Goal: Task Accomplishment & Management: Complete application form

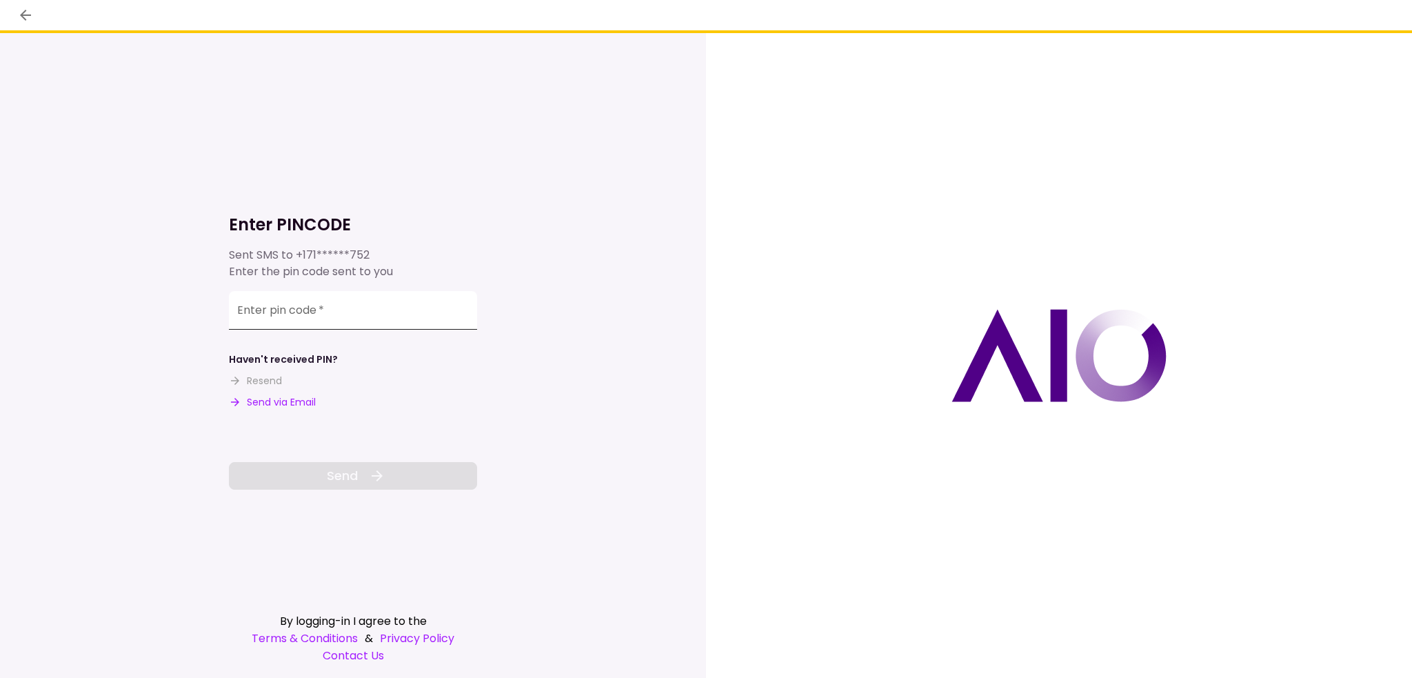
click at [314, 328] on input "Enter pin code   *" at bounding box center [353, 310] width 248 height 39
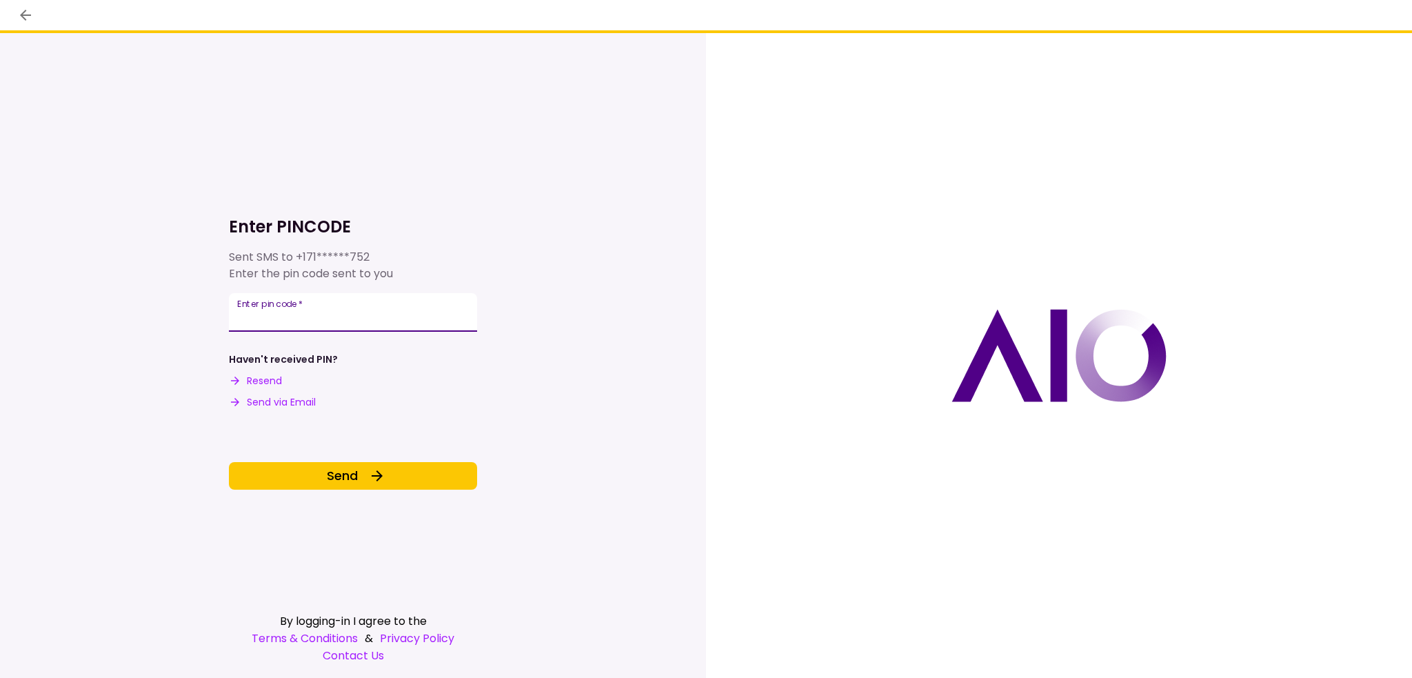
type input "******"
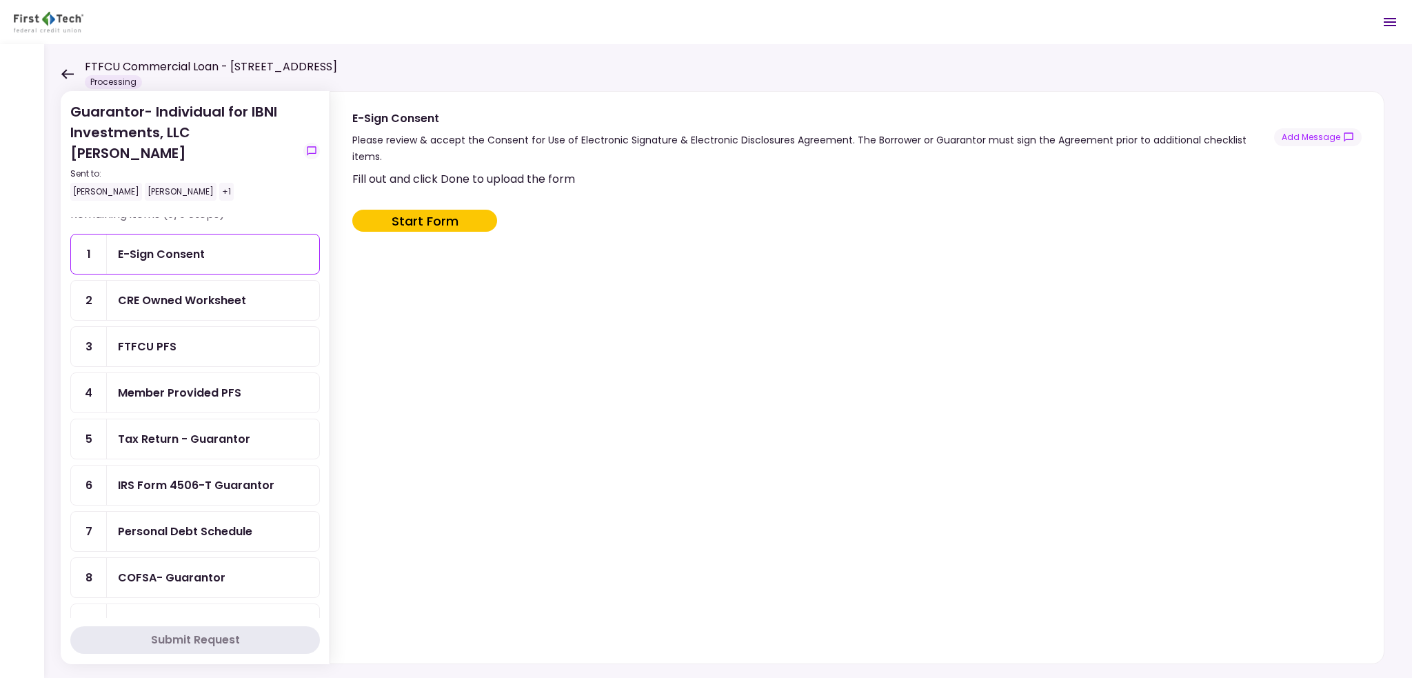
scroll to position [20, 0]
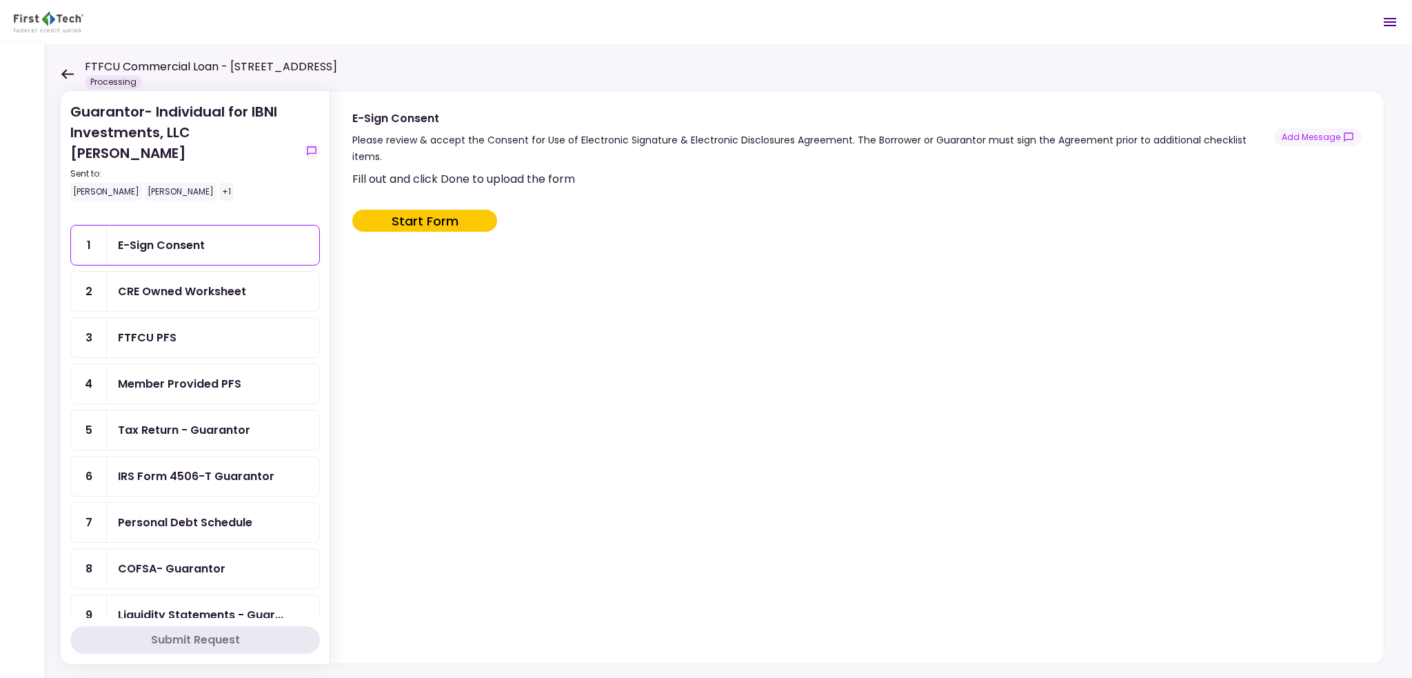
click at [68, 72] on icon at bounding box center [67, 74] width 13 height 10
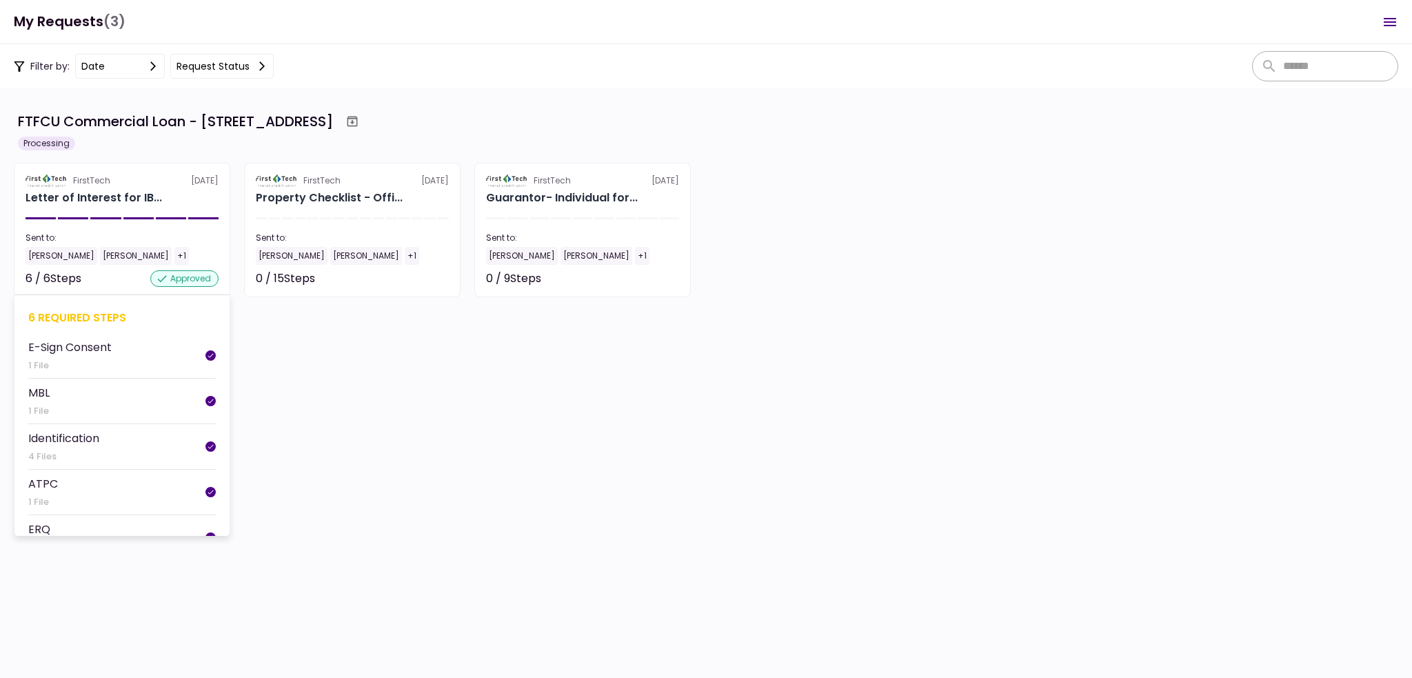
click at [163, 197] on div "Letter of Interest for IB..." at bounding box center [122, 198] width 193 height 17
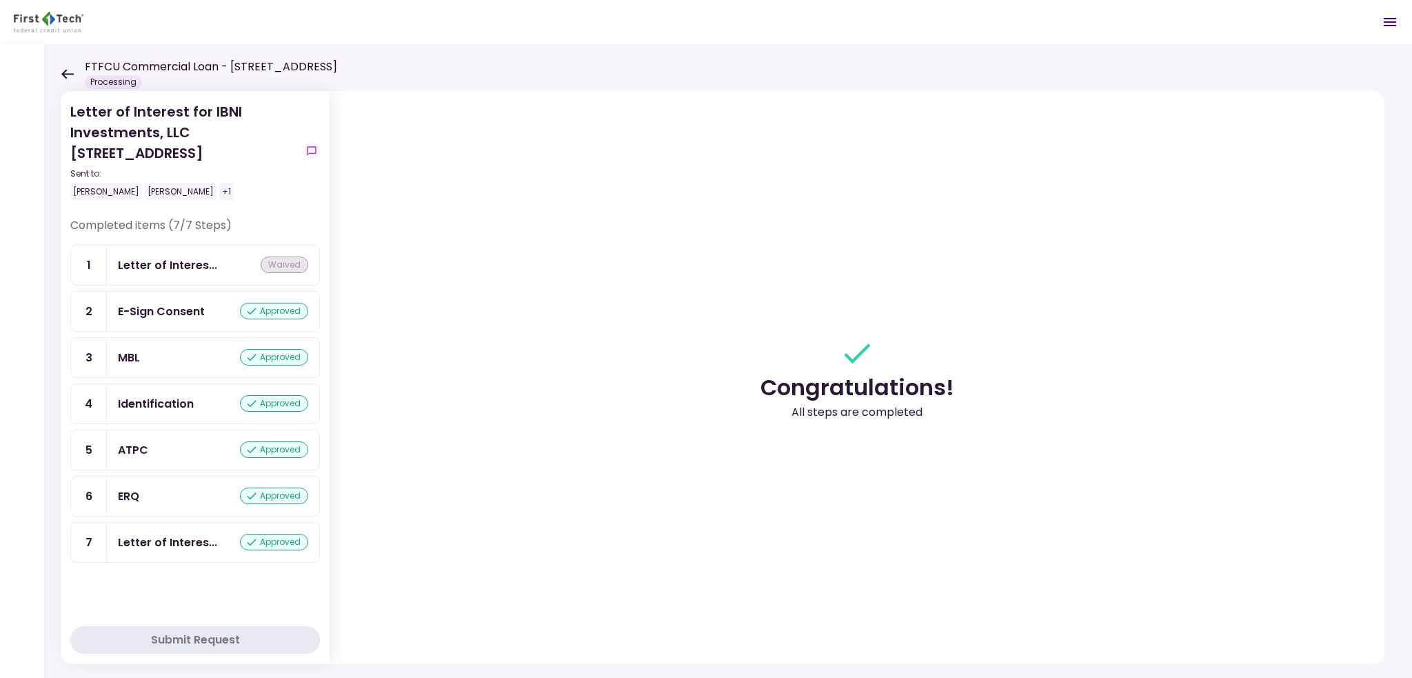
click at [69, 75] on icon at bounding box center [67, 74] width 13 height 10
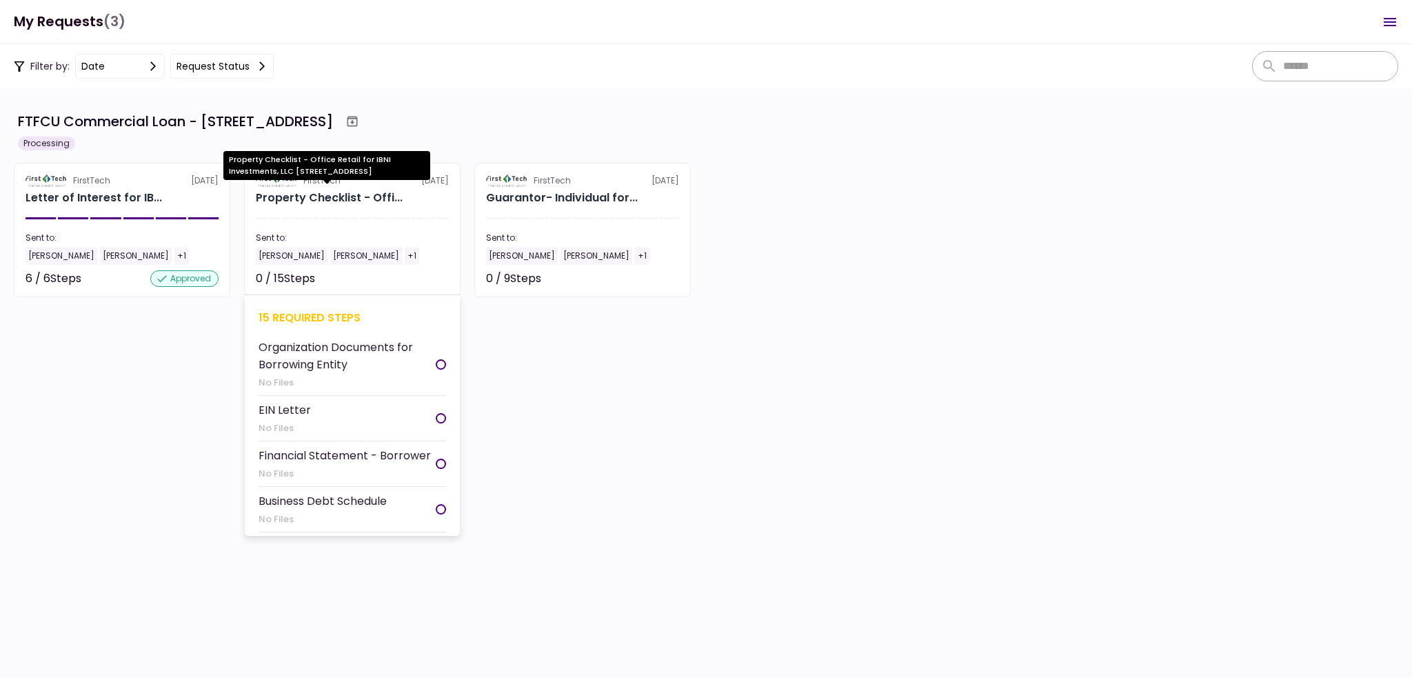
click at [294, 203] on div "Property Checklist - Offi..." at bounding box center [329, 198] width 147 height 17
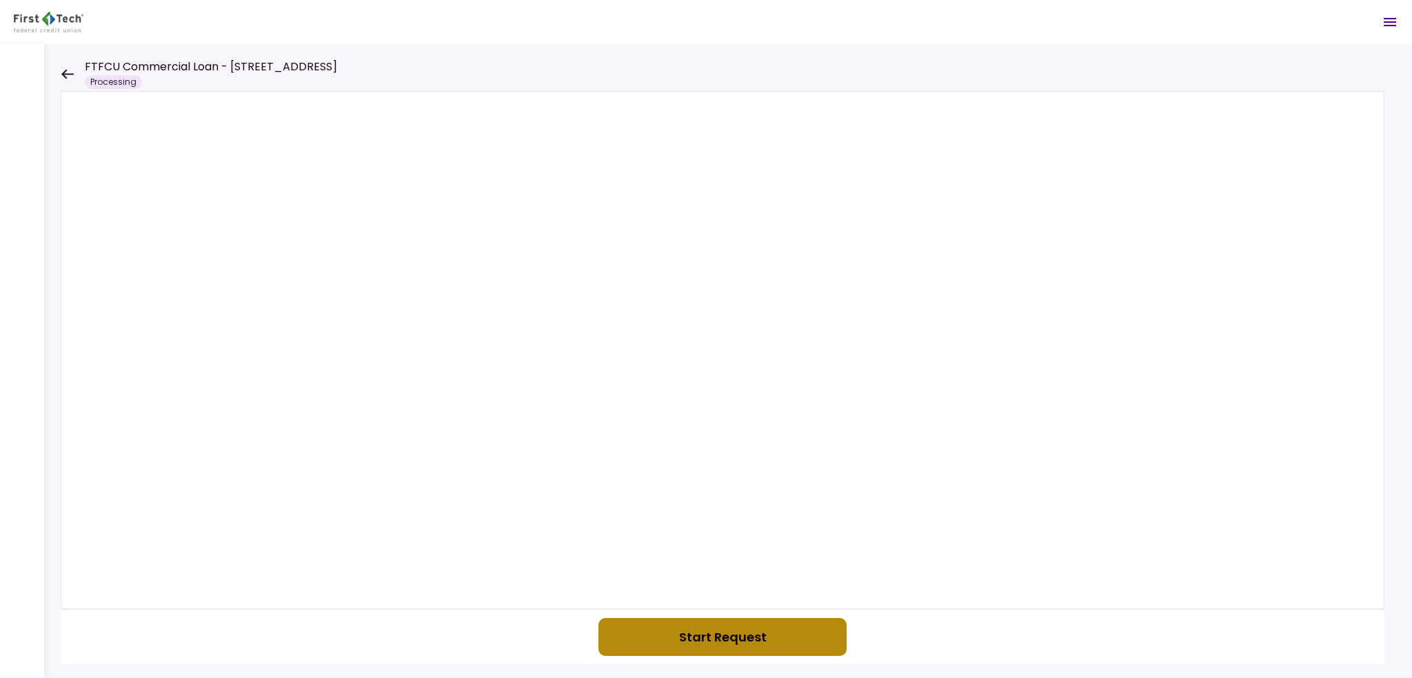
click at [659, 628] on button "Start Request" at bounding box center [723, 637] width 248 height 38
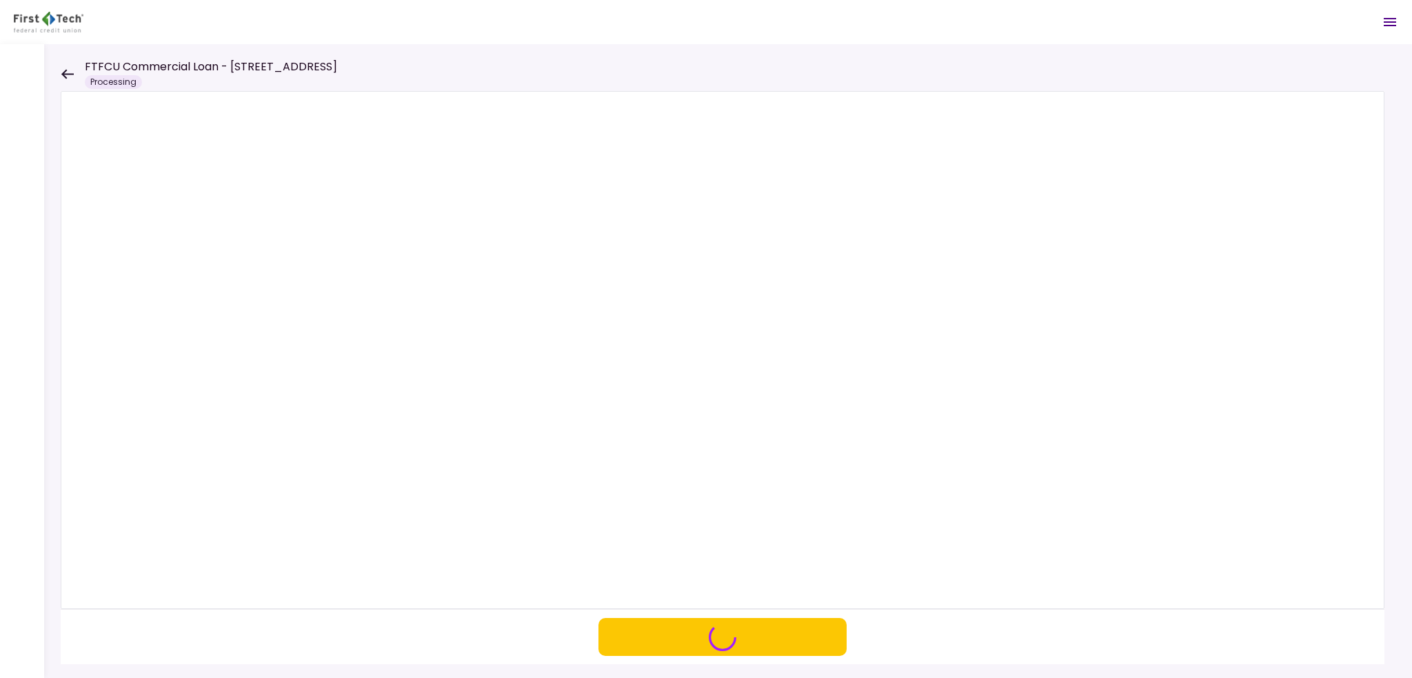
click at [69, 72] on icon at bounding box center [67, 74] width 13 height 10
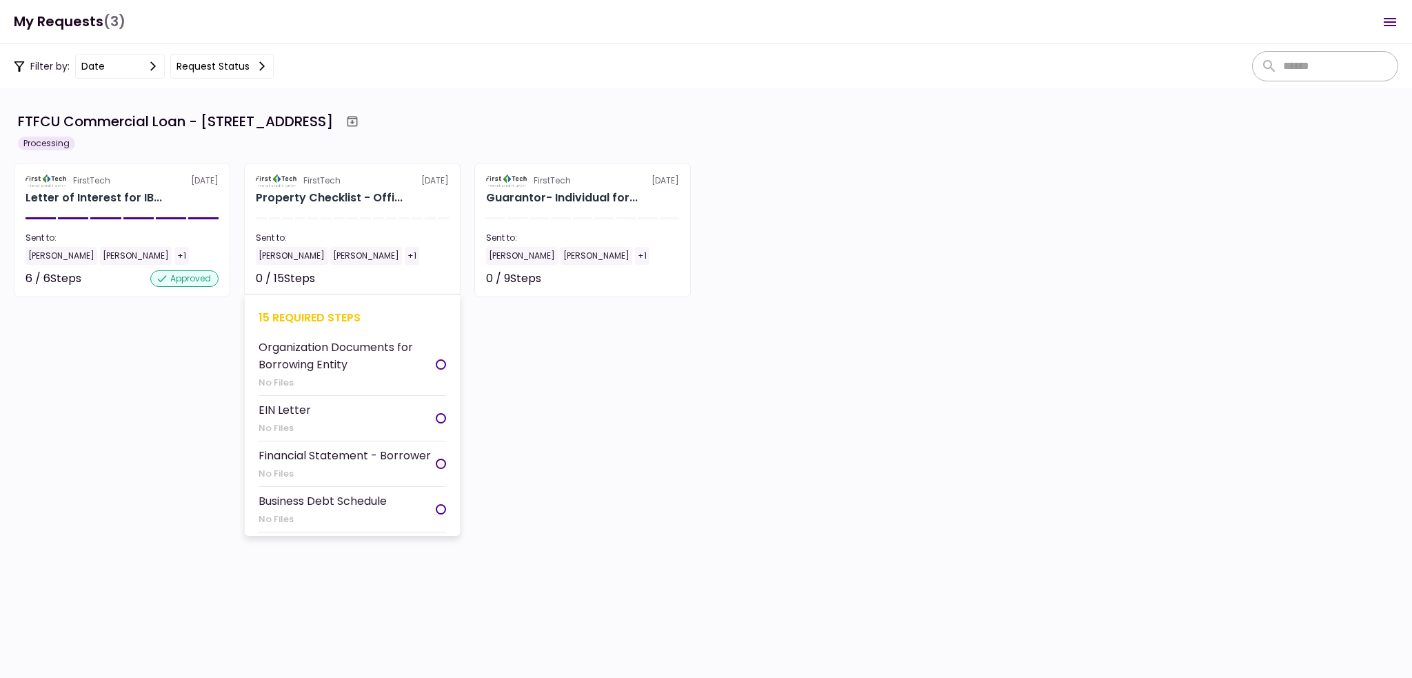
click at [292, 225] on section "FirstTech [DATE] Property Checklist - Offi... Sent to: [PERSON_NAME] [PERSON_NA…" at bounding box center [352, 230] width 217 height 134
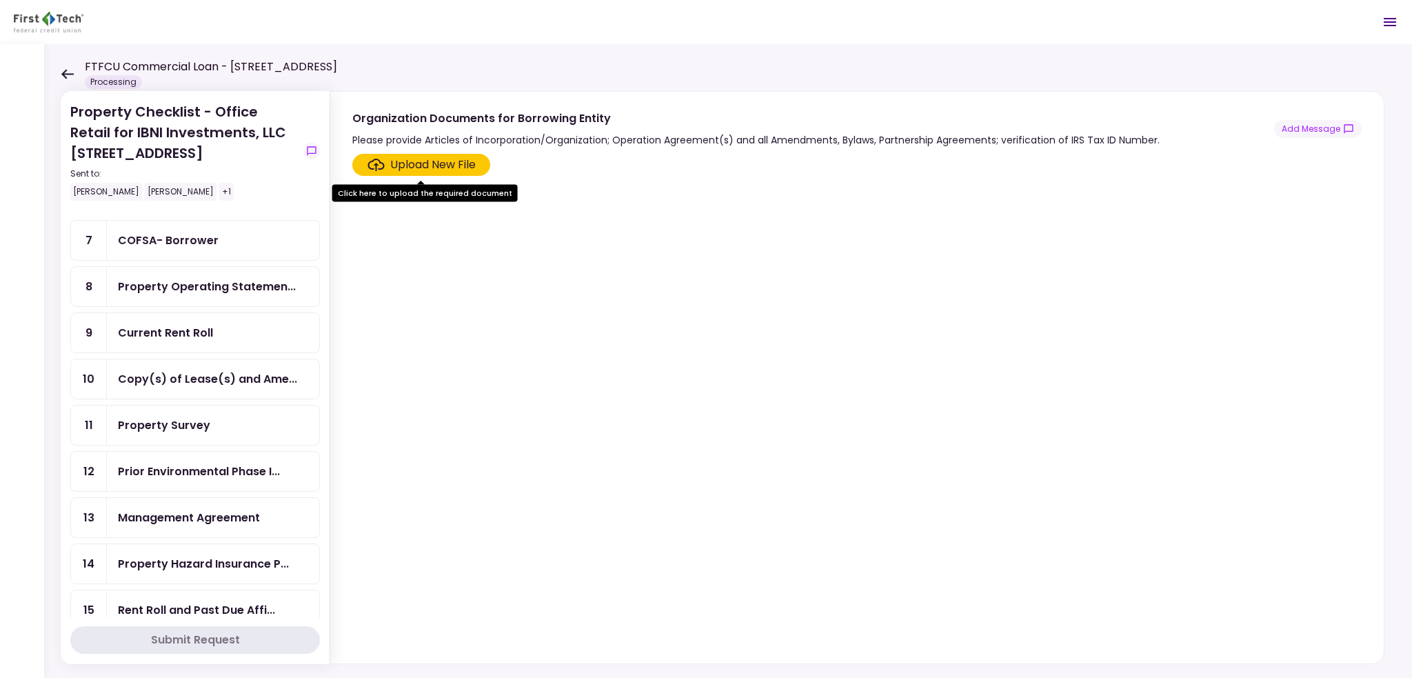
scroll to position [312, 0]
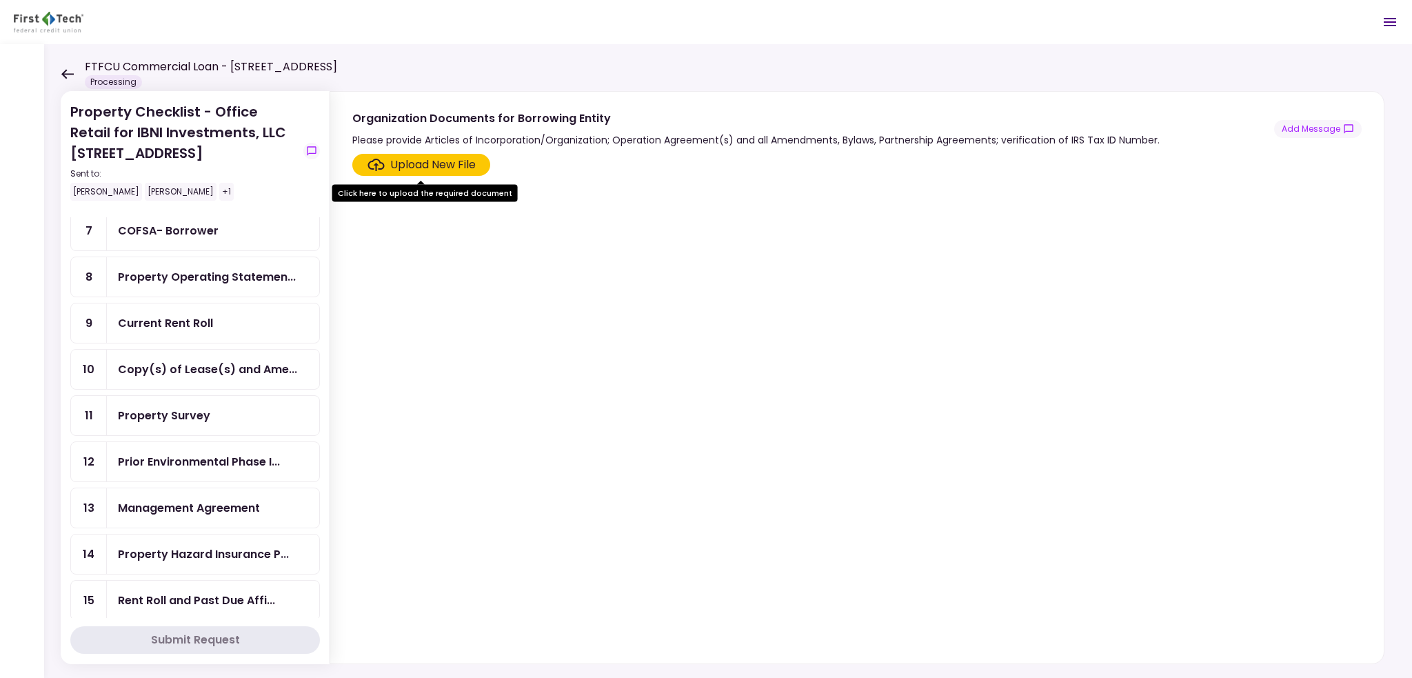
click at [218, 407] on div "Property Survey" at bounding box center [213, 415] width 190 height 17
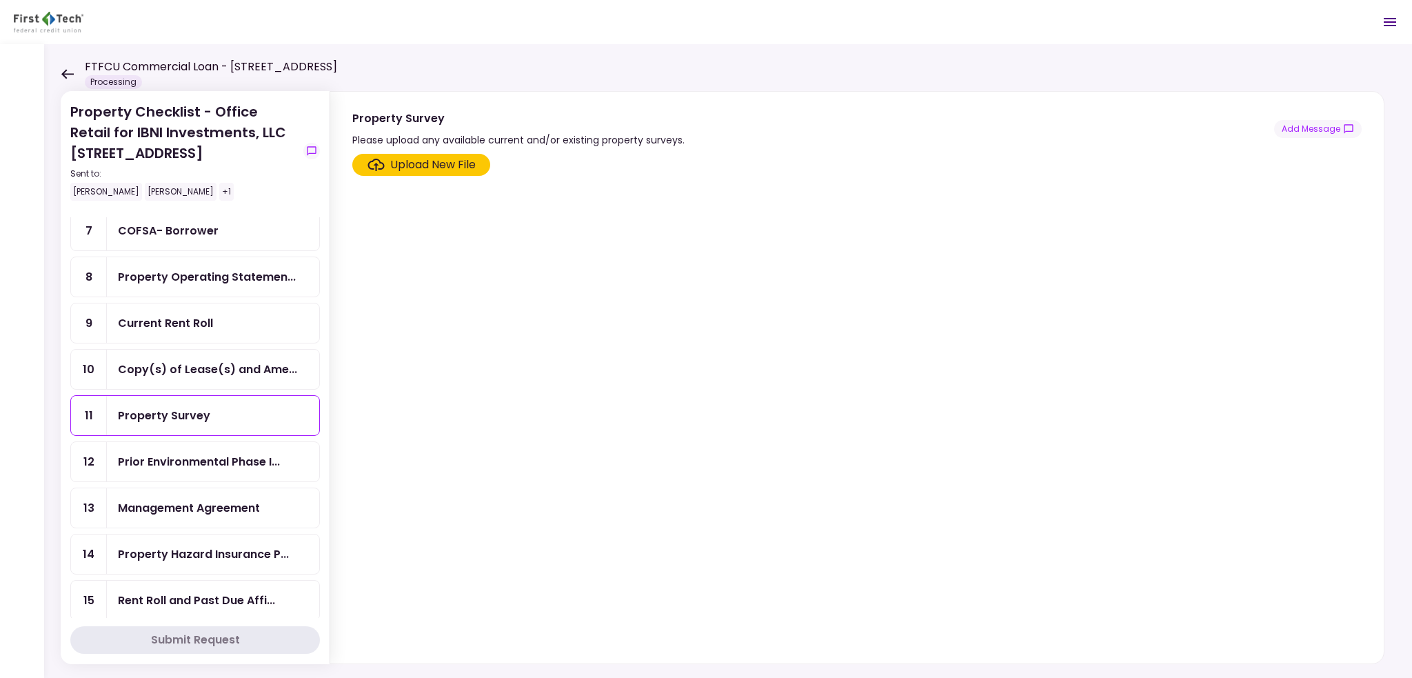
click at [403, 164] on div "Upload New File" at bounding box center [433, 165] width 86 height 17
click at [0, 0] on input "Upload New File" at bounding box center [0, 0] width 0 height 0
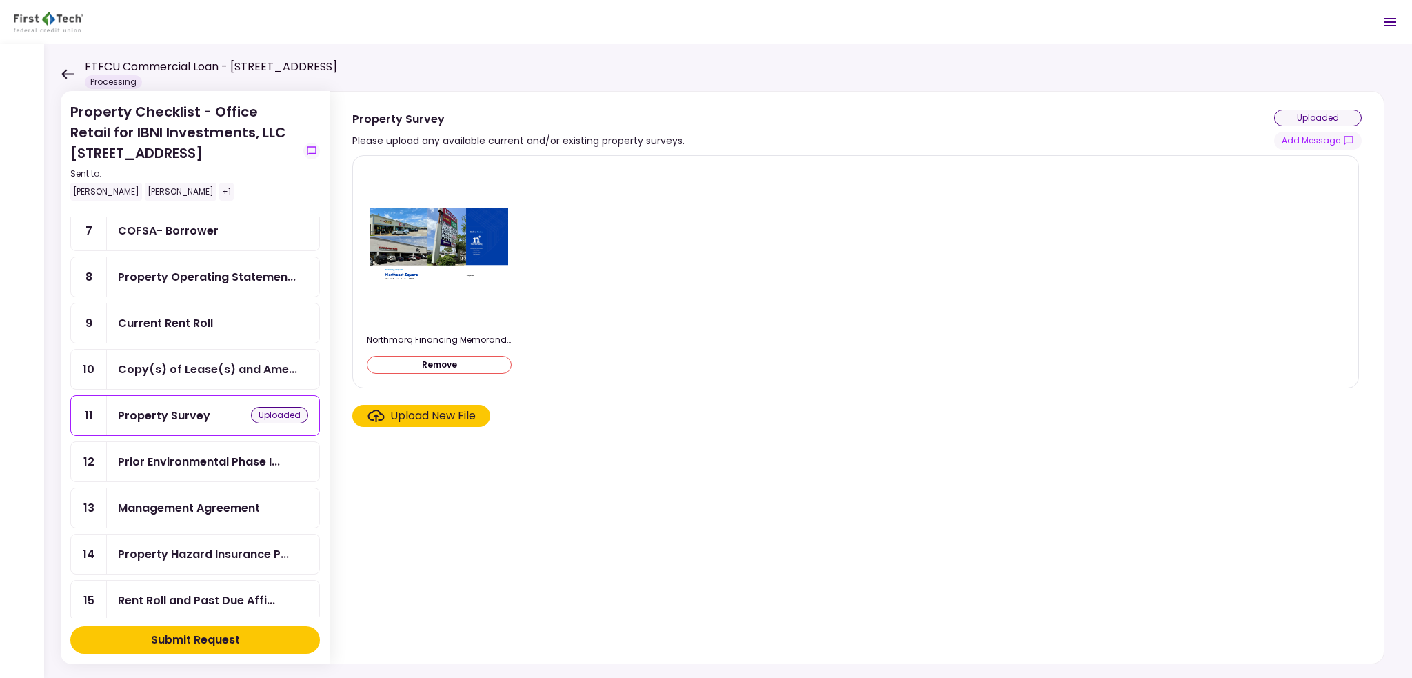
click at [411, 356] on button "Remove" at bounding box center [439, 365] width 145 height 18
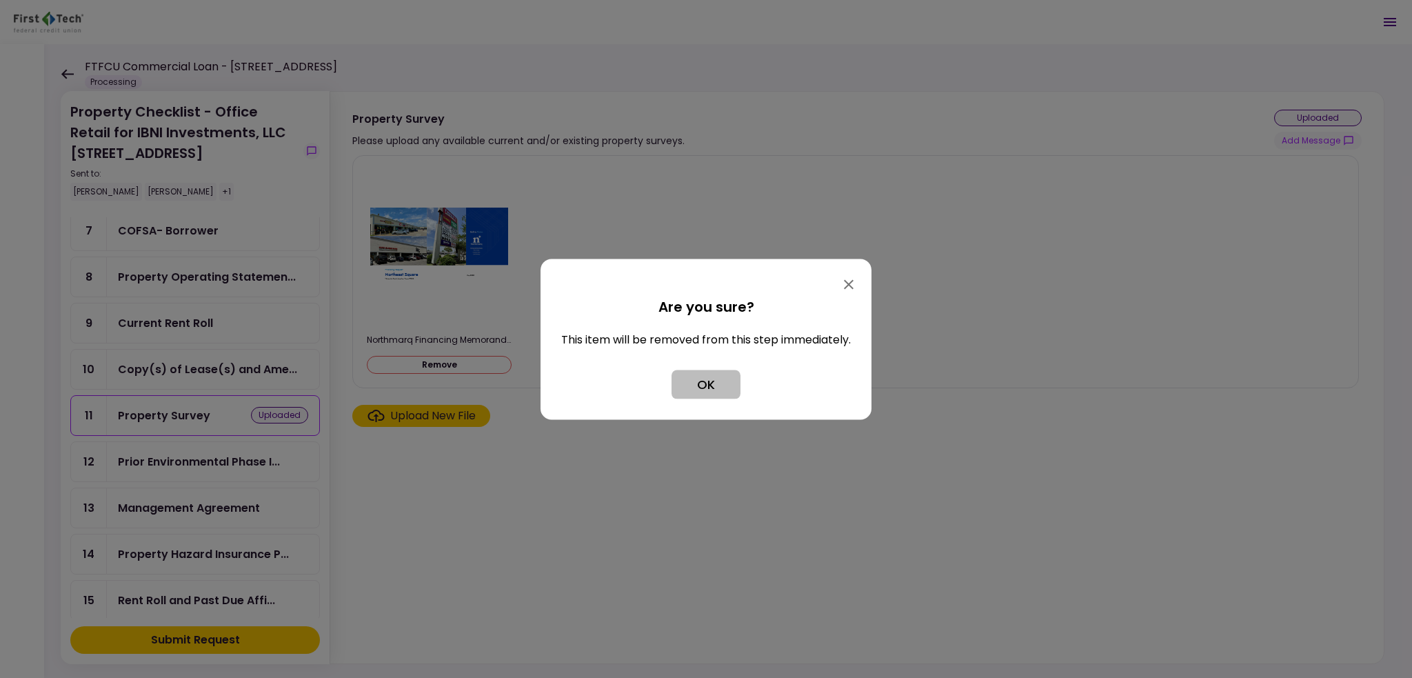
click at [705, 379] on button "OK" at bounding box center [706, 384] width 69 height 29
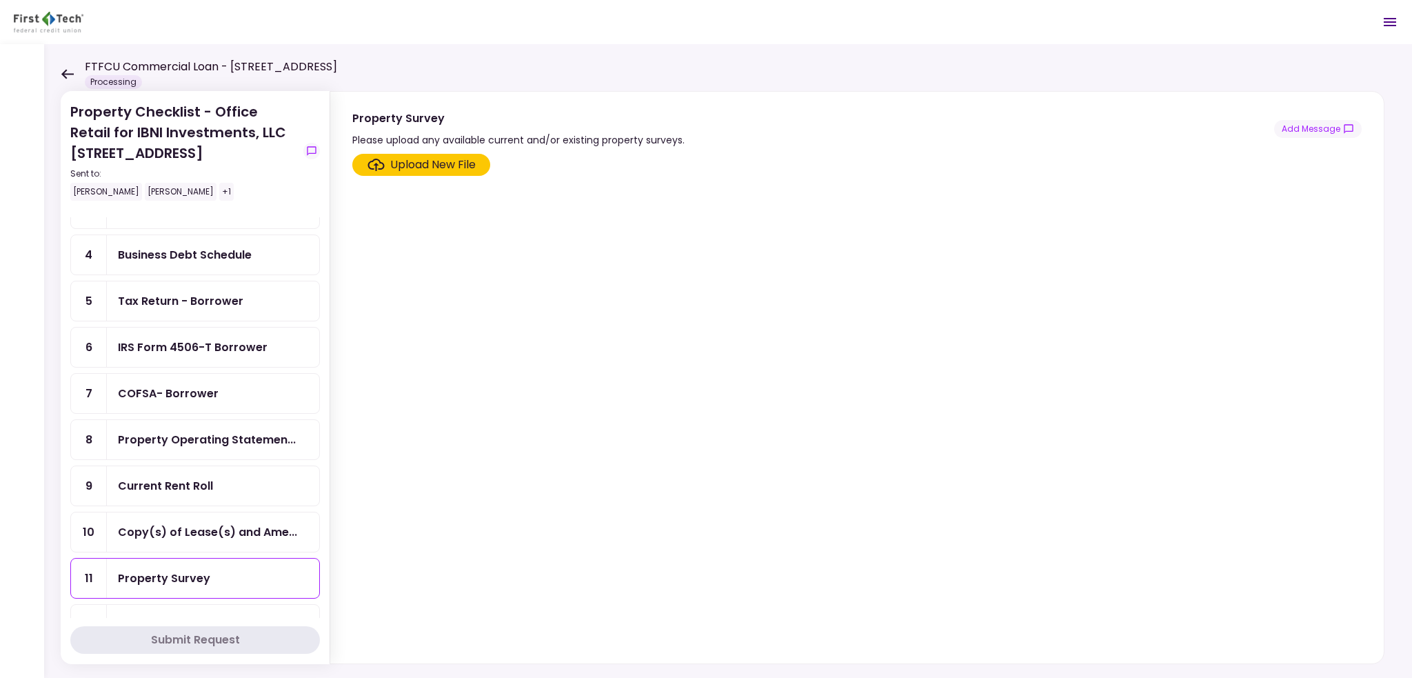
scroll to position [105, 0]
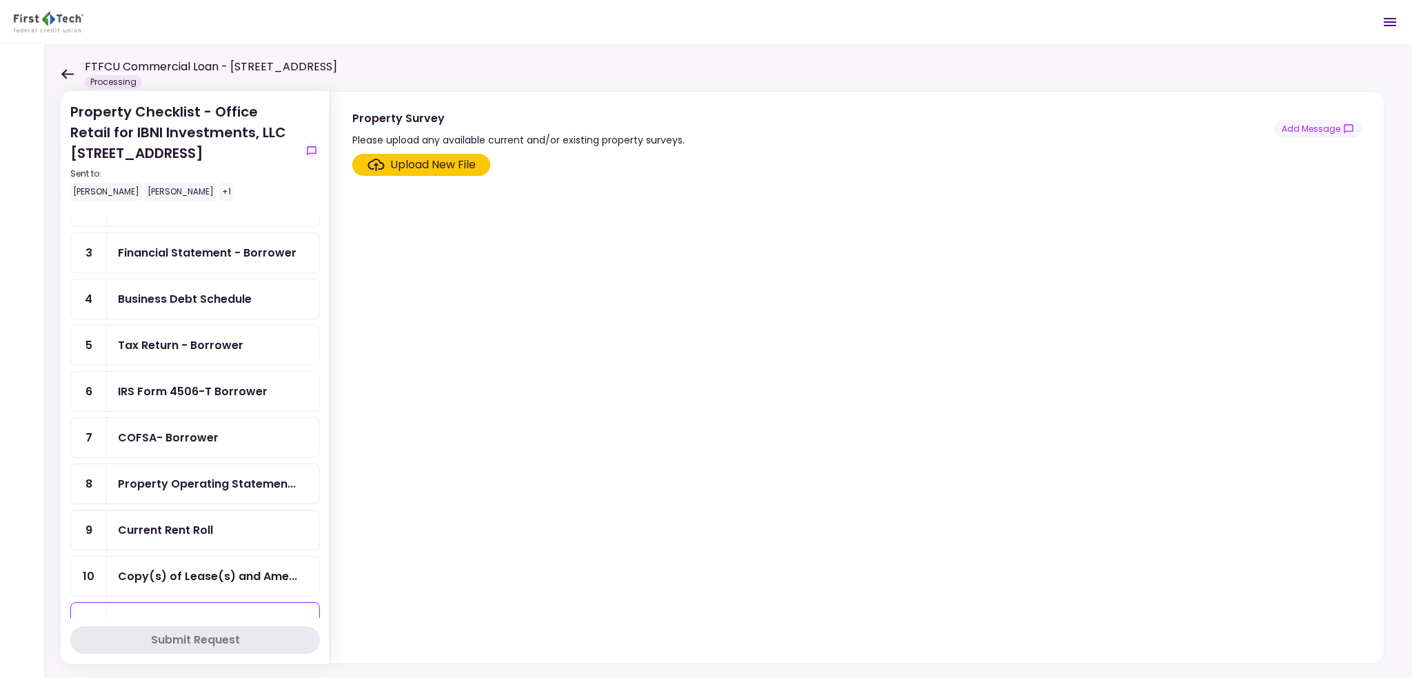
click at [217, 348] on div "Tax Return - Borrower" at bounding box center [213, 344] width 212 height 39
click at [452, 164] on div "Upload New File" at bounding box center [433, 165] width 86 height 17
click at [0, 0] on input "Upload New File" at bounding box center [0, 0] width 0 height 0
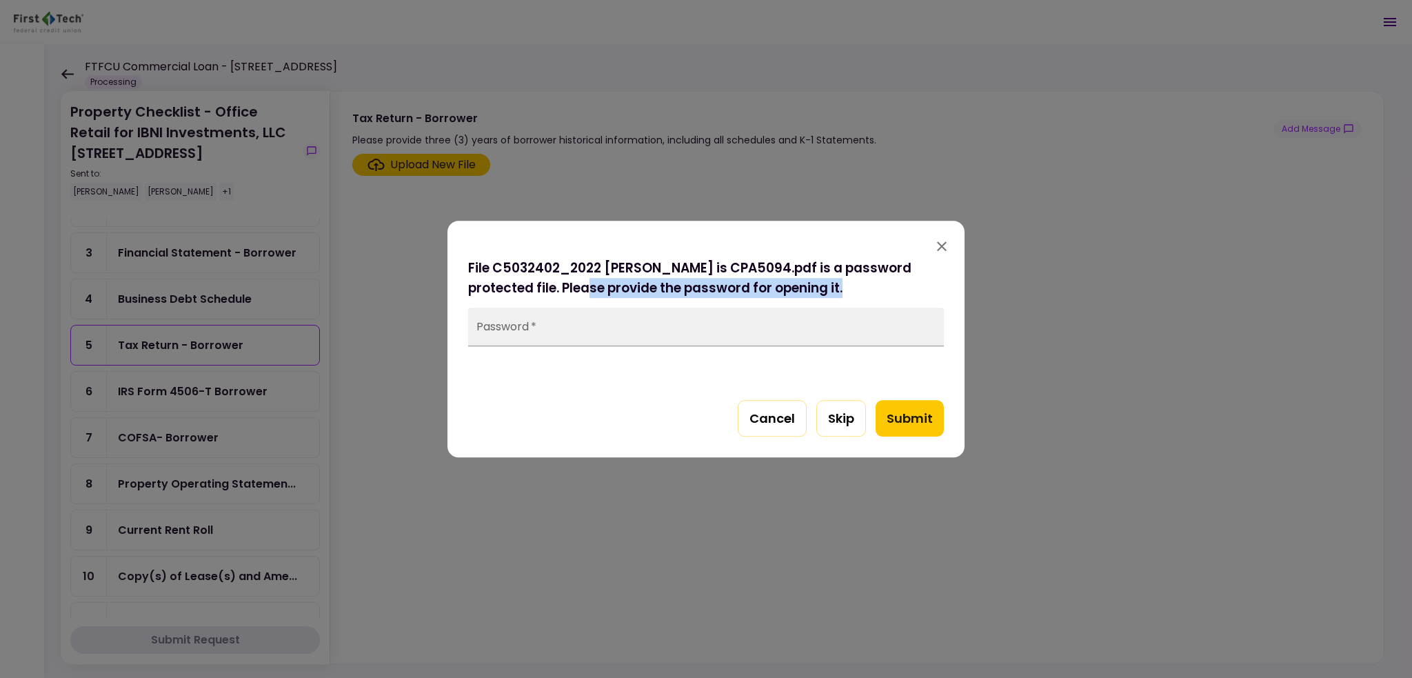
drag, startPoint x: 568, startPoint y: 285, endPoint x: 842, endPoint y: 294, distance: 273.9
click at [841, 296] on h3 "File C5032402_2022 [PERSON_NAME] is CPA5094.pdf is a password protected file. P…" at bounding box center [706, 278] width 476 height 40
click at [782, 417] on button "Cancel" at bounding box center [772, 418] width 69 height 37
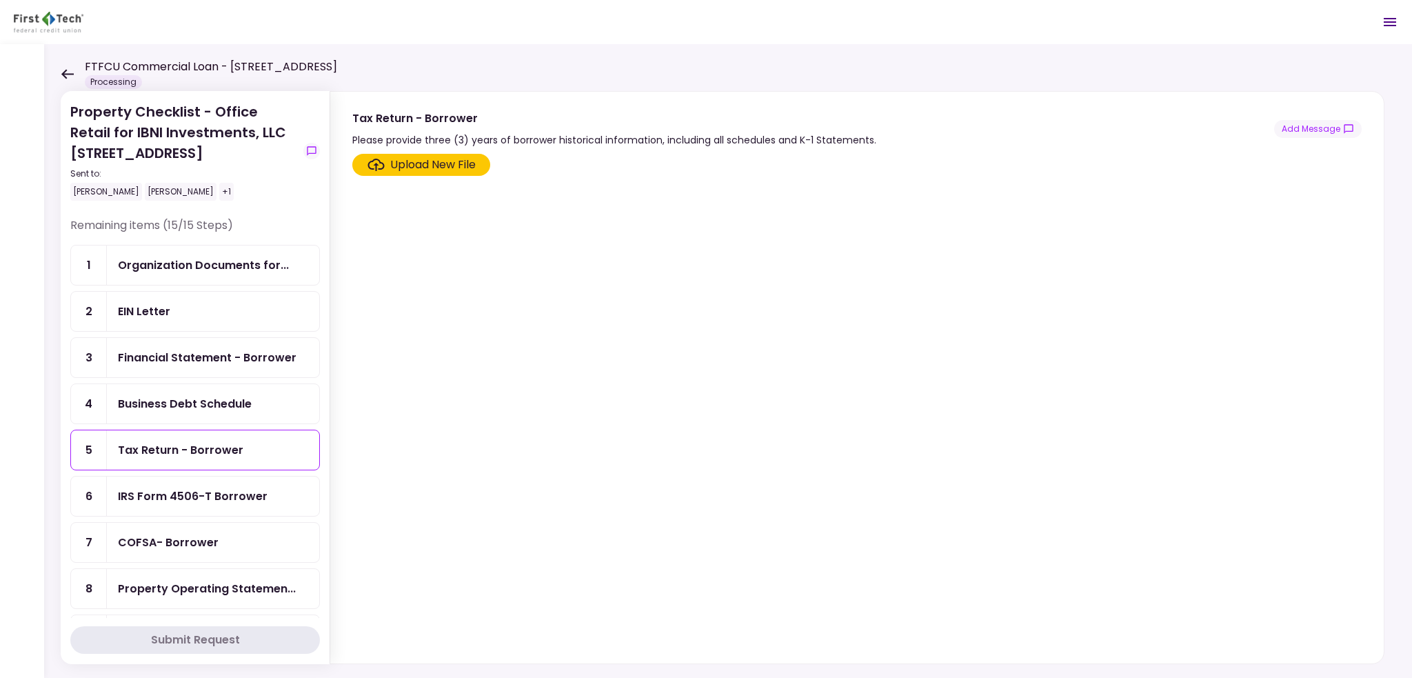
click at [192, 395] on div "Business Debt Schedule" at bounding box center [185, 403] width 134 height 17
click at [172, 356] on div "Financial Statement - Borrower" at bounding box center [207, 357] width 179 height 17
click at [192, 384] on div "Business Debt Schedule" at bounding box center [213, 403] width 212 height 39
drag, startPoint x: 434, startPoint y: 137, endPoint x: 530, endPoint y: 137, distance: 95.9
click at [554, 137] on div "Please complete and sign the Business Debt Schedule (BDS)." at bounding box center [499, 140] width 294 height 17
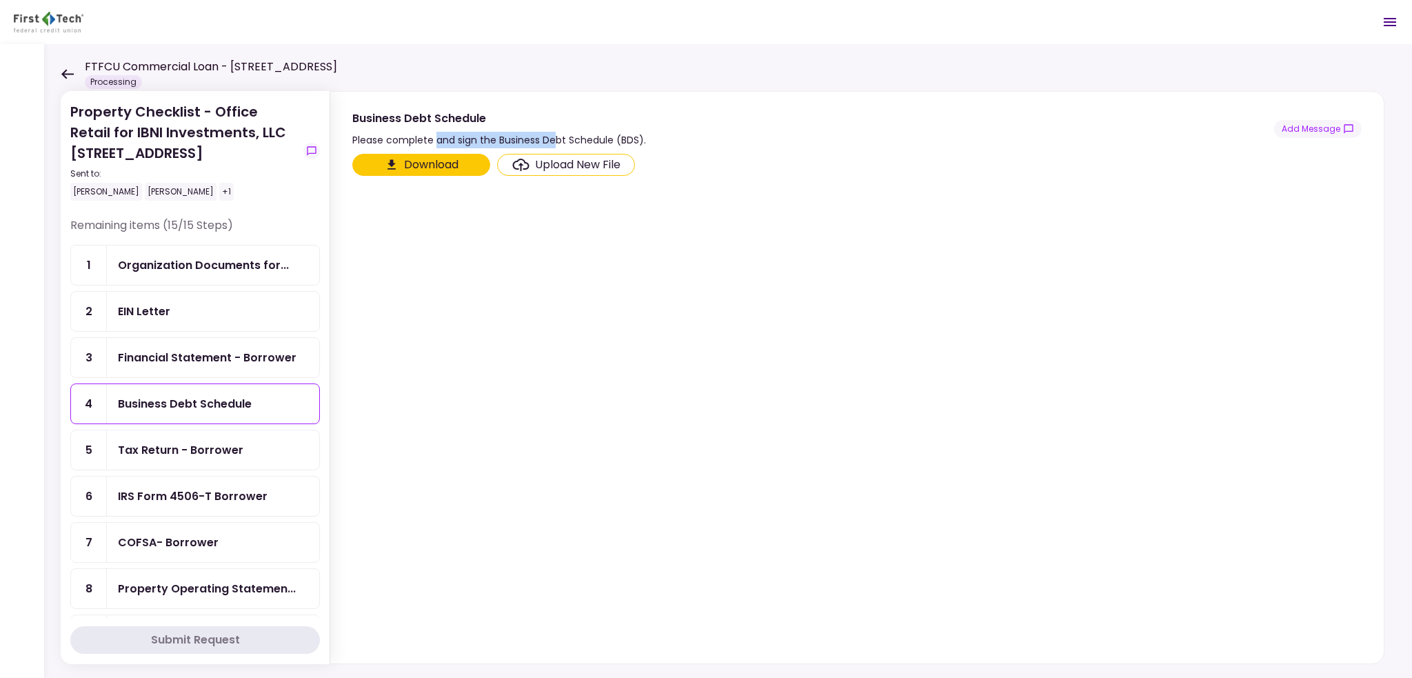
click at [205, 361] on div "Financial Statement - Borrower" at bounding box center [207, 357] width 179 height 17
click at [201, 395] on div "Business Debt Schedule" at bounding box center [185, 403] width 134 height 17
click at [208, 435] on div "Tax Return - Borrower" at bounding box center [213, 449] width 212 height 39
click at [225, 488] on div "IRS Form 4506-T Borrower" at bounding box center [193, 496] width 150 height 17
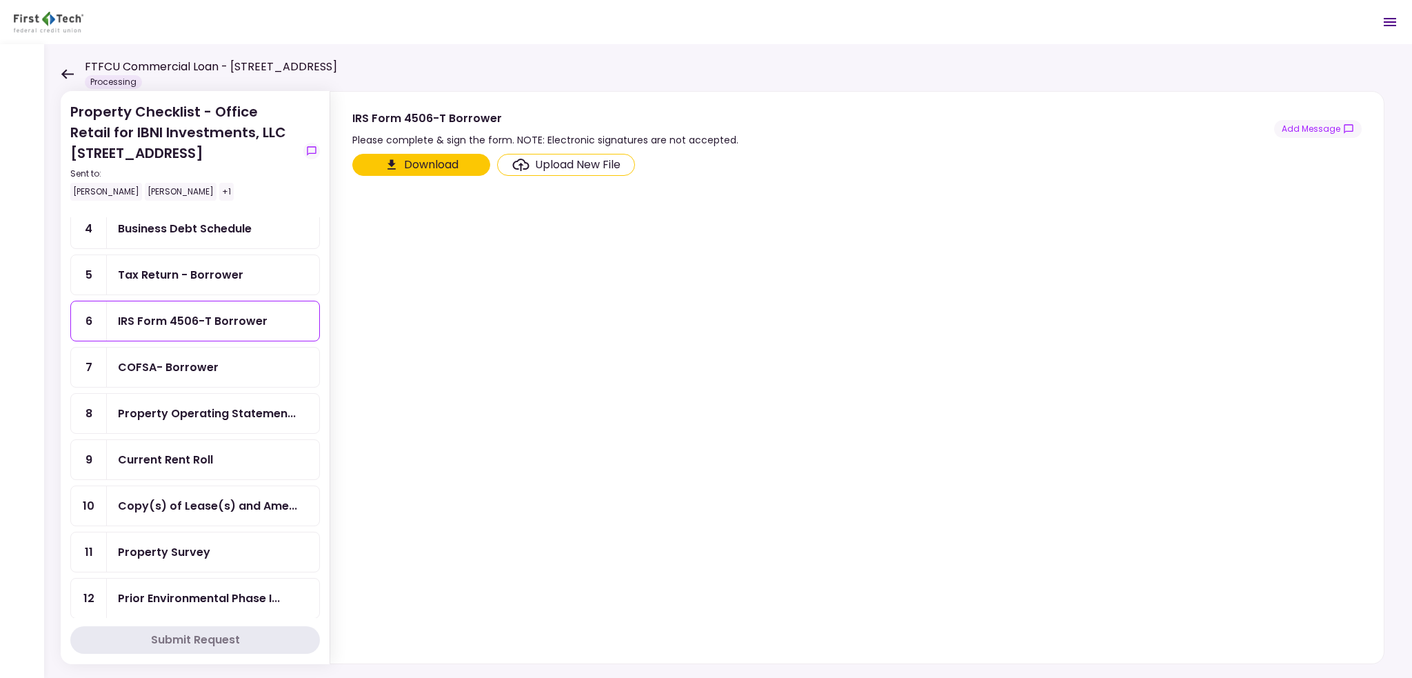
scroll to position [207, 0]
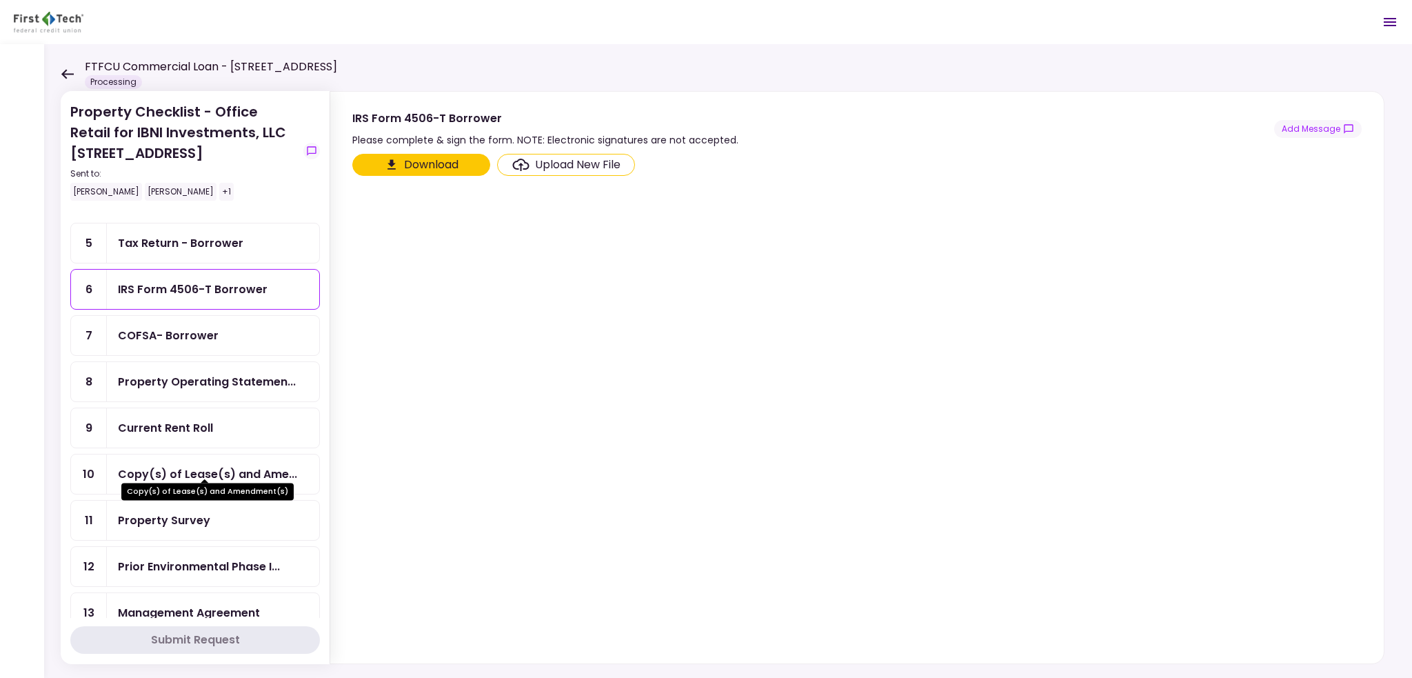
click at [230, 465] on div "Copy(s) of Lease(s) and Ame..." at bounding box center [207, 473] width 179 height 17
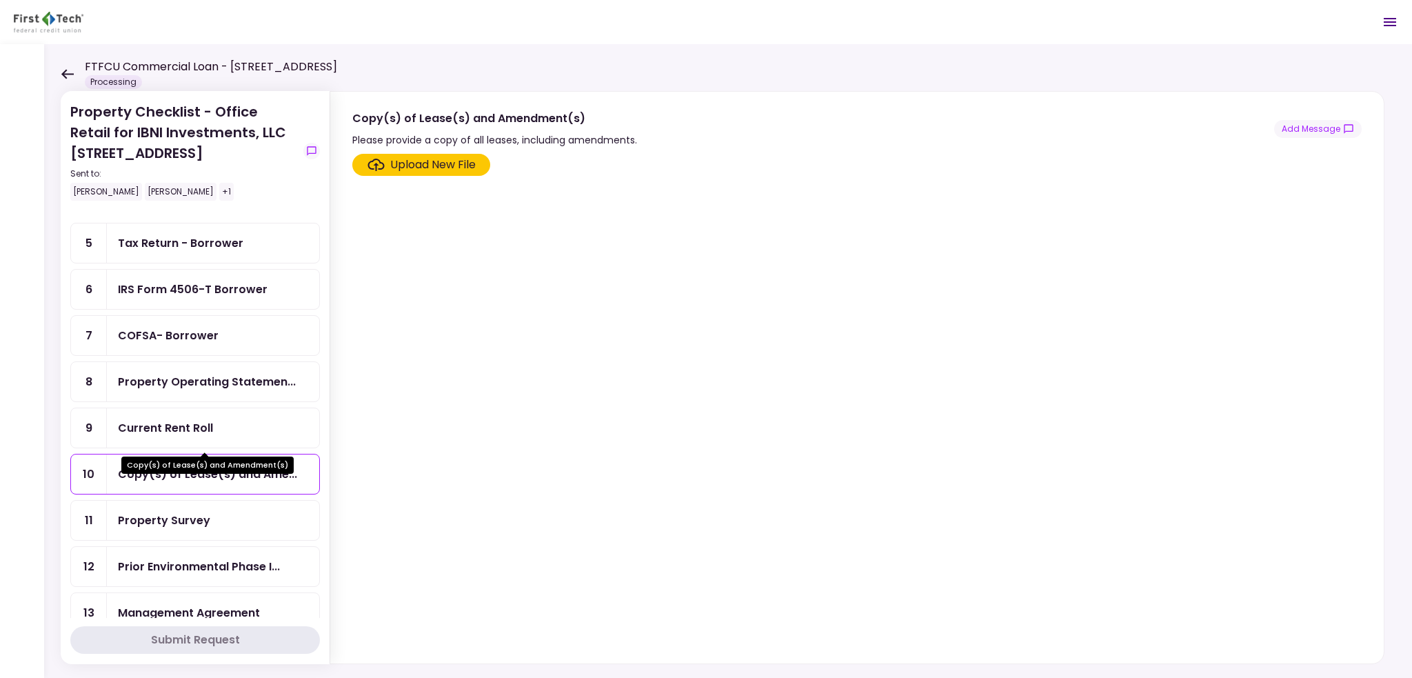
scroll to position [276, 0]
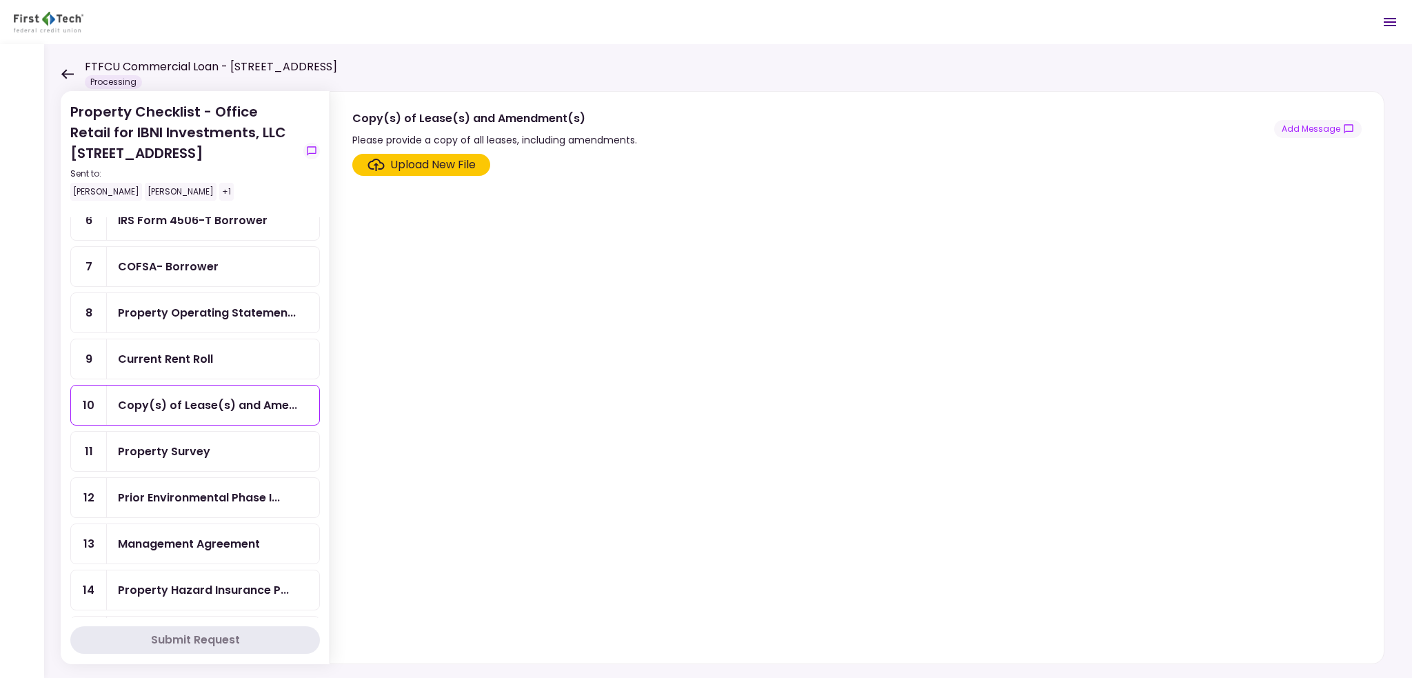
click at [225, 450] on div "Property Survey" at bounding box center [213, 451] width 212 height 39
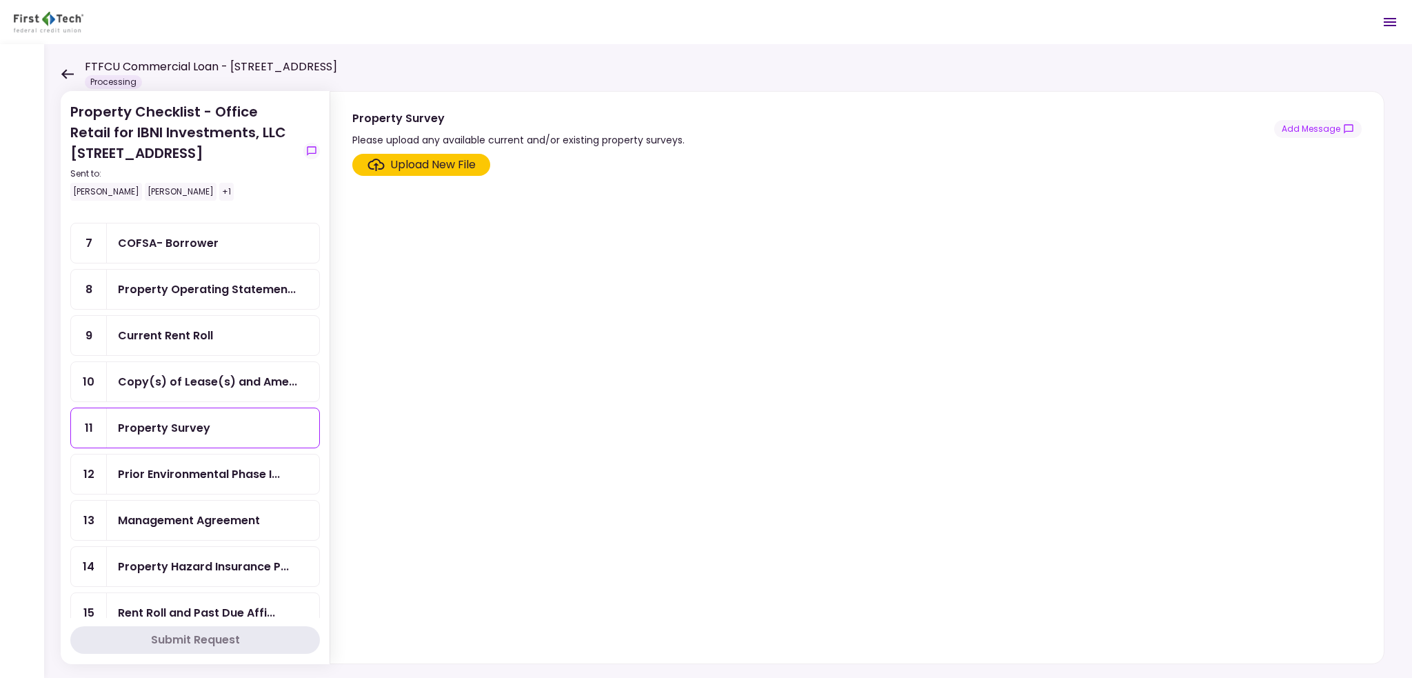
scroll to position [312, 0]
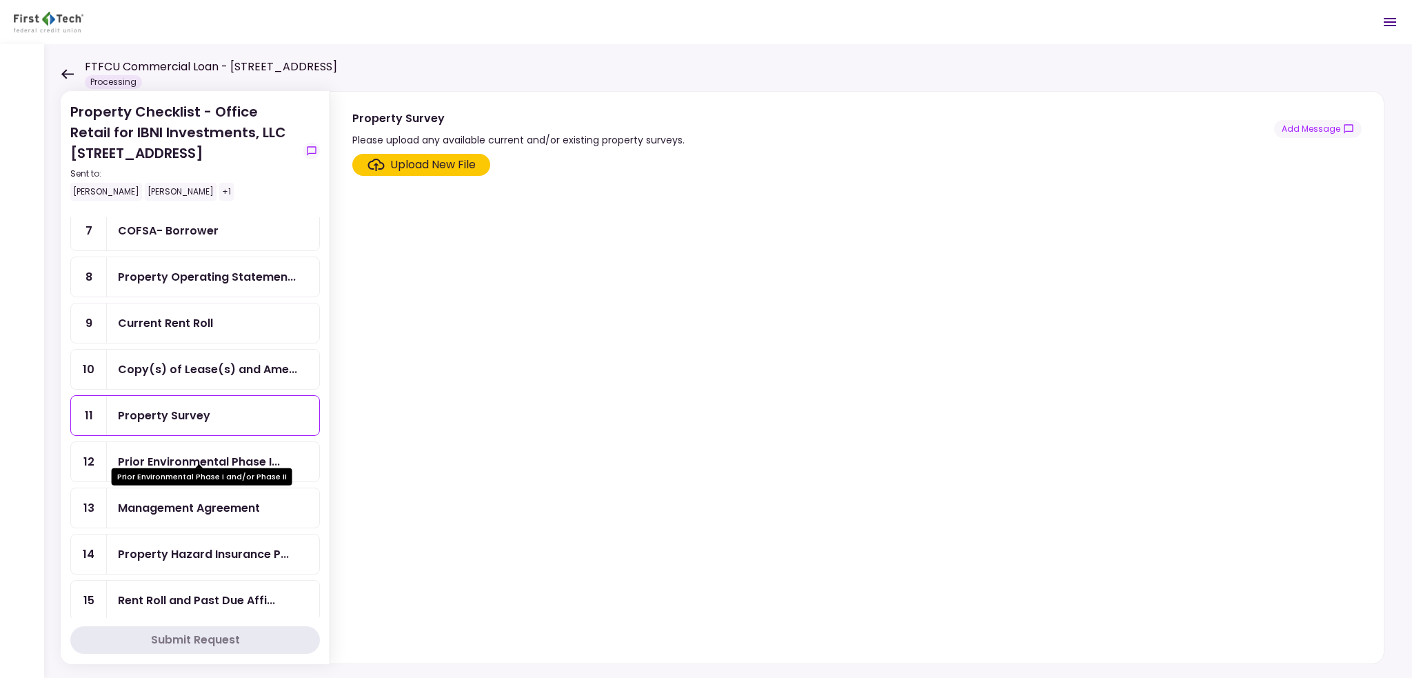
click at [225, 453] on div "Prior Environmental Phase I..." at bounding box center [199, 461] width 162 height 17
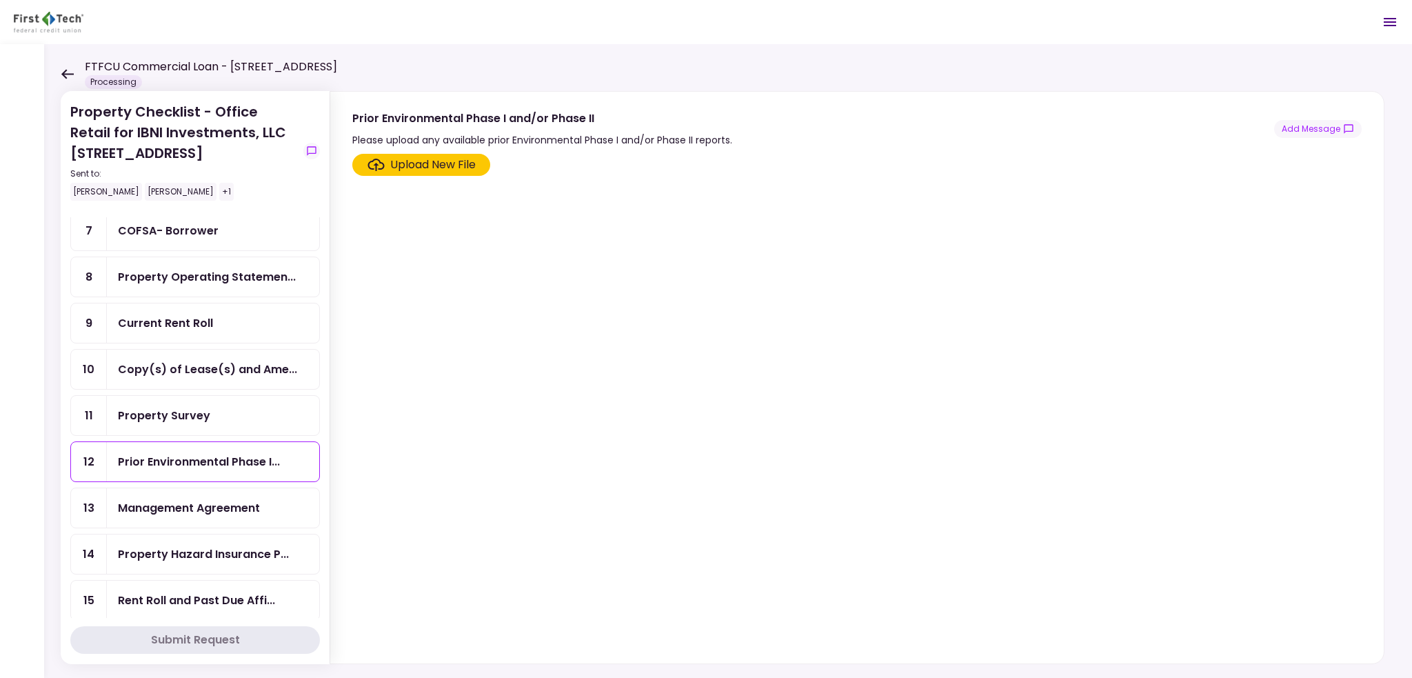
click at [231, 499] on div "Management Agreement" at bounding box center [189, 507] width 142 height 17
click at [232, 534] on div "Property Hazard Insurance P..." at bounding box center [213, 553] width 212 height 39
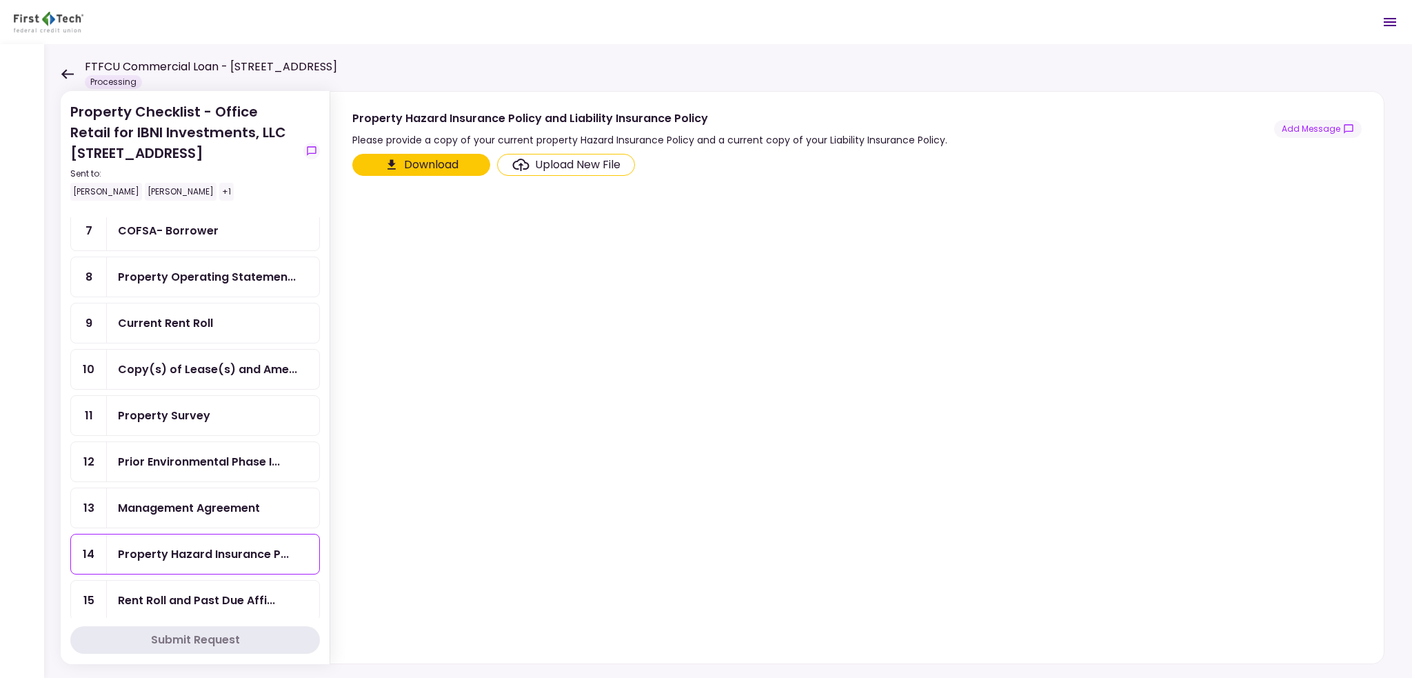
click at [225, 581] on div "Rent Roll and Past Due Affi..." at bounding box center [213, 600] width 212 height 39
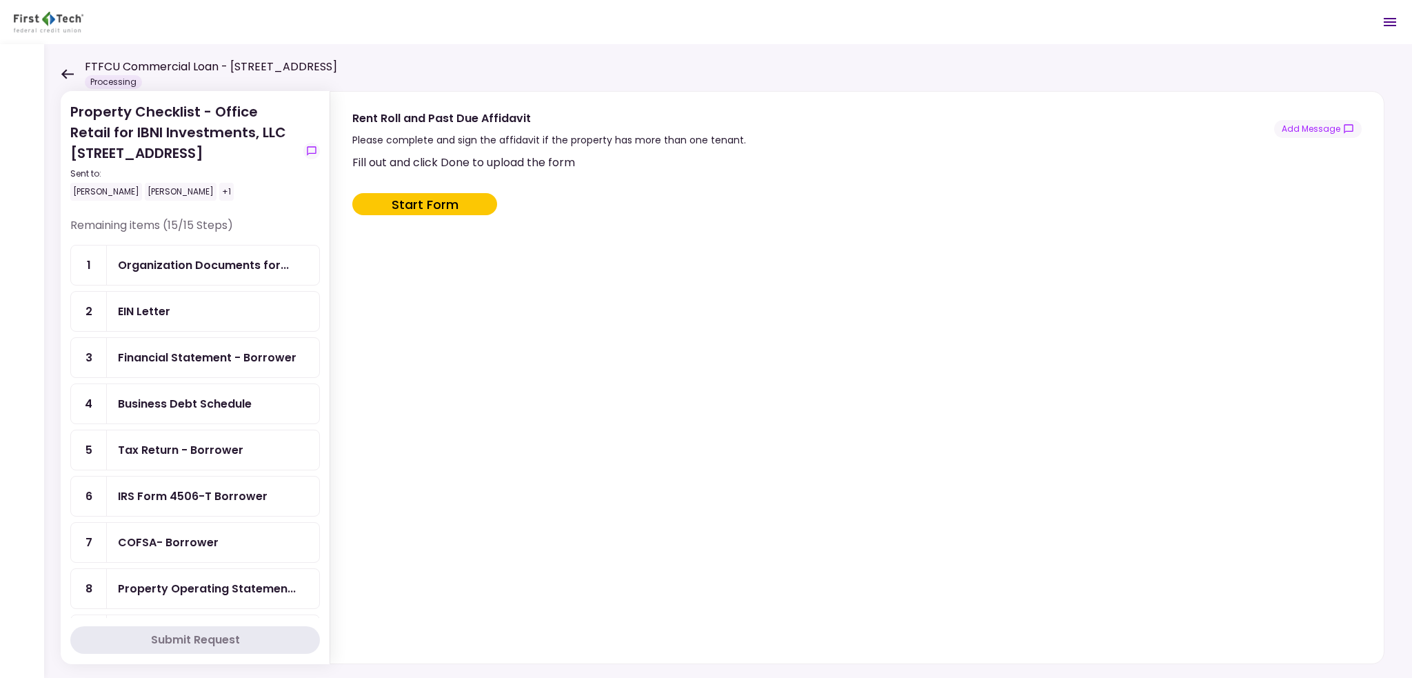
click at [238, 261] on div "Organization Documents for..." at bounding box center [203, 265] width 171 height 17
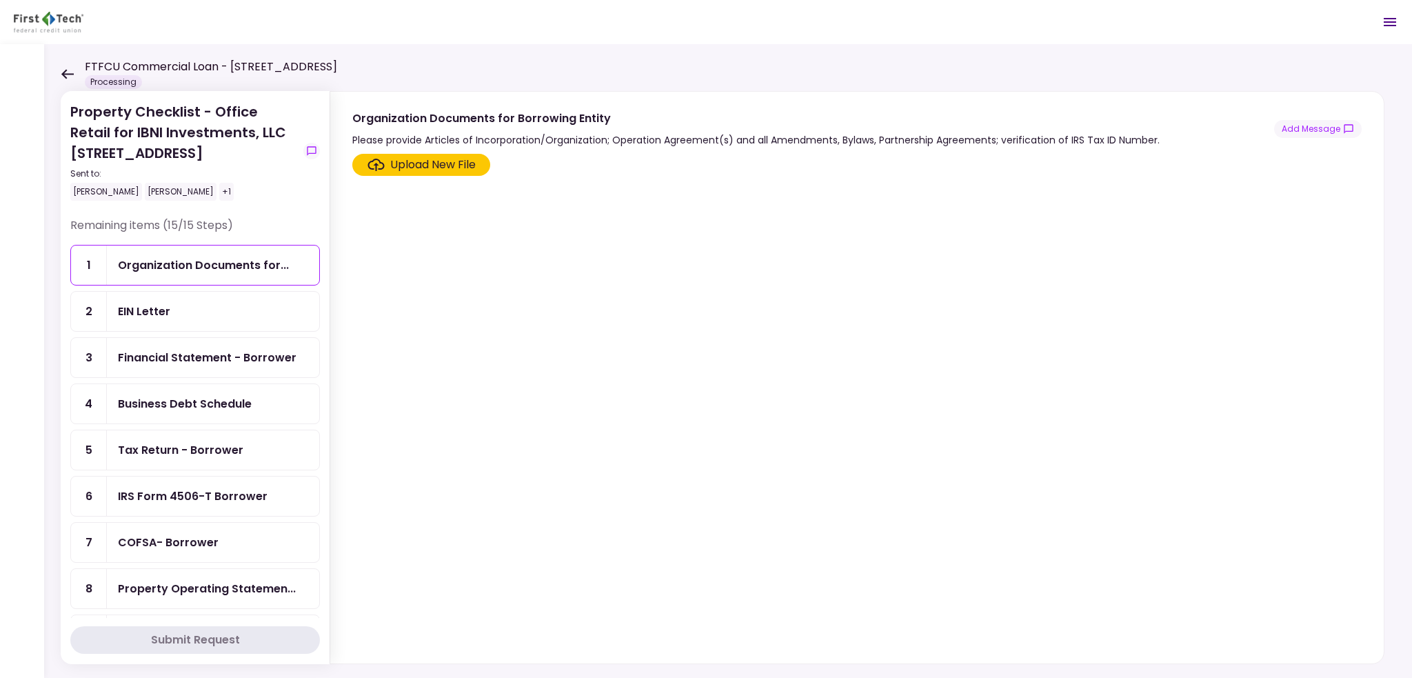
click at [224, 315] on div "EIN Letter" at bounding box center [213, 311] width 190 height 17
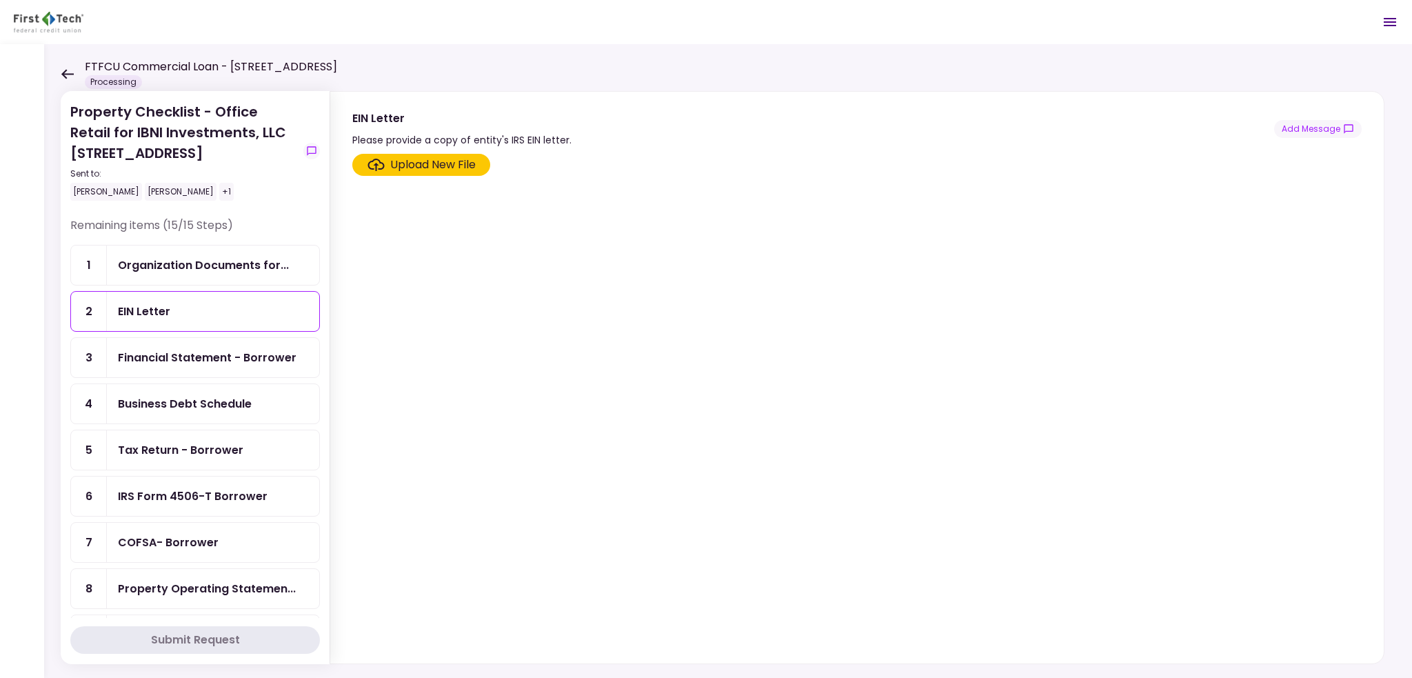
click at [231, 345] on div "Financial Statement - Borrower" at bounding box center [213, 357] width 212 height 39
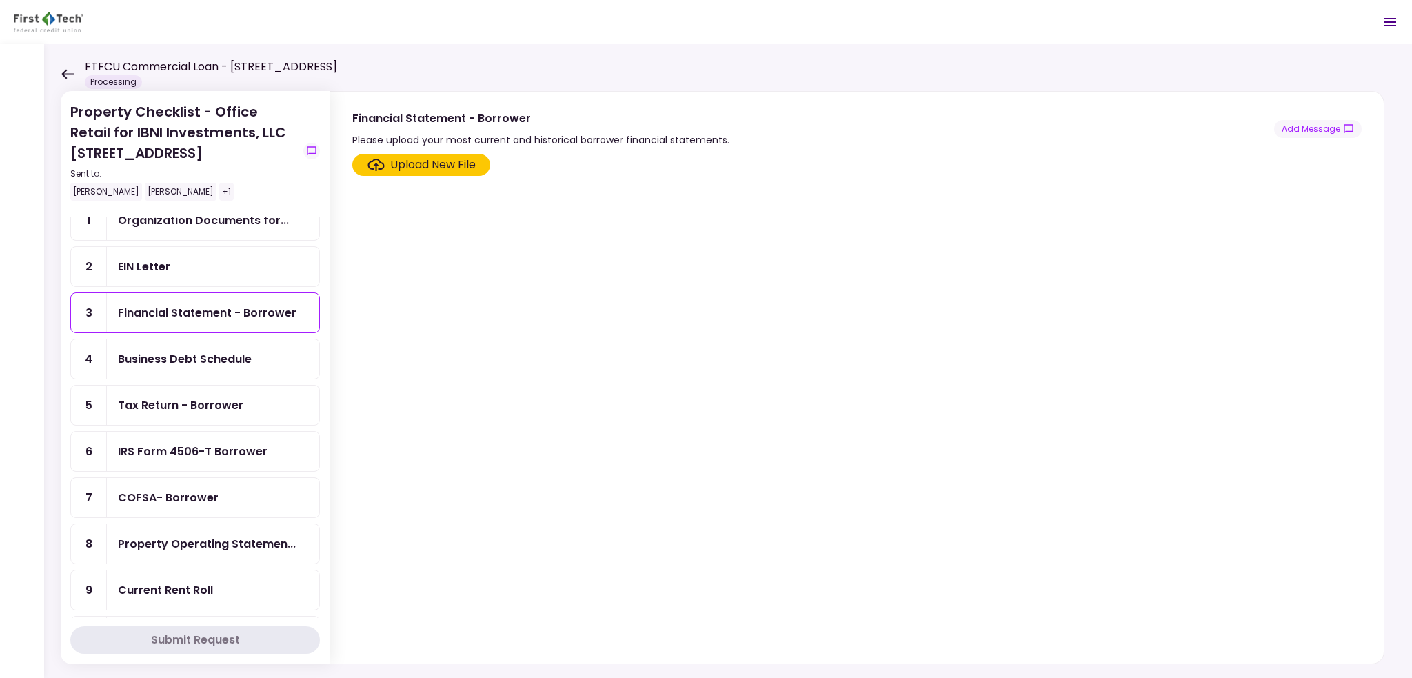
scroll to position [69, 0]
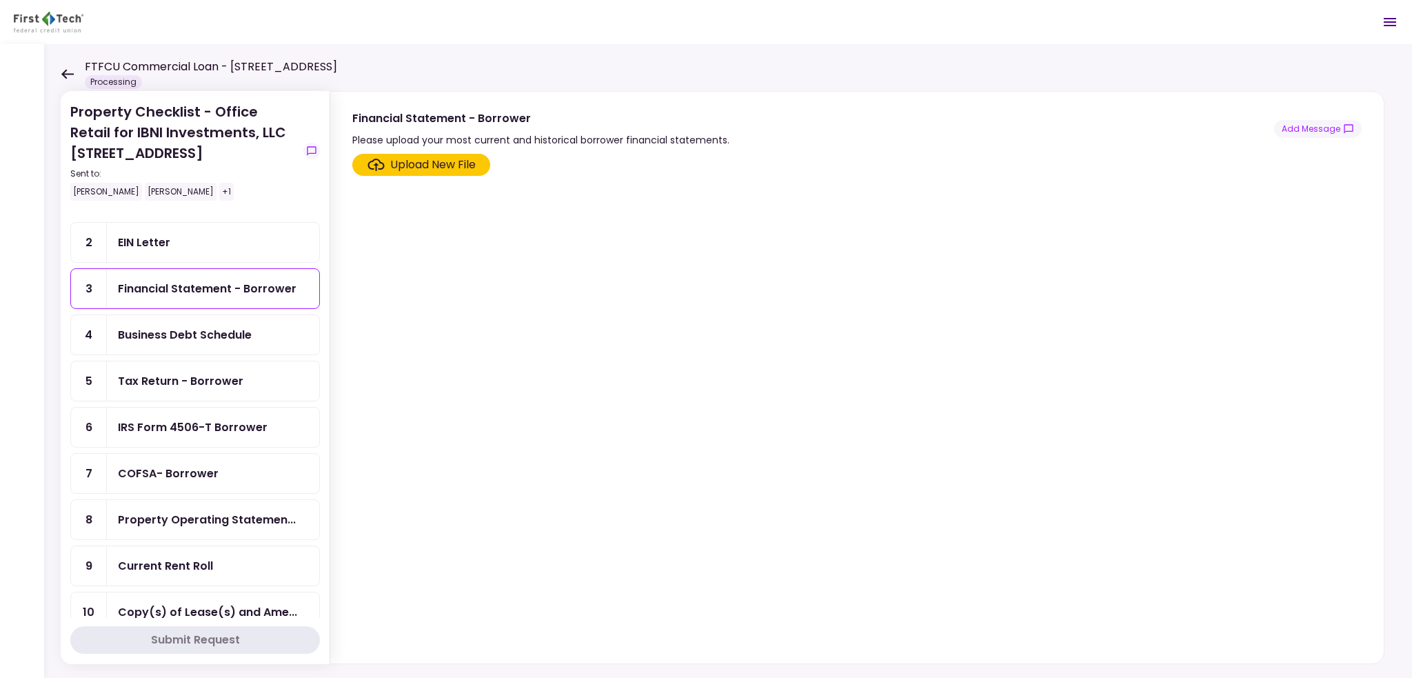
click at [240, 326] on div "Business Debt Schedule" at bounding box center [185, 334] width 134 height 17
click at [230, 280] on div "Financial Statement - Borrower" at bounding box center [207, 288] width 179 height 17
click at [223, 319] on div "Business Debt Schedule" at bounding box center [213, 334] width 212 height 39
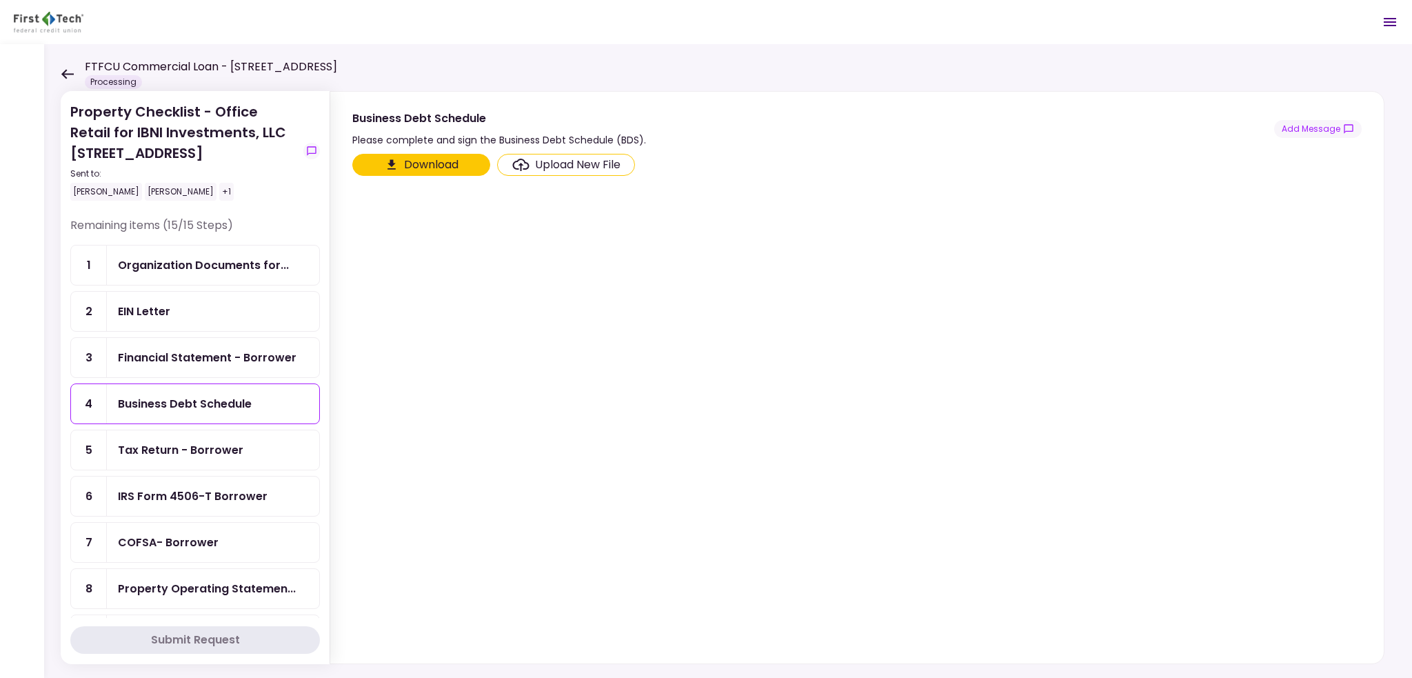
click at [70, 74] on icon at bounding box center [67, 74] width 12 height 10
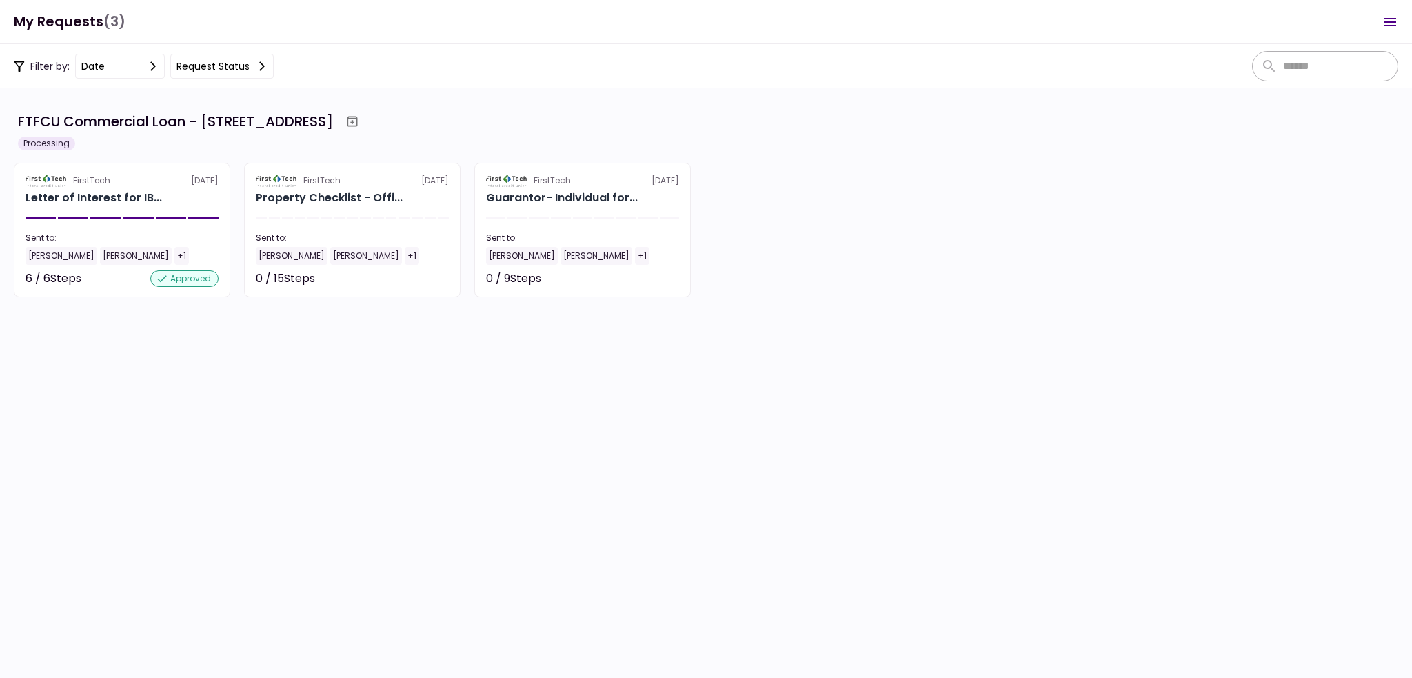
click at [912, 261] on div "FirstTech [DATE] Letter of Interest for IB... Sent to: [PERSON_NAME] Sheffield …" at bounding box center [706, 230] width 1385 height 134
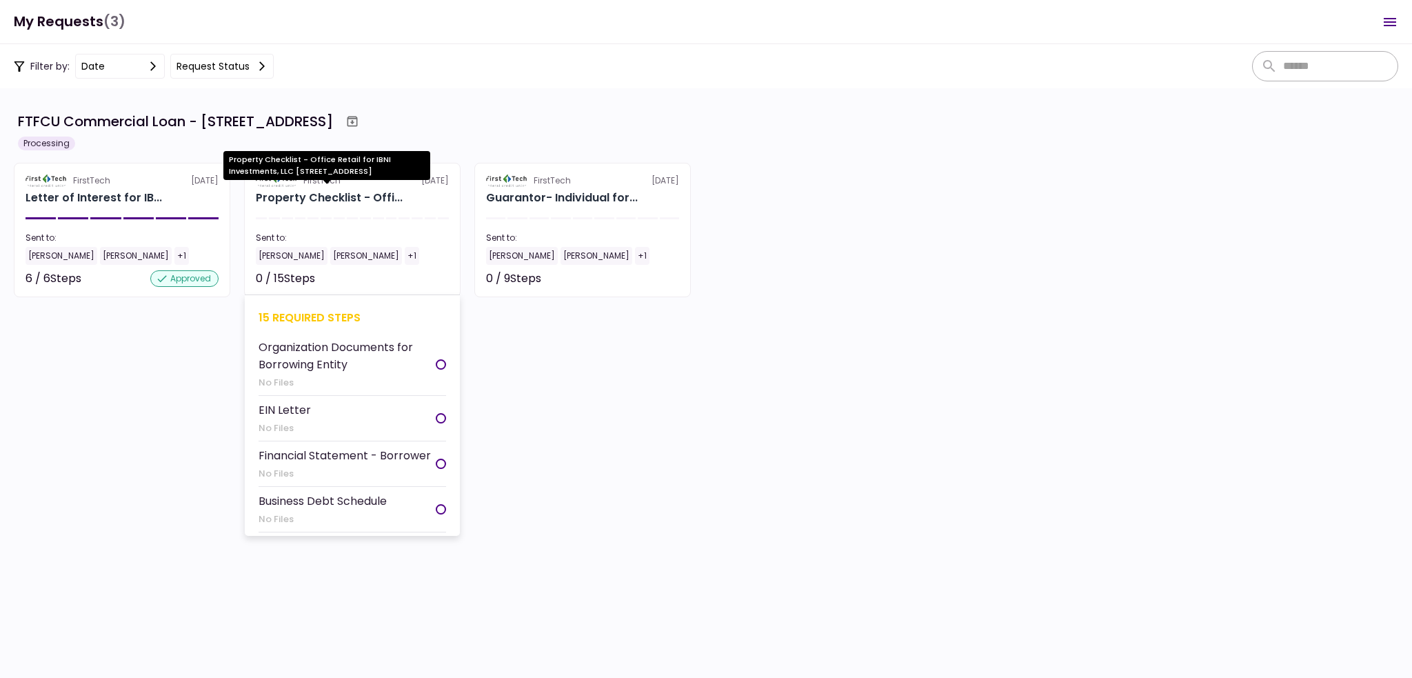
click at [361, 194] on div "Property Checklist - Offi..." at bounding box center [329, 198] width 147 height 17
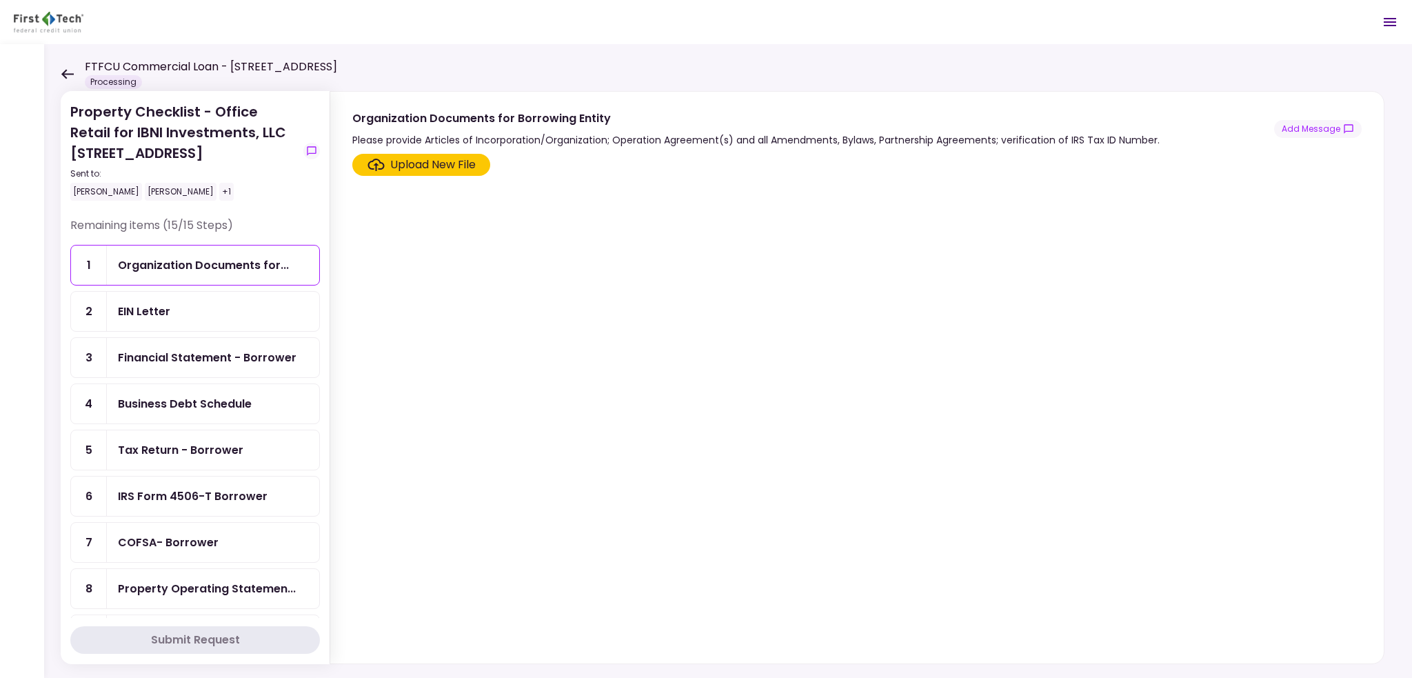
click at [219, 446] on div "Tax Return - Borrower" at bounding box center [180, 449] width 125 height 17
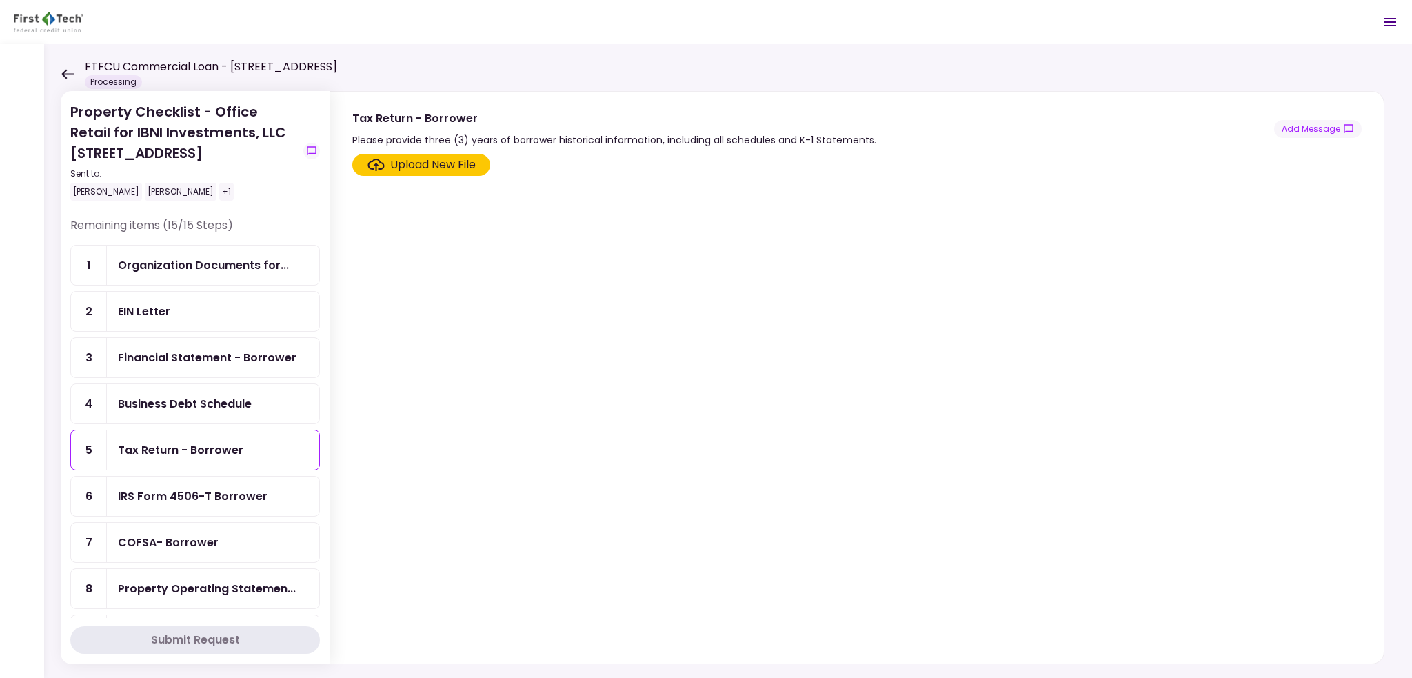
click at [425, 165] on div "Upload New File" at bounding box center [433, 165] width 86 height 17
click at [0, 0] on input "Upload New File" at bounding box center [0, 0] width 0 height 0
click at [190, 389] on div "Business Debt Schedule" at bounding box center [213, 403] width 212 height 39
click at [540, 157] on div "Upload New File" at bounding box center [578, 165] width 86 height 17
click at [0, 0] on input "Upload New File" at bounding box center [0, 0] width 0 height 0
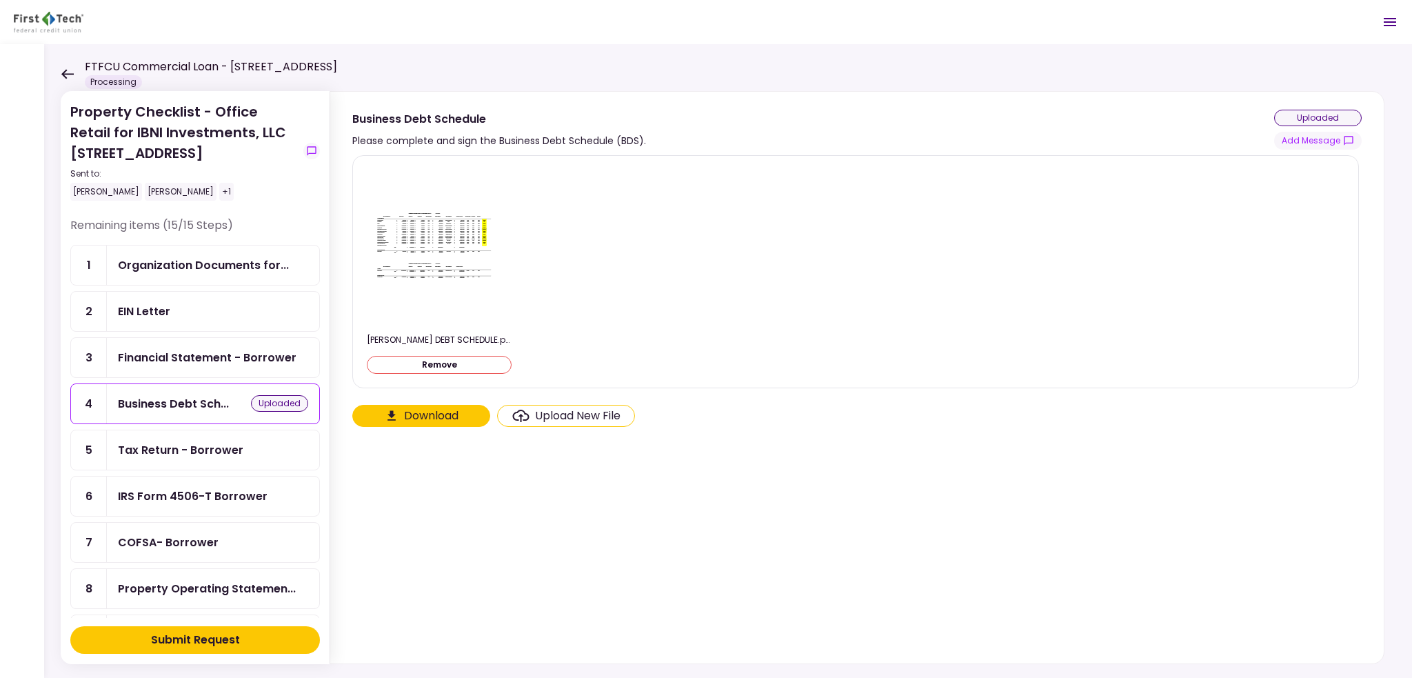
click at [406, 413] on button "Download" at bounding box center [421, 416] width 138 height 22
click at [163, 443] on div "Tax Return - Borrower" at bounding box center [180, 449] width 125 height 17
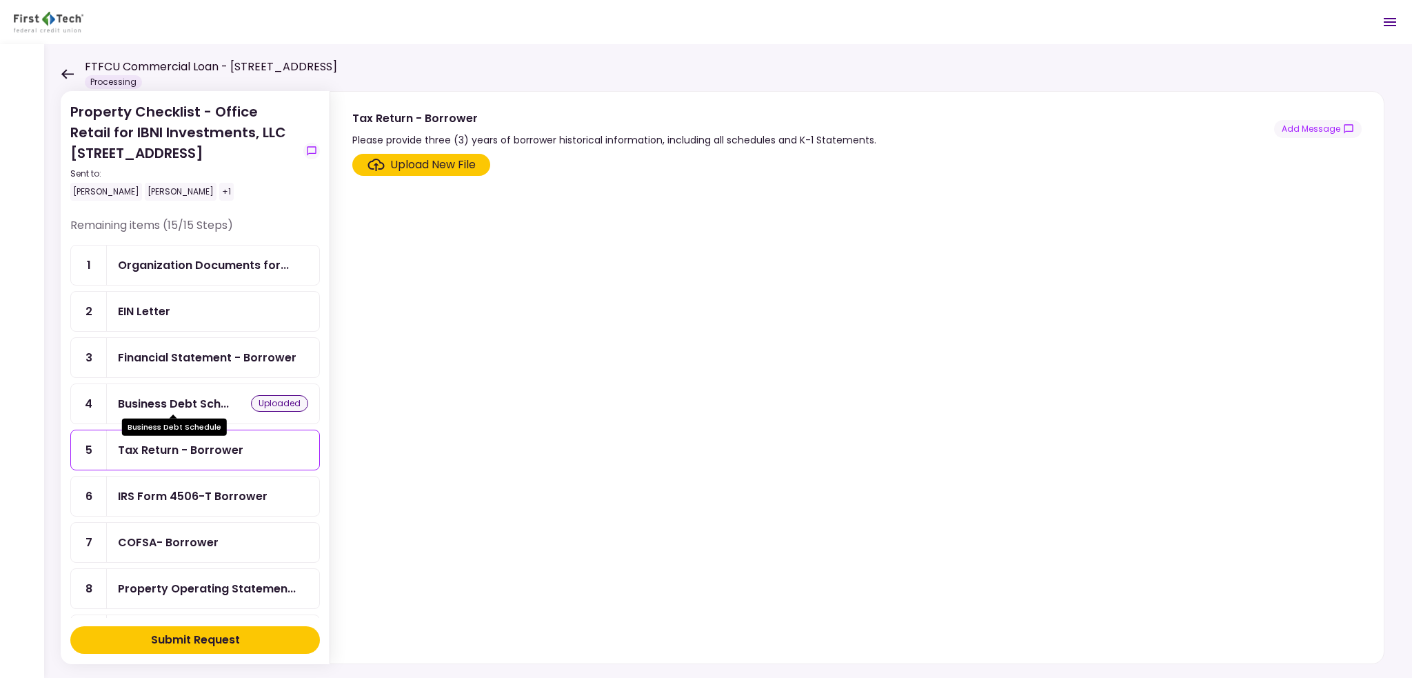
click at [225, 405] on div "Business Debt Sch..." at bounding box center [173, 403] width 111 height 17
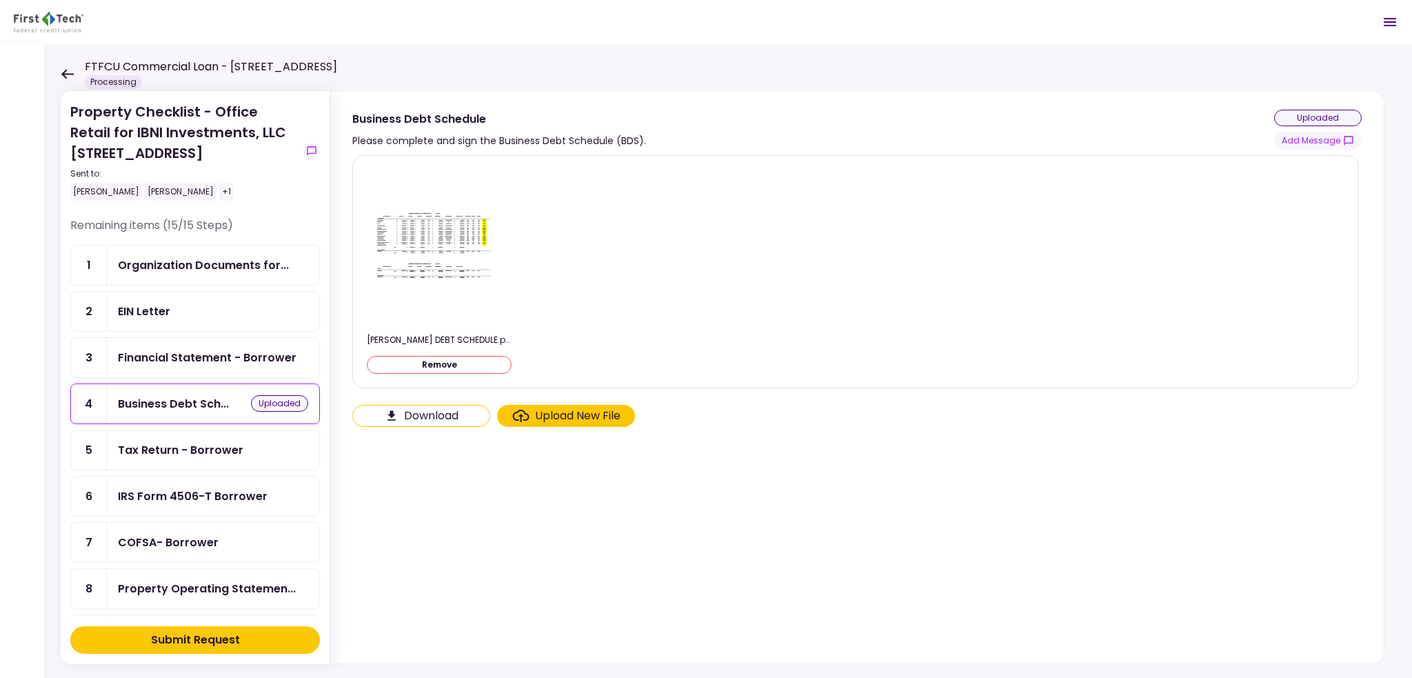
click at [137, 339] on div "Financial Statement - Borrower" at bounding box center [213, 357] width 212 height 39
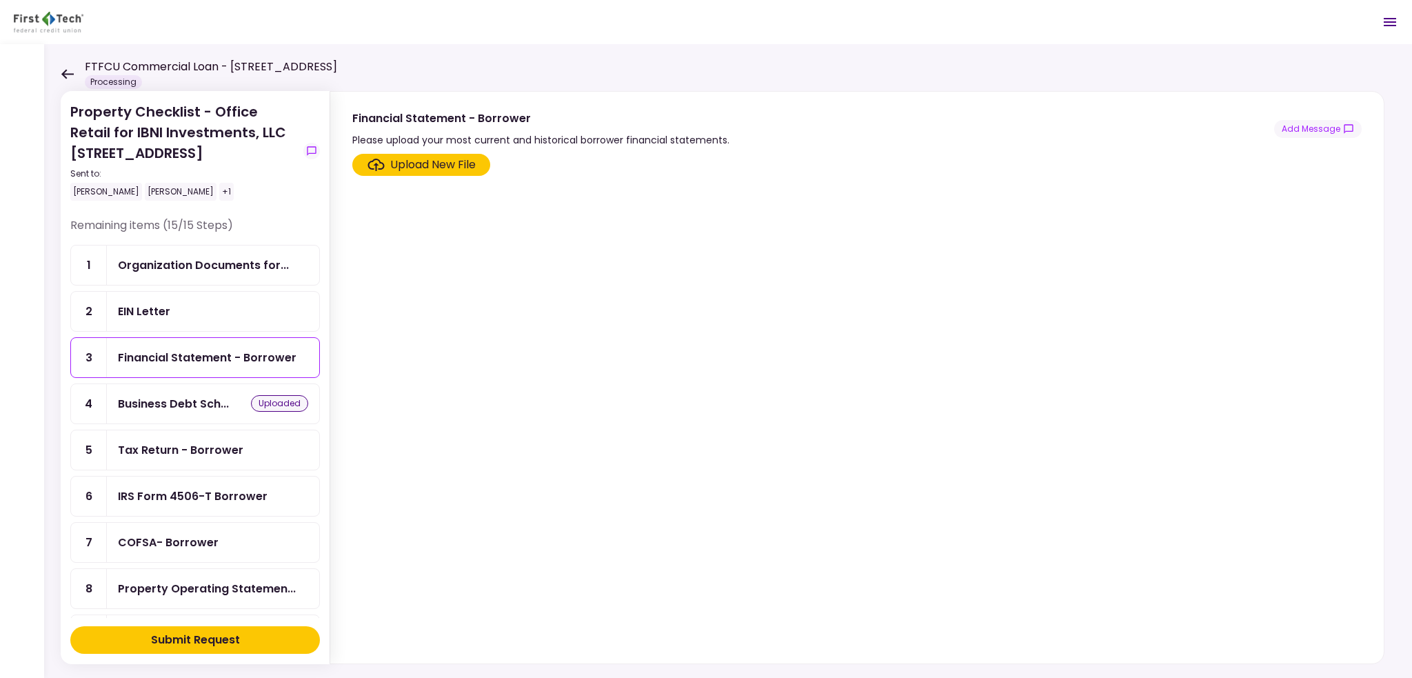
click at [397, 169] on div "Upload New File" at bounding box center [433, 165] width 86 height 17
click at [0, 0] on input "Upload New File" at bounding box center [0, 0] width 0 height 0
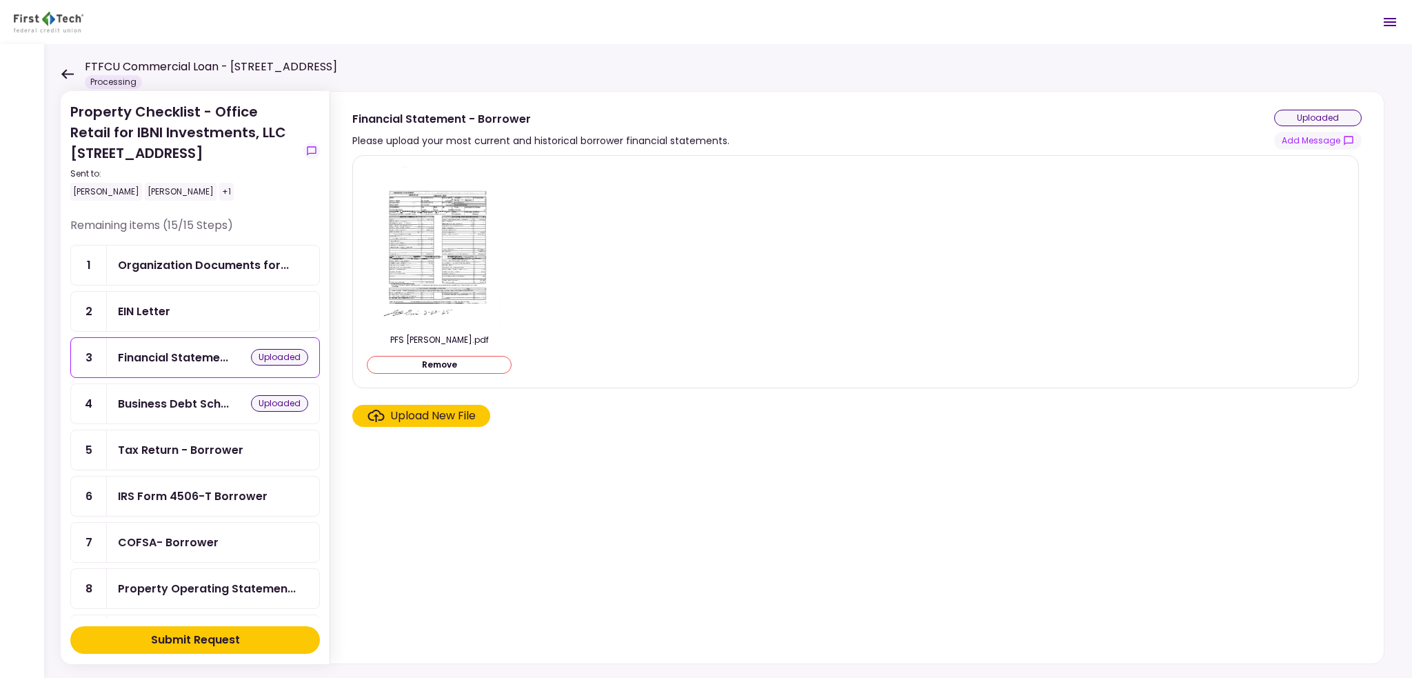
click at [441, 507] on section "PFS [PERSON_NAME].pdf Remove Upload New File" at bounding box center [857, 406] width 1010 height 503
click at [263, 441] on div "Tax Return - Borrower" at bounding box center [213, 449] width 190 height 17
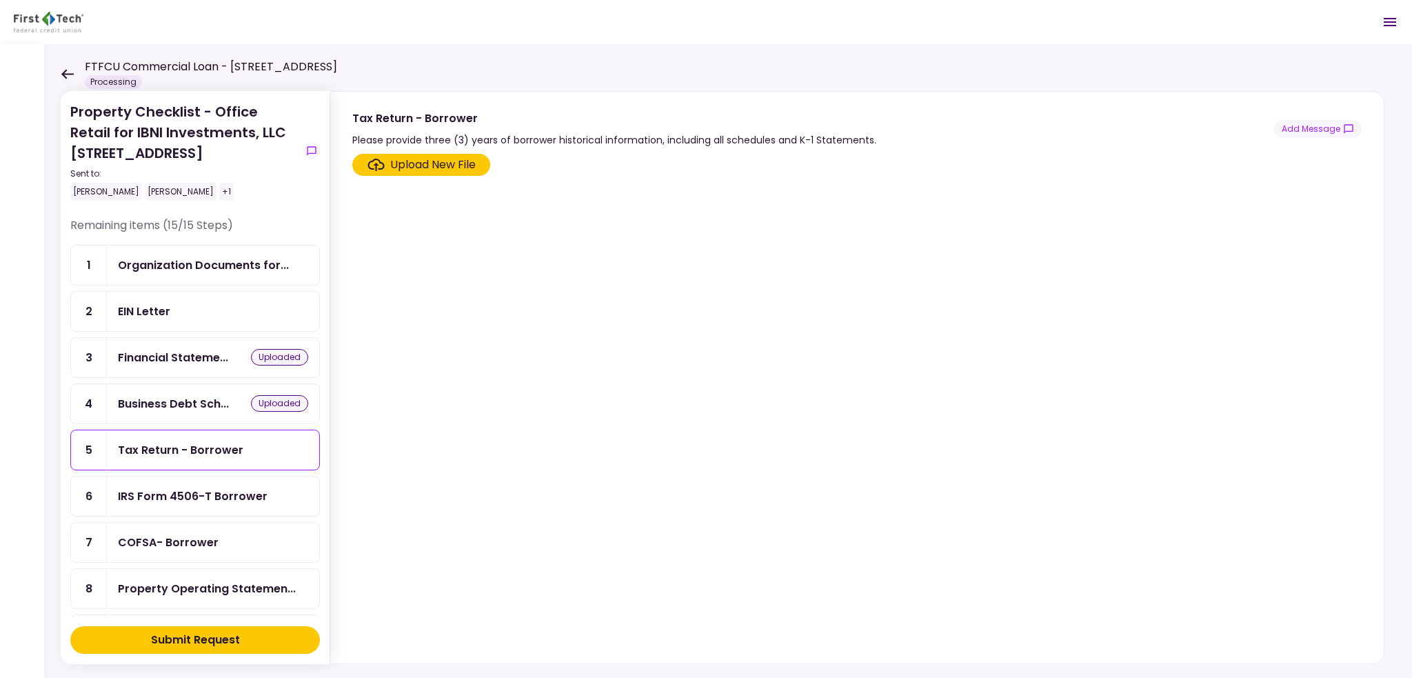
click at [455, 168] on div "Upload New File" at bounding box center [433, 165] width 86 height 17
click at [0, 0] on input "Upload New File" at bounding box center [0, 0] width 0 height 0
click at [182, 395] on div "Business Debt Sch..." at bounding box center [173, 403] width 111 height 17
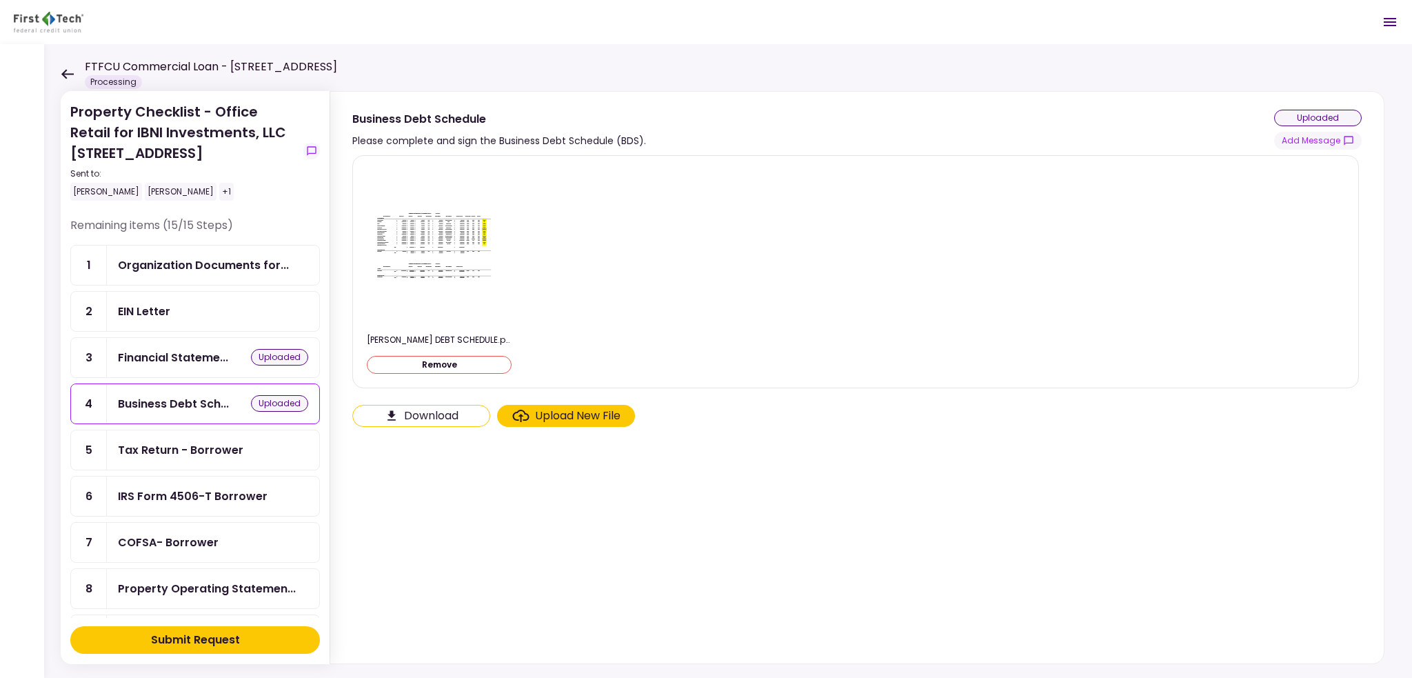
click at [552, 421] on div "Upload New File" at bounding box center [578, 416] width 86 height 17
click at [0, 0] on input "Upload New File" at bounding box center [0, 0] width 0 height 0
click at [234, 445] on div "Tax Return - Borrower" at bounding box center [180, 449] width 125 height 17
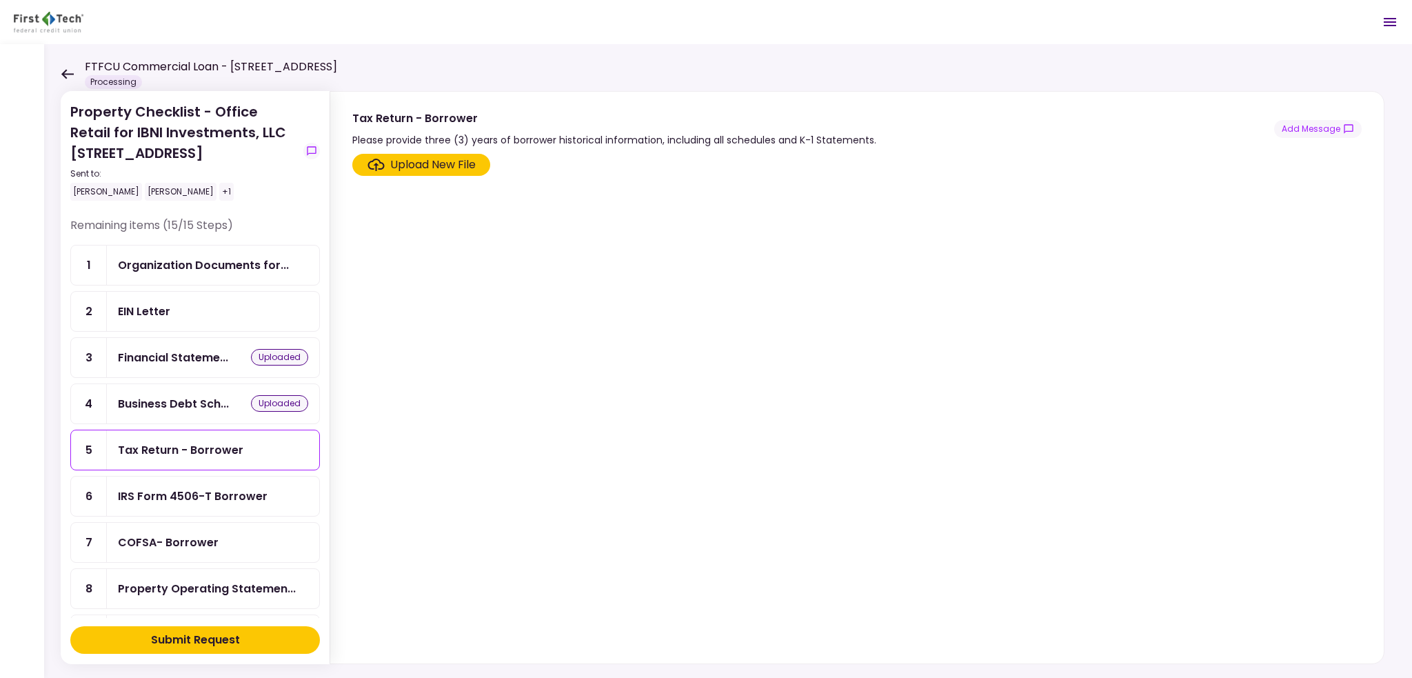
click at [411, 168] on div "Upload New File" at bounding box center [433, 165] width 86 height 17
click at [0, 0] on input "Upload New File" at bounding box center [0, 0] width 0 height 0
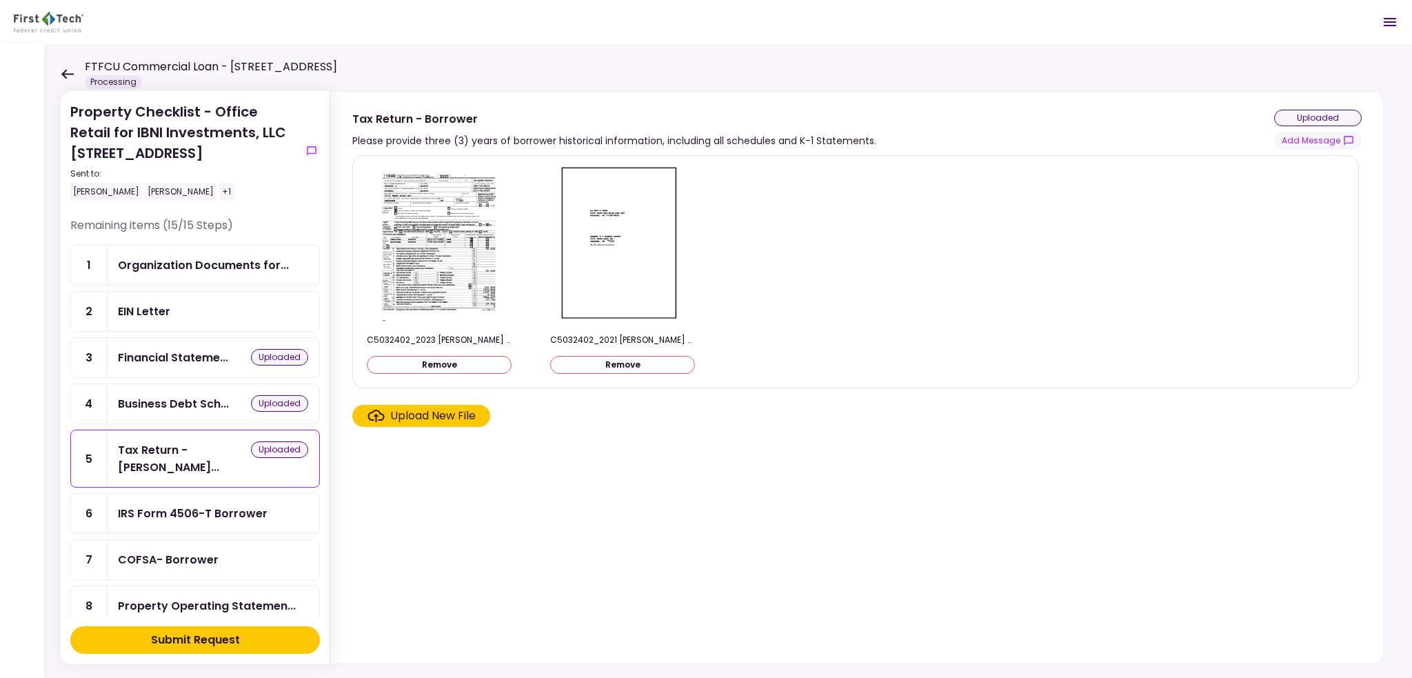
click at [439, 413] on div "Upload New File" at bounding box center [433, 416] width 86 height 17
click at [0, 0] on input "Upload New File" at bounding box center [0, 0] width 0 height 0
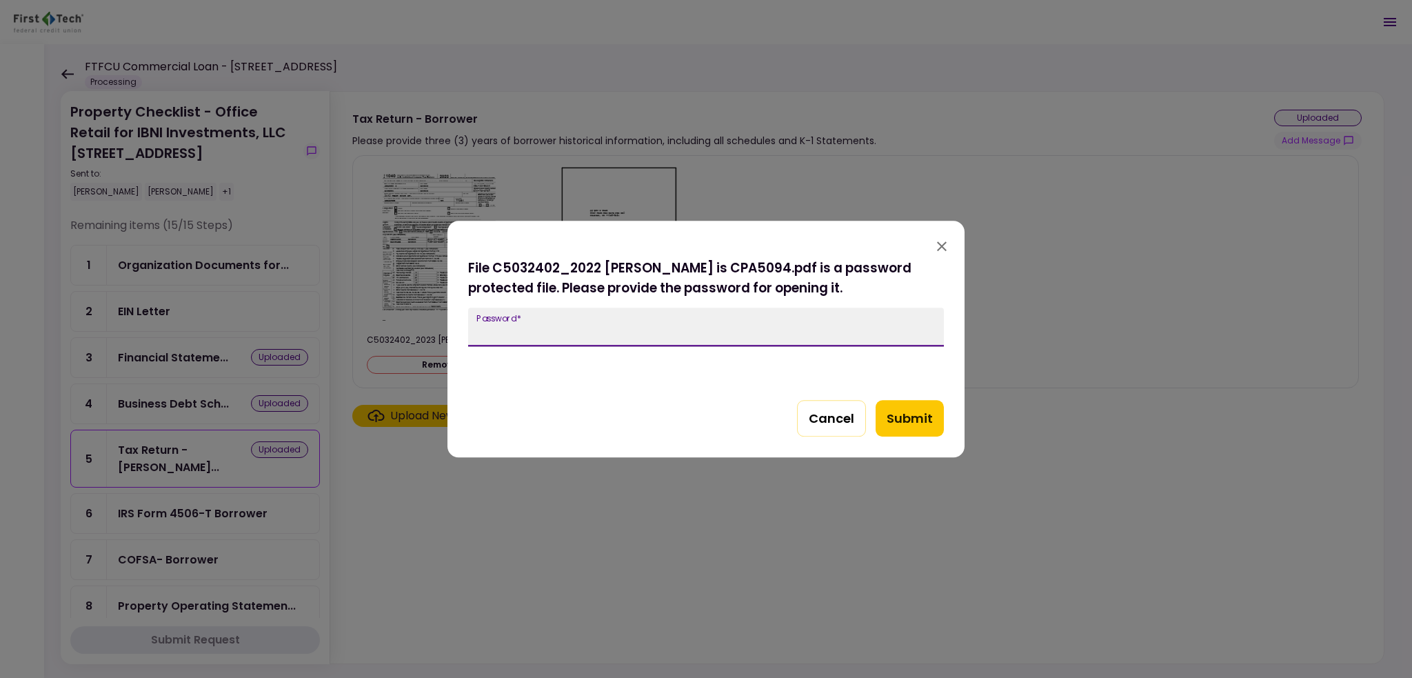
click at [724, 339] on input "Password   *" at bounding box center [706, 327] width 476 height 39
click at [604, 333] on input "Password   *" at bounding box center [706, 327] width 476 height 39
type input "***"
click at [907, 410] on button "Submit" at bounding box center [910, 418] width 68 height 37
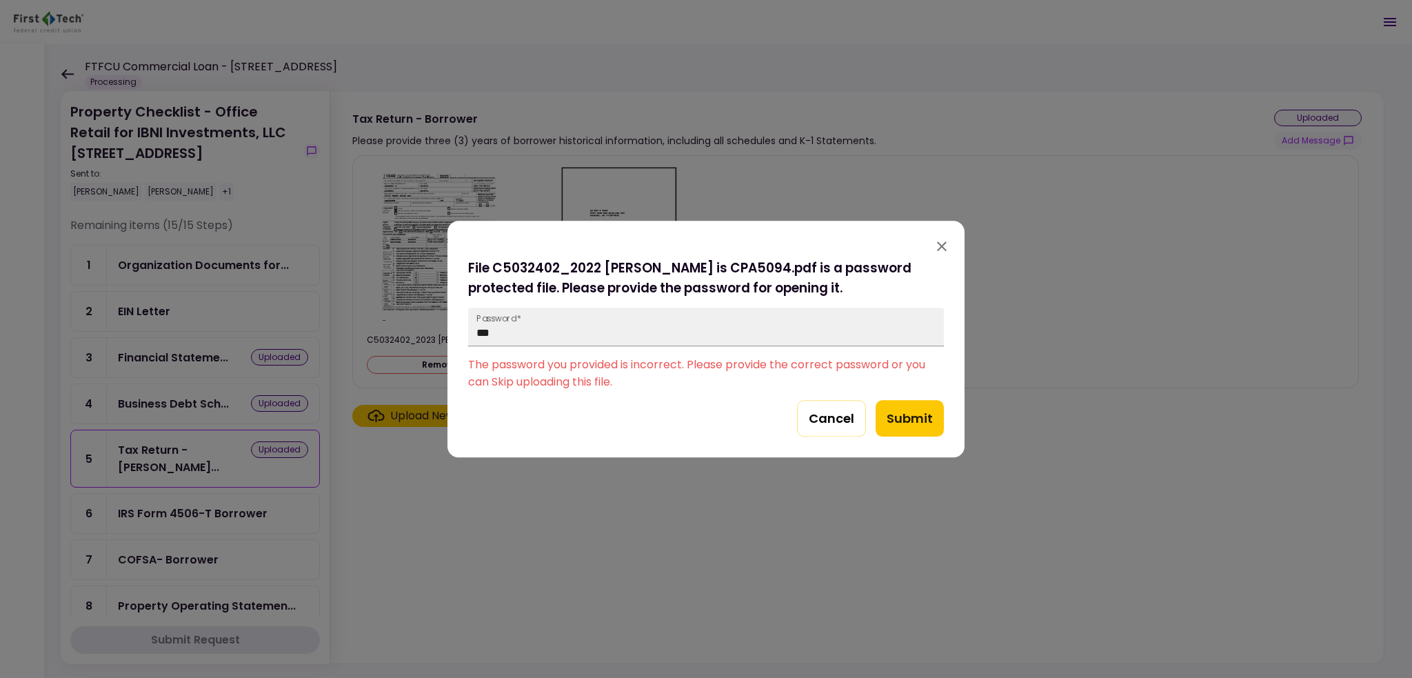
click at [938, 245] on icon "button" at bounding box center [942, 246] width 17 height 17
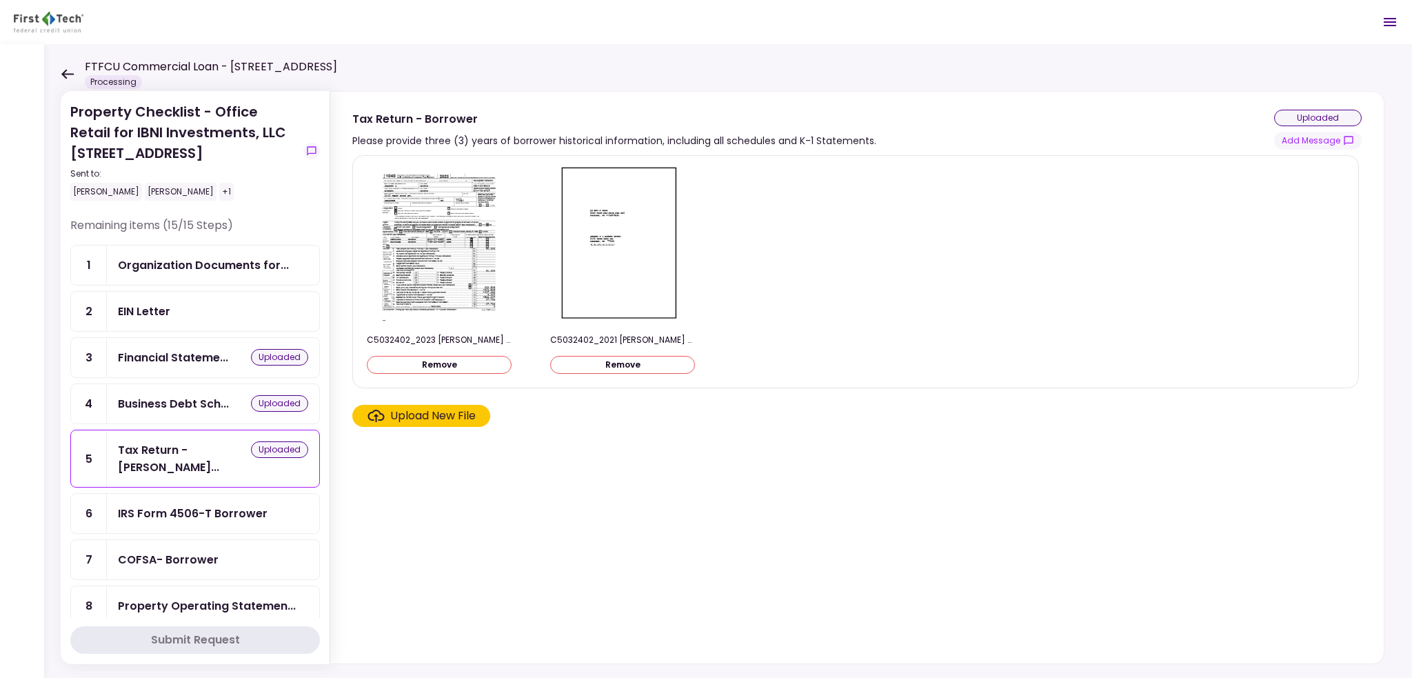
click at [185, 489] on ul "1 Organization Documents for... 2 EIN Letter 3 Financial Stateme... uploaded 4 …" at bounding box center [195, 597] width 250 height 705
click at [185, 476] on ul "1 Organization Documents for... 2 EIN Letter 3 Financial Stateme... uploaded 4 …" at bounding box center [195, 597] width 250 height 705
click at [560, 504] on section "C5032402_2023 [PERSON_NAME] & [PERSON_NAME](Gov).pdf Remove C5032402_2021 [PERS…" at bounding box center [857, 406] width 1010 height 503
click at [127, 405] on ul "1 Organization Documents for... 2 EIN Letter 3 Financial Stateme... uploaded 4 …" at bounding box center [195, 597] width 250 height 705
click at [157, 391] on ul "1 Organization Documents for... 2 EIN Letter 3 Financial Stateme... uploaded 4 …" at bounding box center [195, 597] width 250 height 705
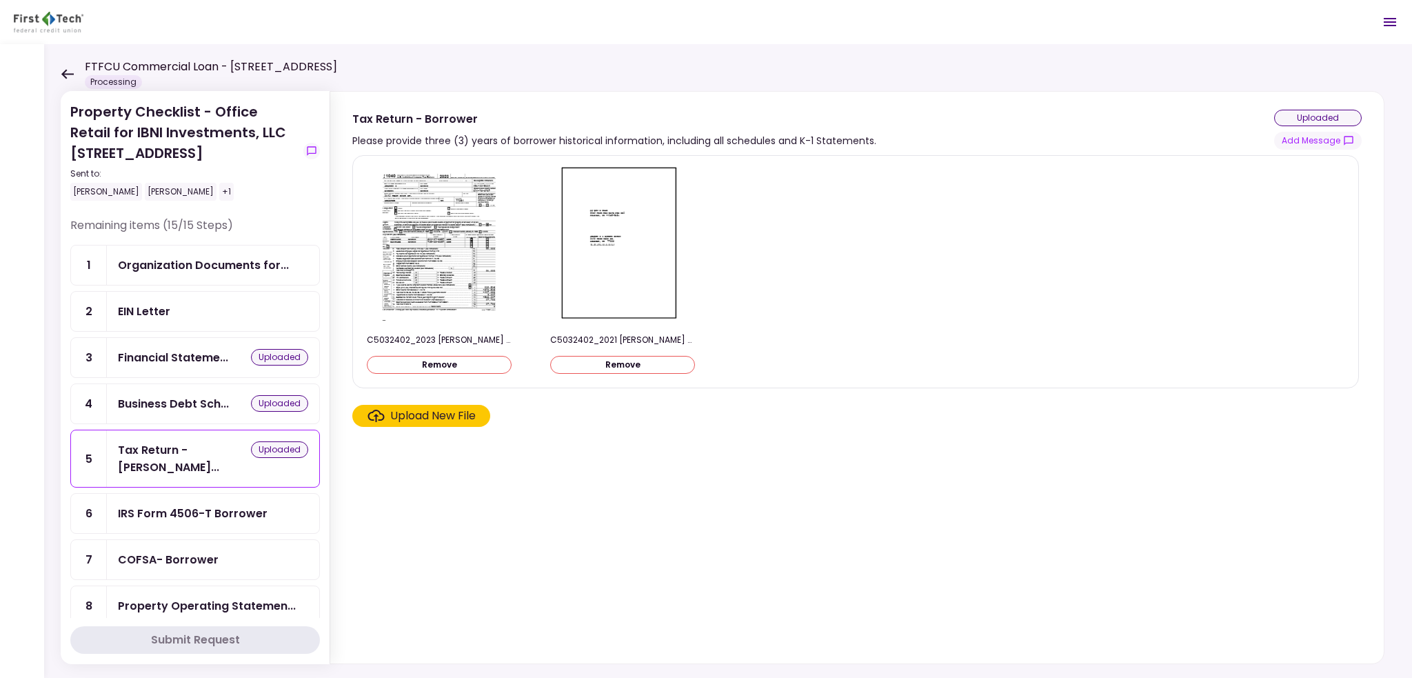
click at [156, 376] on ul "1 Organization Documents for... 2 EIN Letter 3 Financial Stateme... uploaded 4 …" at bounding box center [195, 597] width 250 height 705
click at [174, 278] on ul "1 Organization Documents for... 2 EIN Letter 3 Financial Stateme... uploaded 4 …" at bounding box center [195, 597] width 250 height 705
click at [416, 417] on div "Upload New File" at bounding box center [433, 416] width 86 height 17
click at [0, 0] on input "Upload New File" at bounding box center [0, 0] width 0 height 0
click at [193, 531] on ul "1 Organization Documents for... 2 EIN Letter 3 Financial Stateme... uploaded 4 …" at bounding box center [195, 597] width 250 height 705
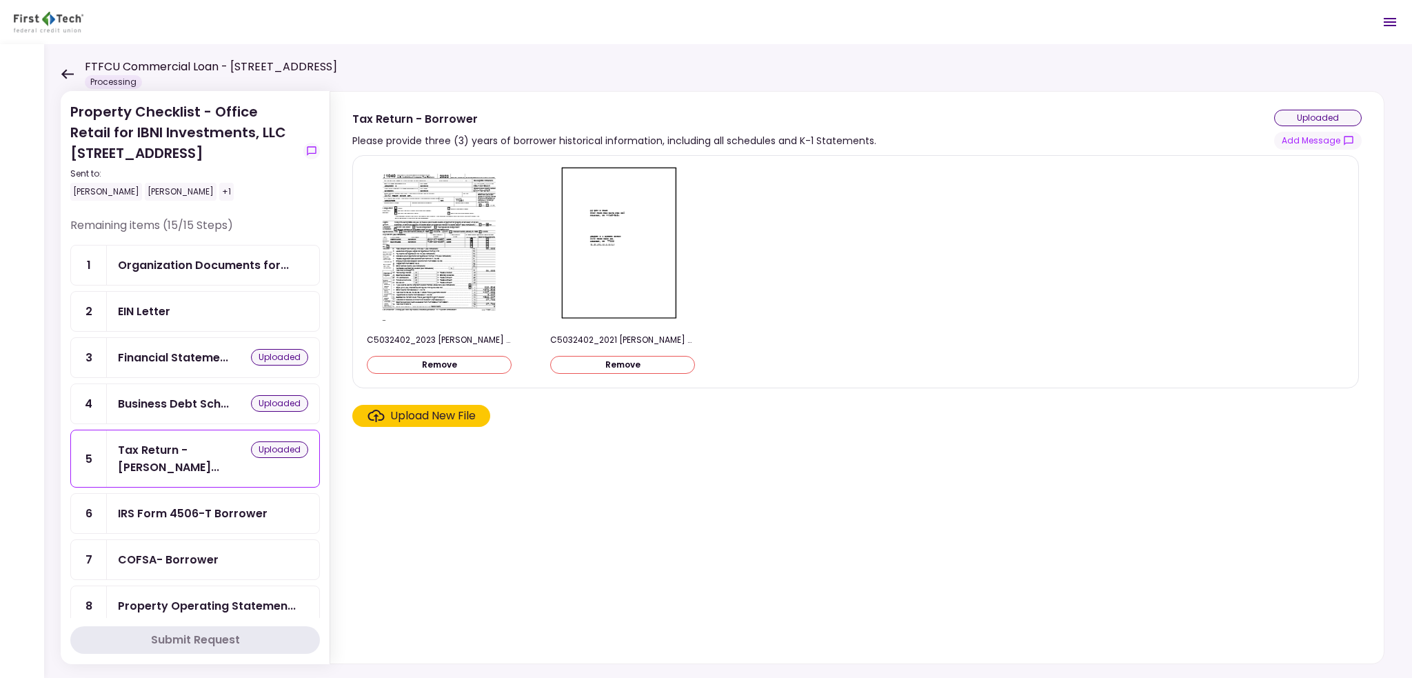
click at [194, 454] on ul "1 Organization Documents for... 2 EIN Letter 3 Financial Stateme... uploaded 4 …" at bounding box center [195, 597] width 250 height 705
click at [183, 485] on ul "1 Organization Documents for... 2 EIN Letter 3 Financial Stateme... uploaded 4 …" at bounding box center [195, 597] width 250 height 705
click at [192, 399] on ul "1 Organization Documents for... 2 EIN Letter 3 Financial Stateme... uploaded 4 …" at bounding box center [195, 597] width 250 height 705
drag, startPoint x: 201, startPoint y: 372, endPoint x: 208, endPoint y: 361, distance: 12.7
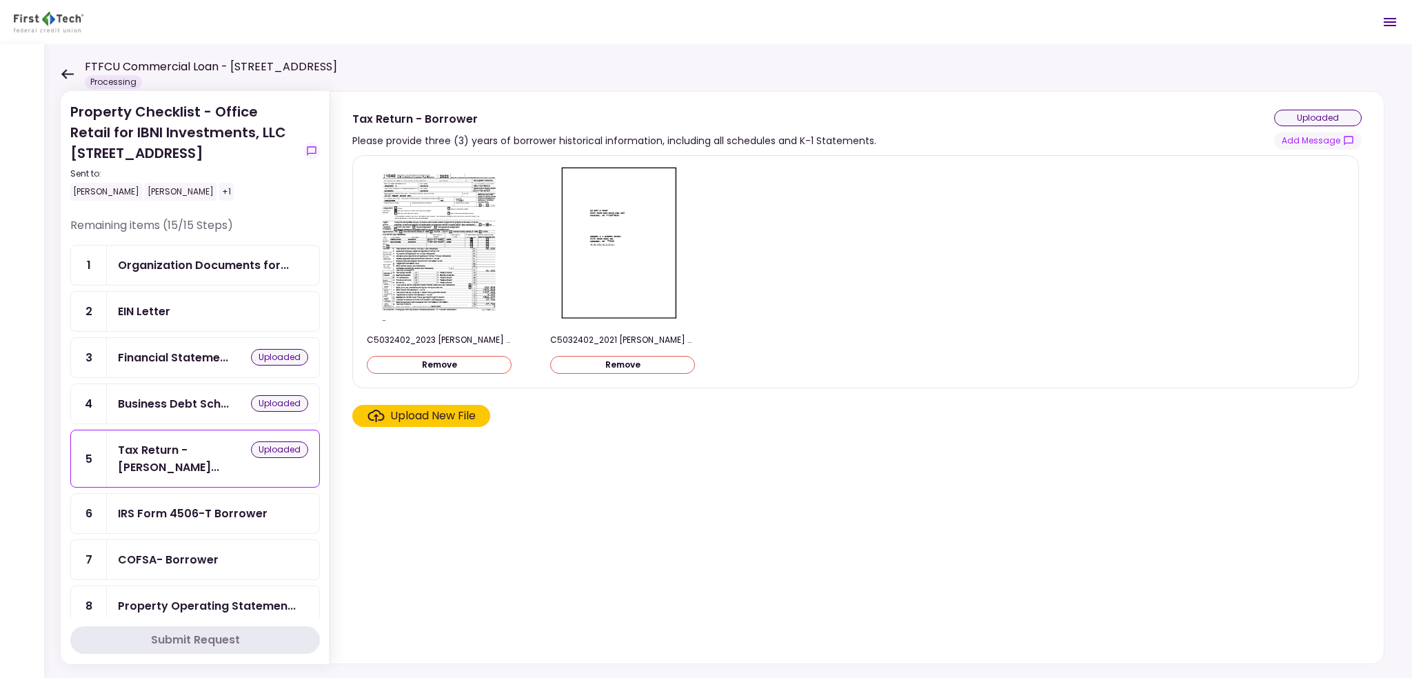
click at [201, 372] on ul "1 Organization Documents for... 2 EIN Letter 3 Financial Stateme... uploaded 4 …" at bounding box center [195, 597] width 250 height 705
click at [237, 285] on ul "1 Organization Documents for... 2 EIN Letter 3 Financial Stateme... uploaded 4 …" at bounding box center [195, 597] width 250 height 705
drag, startPoint x: 211, startPoint y: 251, endPoint x: 281, endPoint y: 261, distance: 71.1
click at [211, 252] on ul "1 Organization Documents for... 2 EIN Letter 3 Financial Stateme... uploaded 4 …" at bounding box center [195, 597] width 250 height 705
click at [225, 328] on ul "1 Organization Documents for... 2 EIN Letter 3 Financial Stateme... uploaded 4 …" at bounding box center [195, 597] width 250 height 705
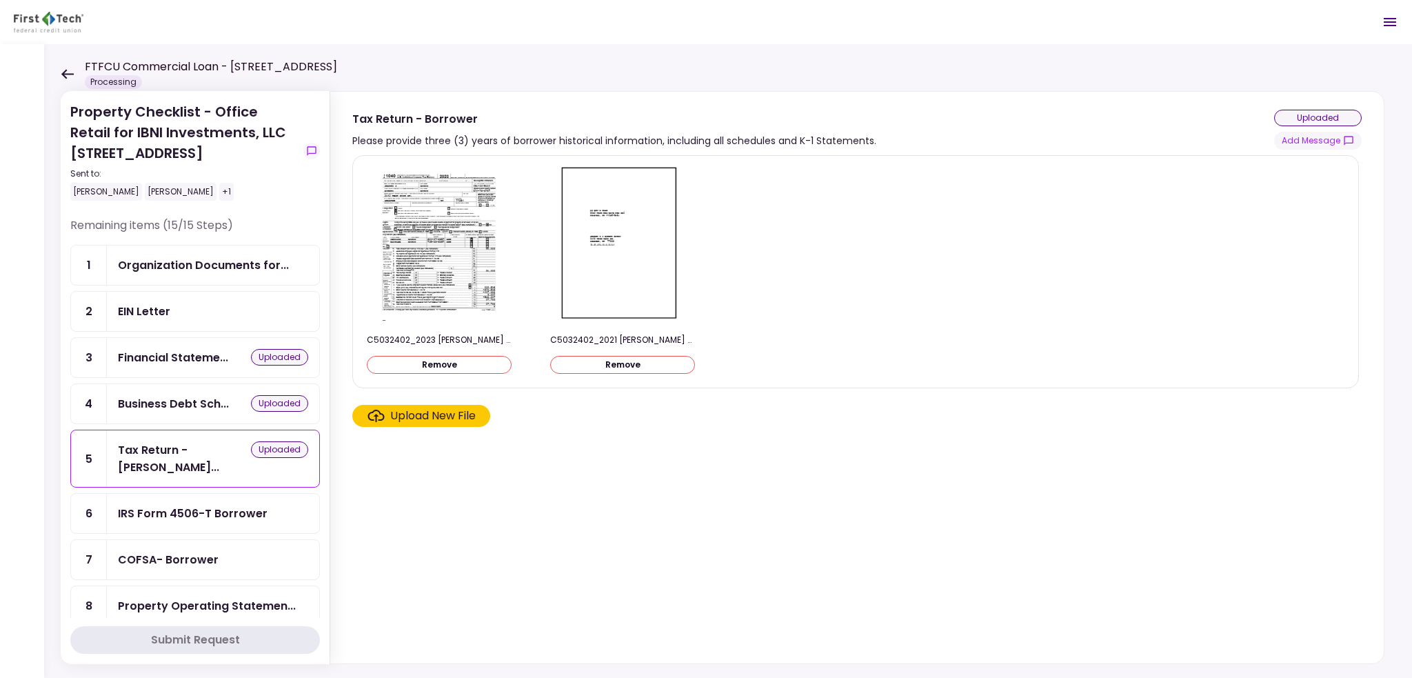
click at [212, 307] on ul "1 Organization Documents for... 2 EIN Letter 3 Financial Stateme... uploaded 4 …" at bounding box center [195, 597] width 250 height 705
click at [212, 305] on ul "1 Organization Documents for... 2 EIN Letter 3 Financial Stateme... uploaded 4 …" at bounding box center [195, 597] width 250 height 705
click at [212, 304] on ul "1 Organization Documents for... 2 EIN Letter 3 Financial Stateme... uploaded 4 …" at bounding box center [195, 597] width 250 height 705
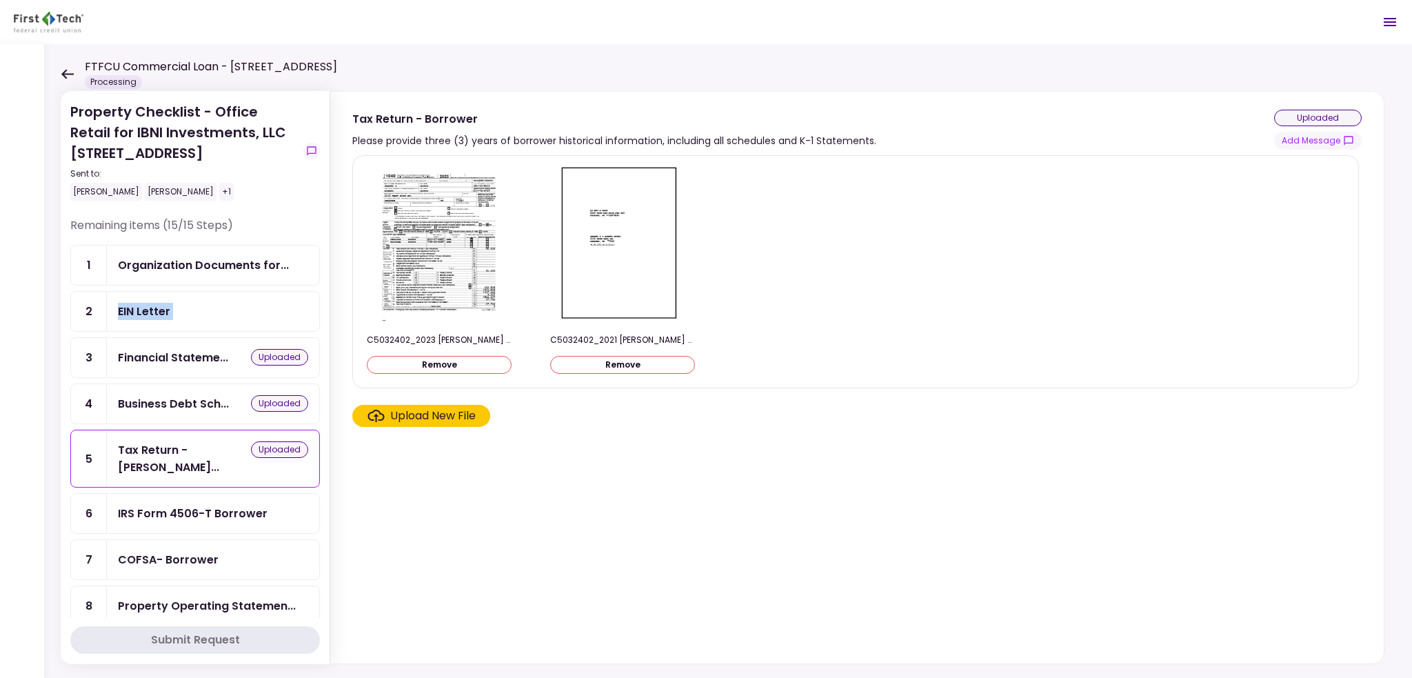
click at [212, 304] on ul "1 Organization Documents for... 2 EIN Letter 3 Financial Stateme... uploaded 4 …" at bounding box center [195, 597] width 250 height 705
click at [69, 74] on icon at bounding box center [67, 74] width 12 height 10
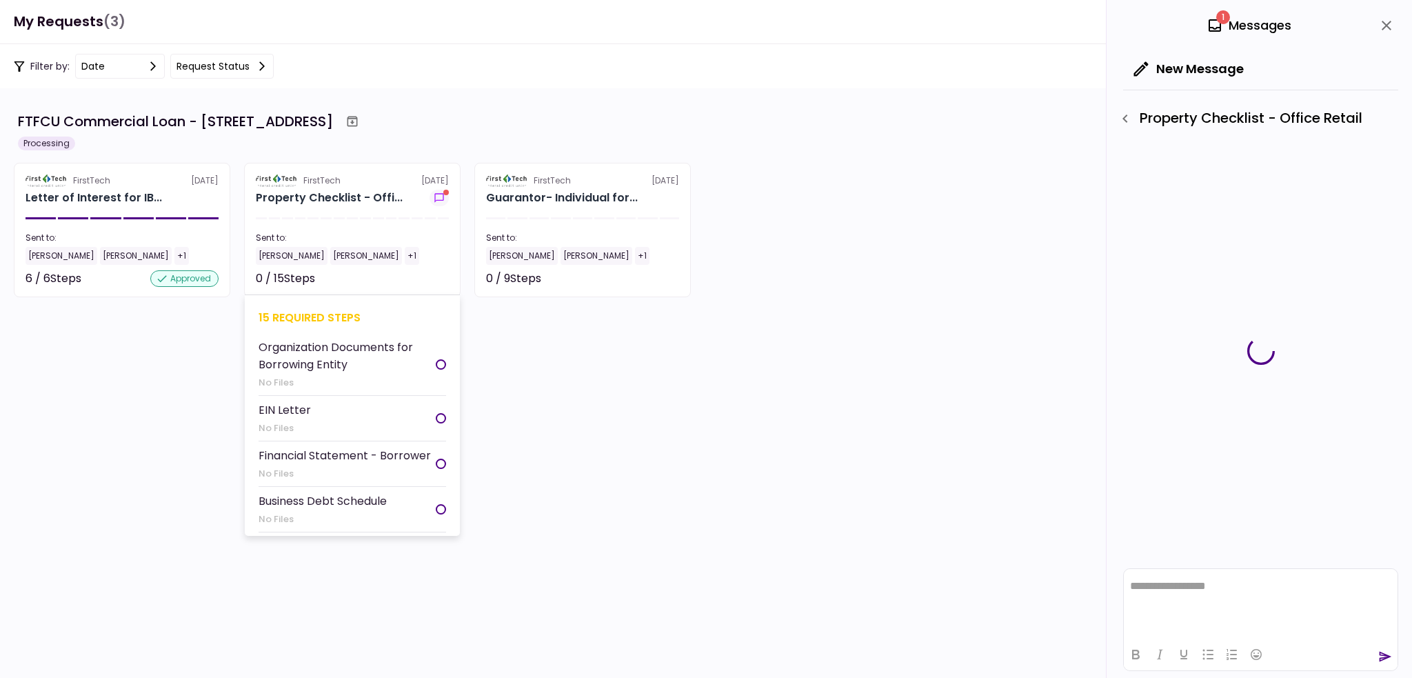
click at [277, 183] on img at bounding box center [277, 180] width 42 height 12
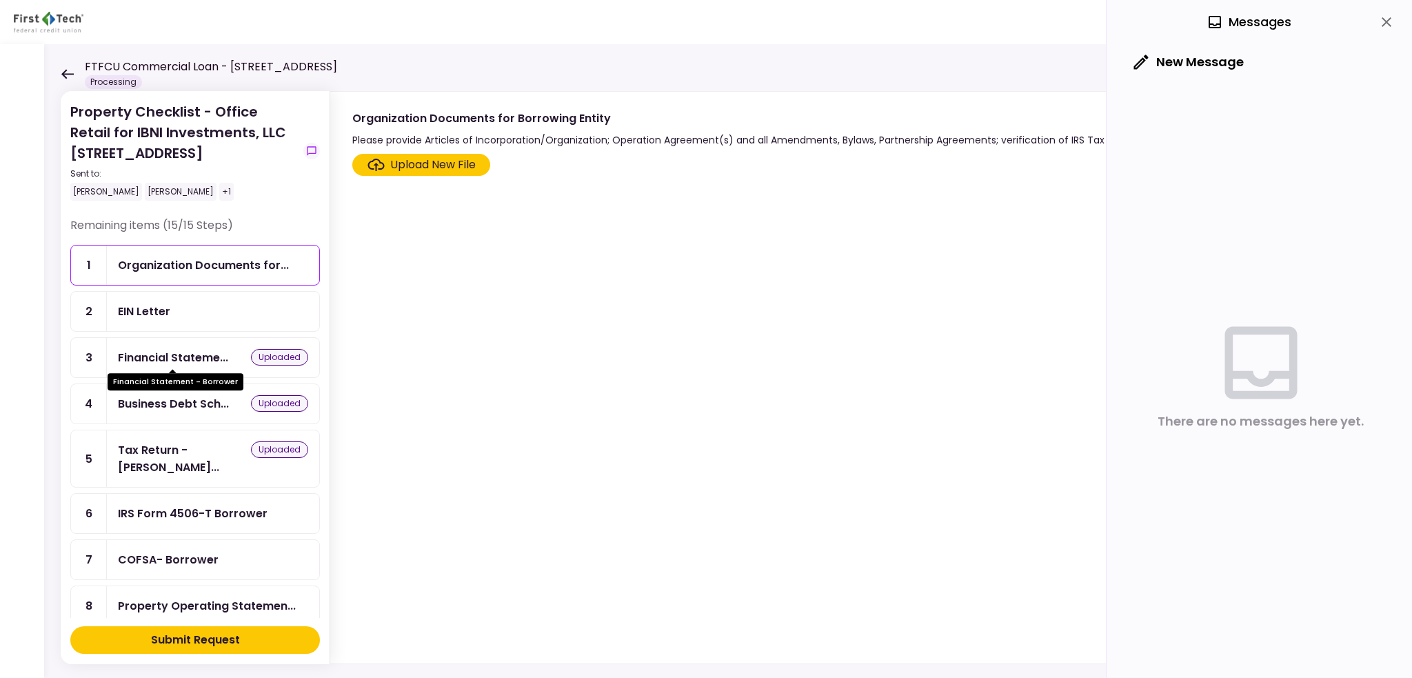
drag, startPoint x: 205, startPoint y: 350, endPoint x: 207, endPoint y: 361, distance: 11.1
click at [205, 350] on div "Financial Stateme..." at bounding box center [173, 357] width 110 height 17
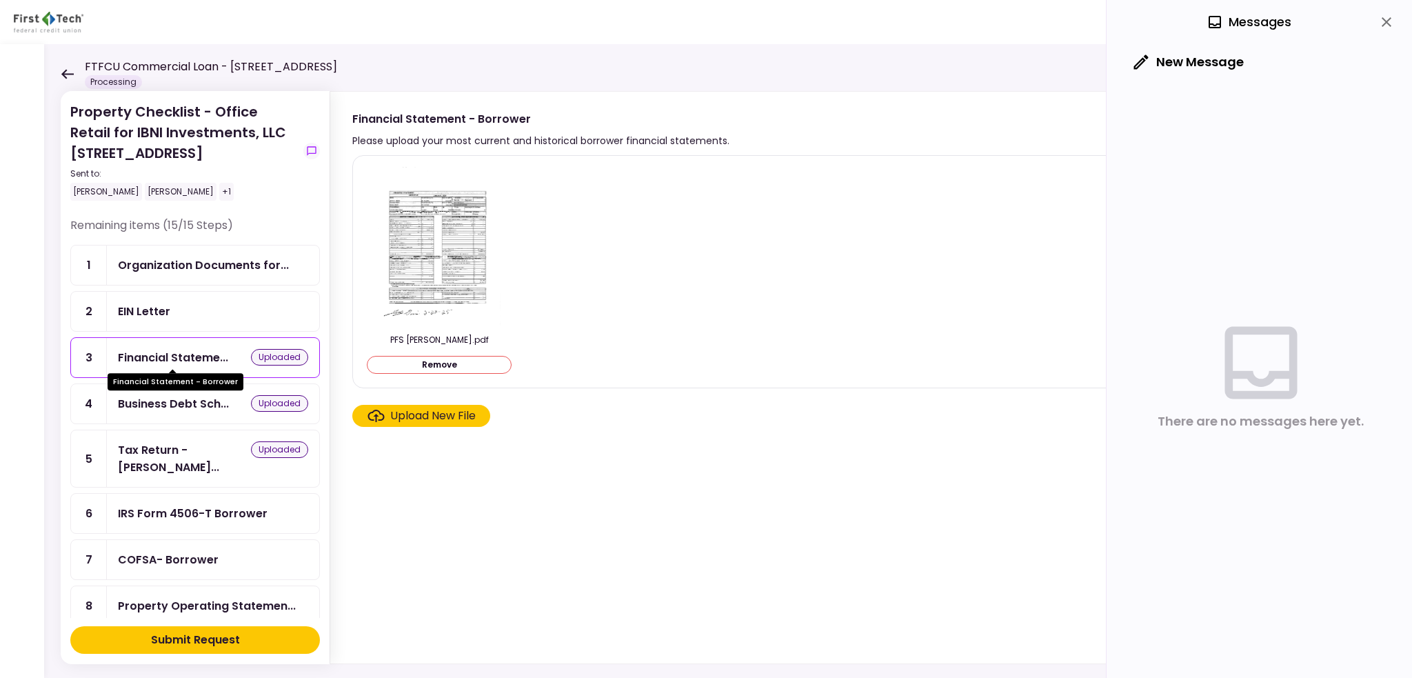
click at [209, 381] on div "Financial Statement - Borrower" at bounding box center [176, 381] width 136 height 17
click at [214, 408] on div "Business Debt Sch..." at bounding box center [173, 403] width 111 height 17
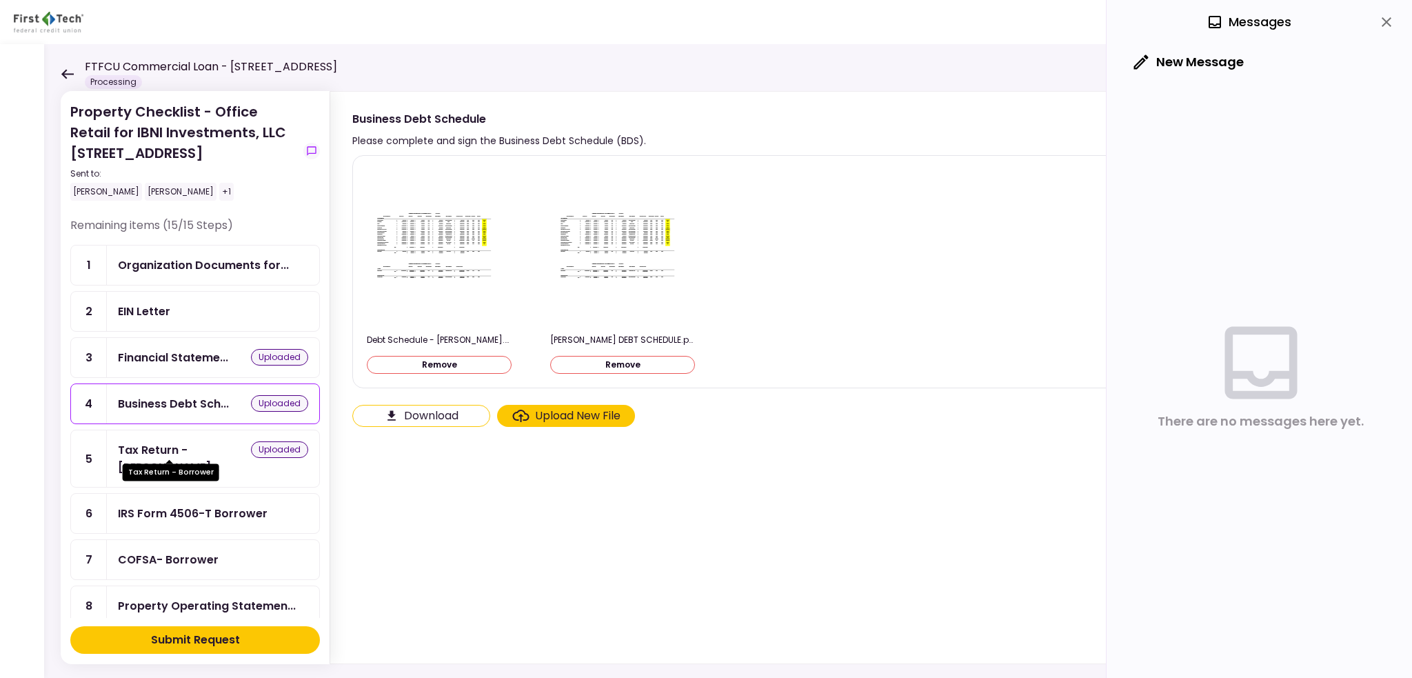
click at [221, 448] on div "Tax Return - [PERSON_NAME]..." at bounding box center [184, 458] width 133 height 34
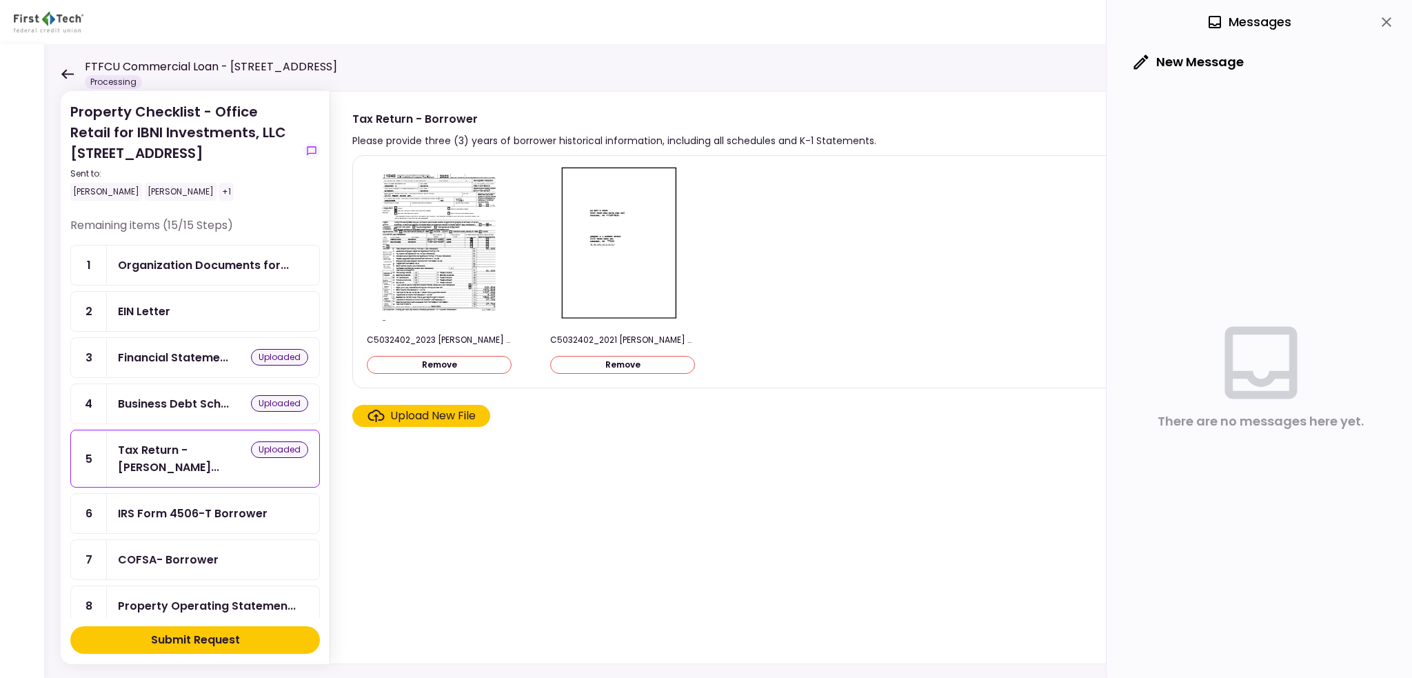
click at [224, 505] on div "IRS Form 4506-T Borrower" at bounding box center [193, 513] width 150 height 17
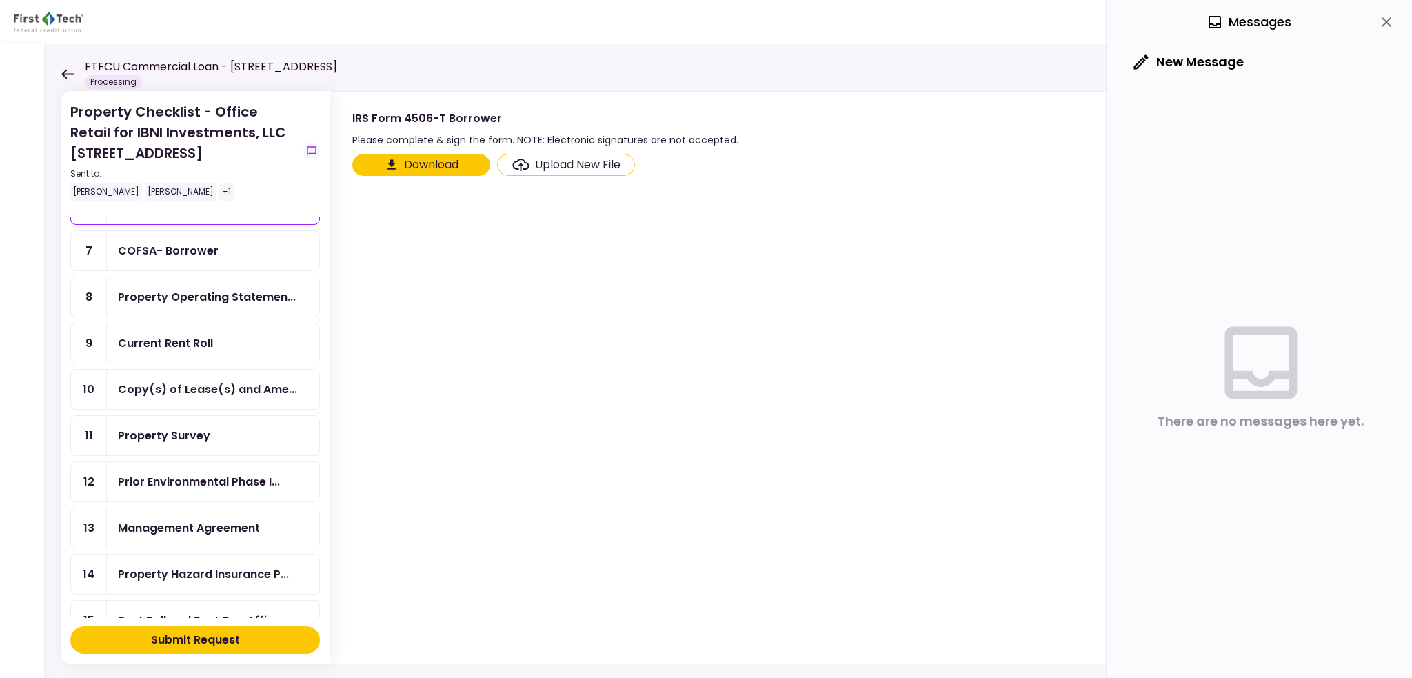
scroll to position [312, 0]
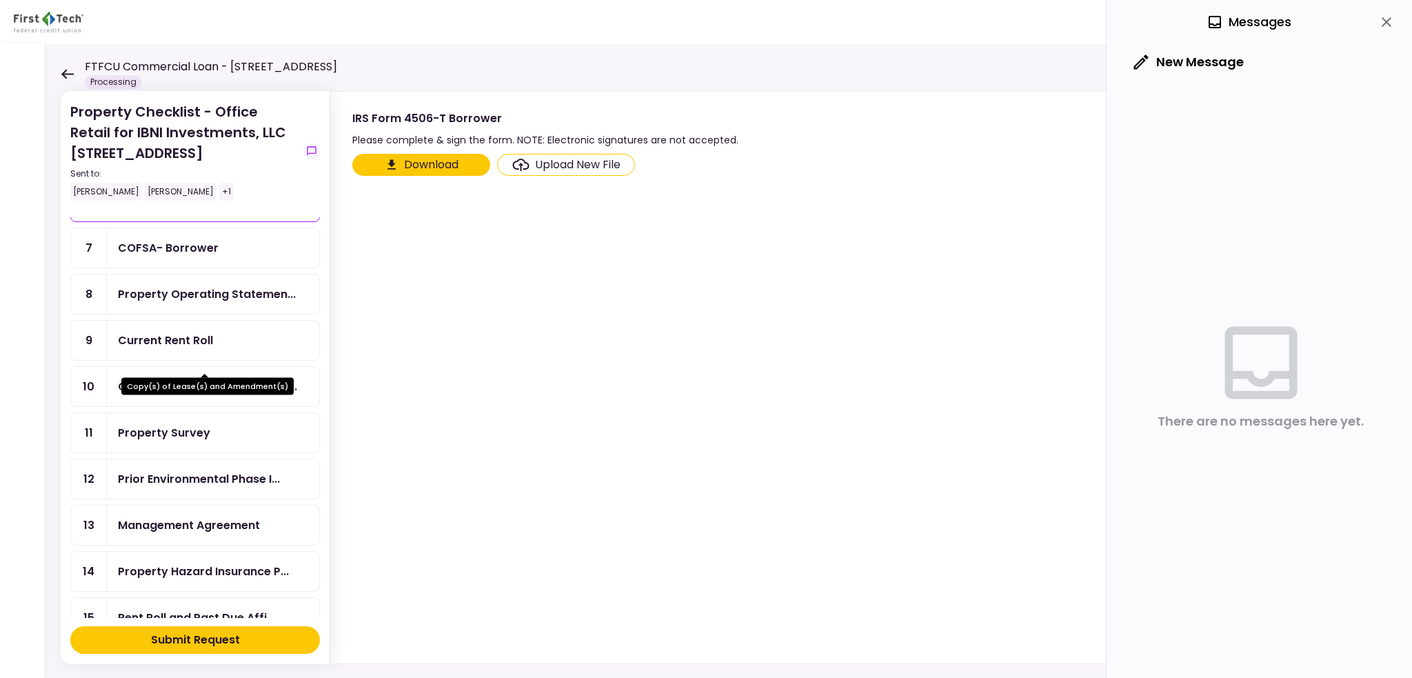
click at [220, 378] on div "Copy(s) of Lease(s) and Ame..." at bounding box center [207, 386] width 179 height 17
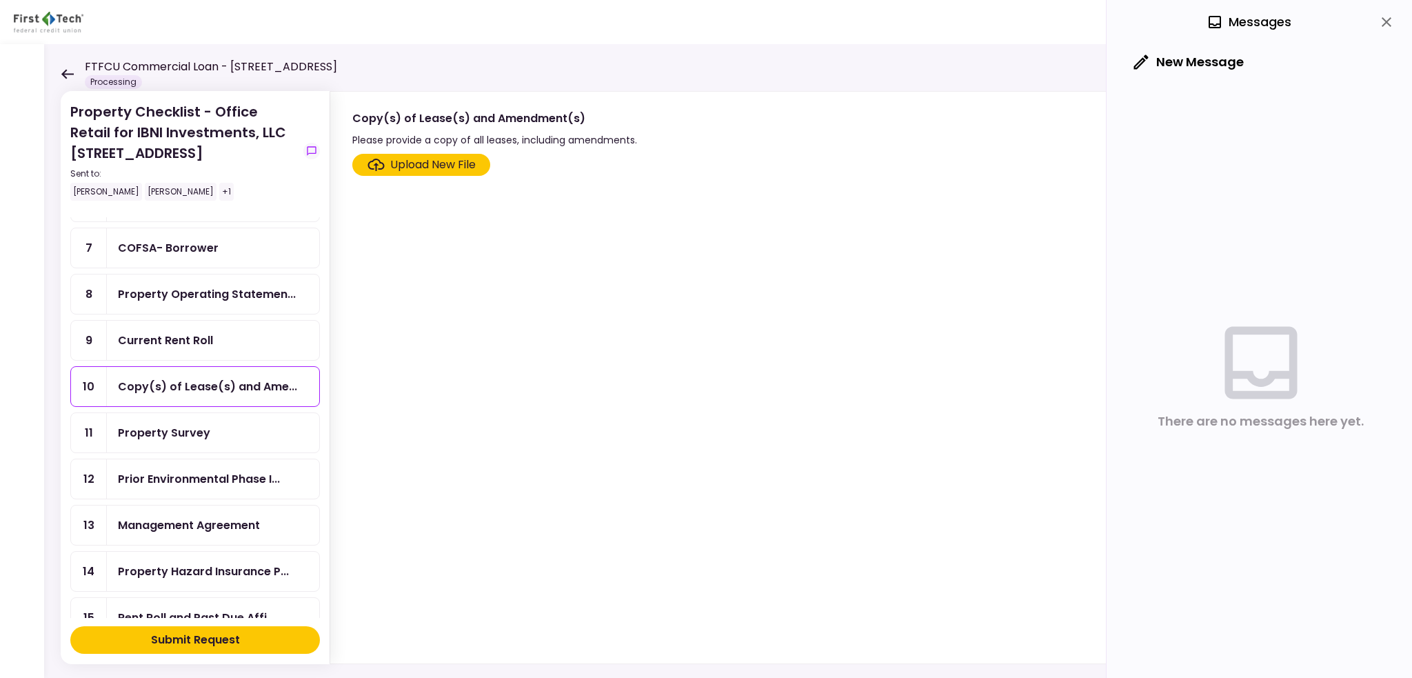
click at [185, 424] on div "Property Survey" at bounding box center [164, 432] width 92 height 17
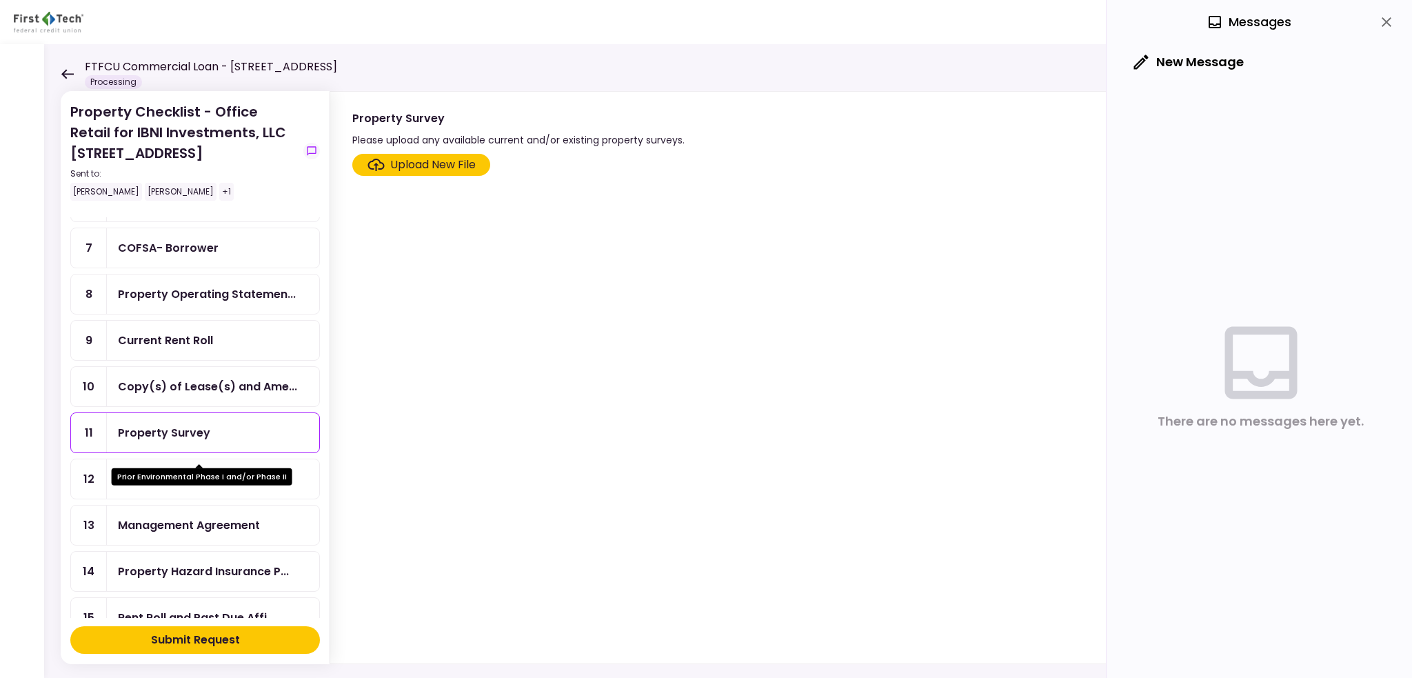
click at [217, 470] on div "Prior Environmental Phase I..." at bounding box center [199, 478] width 162 height 17
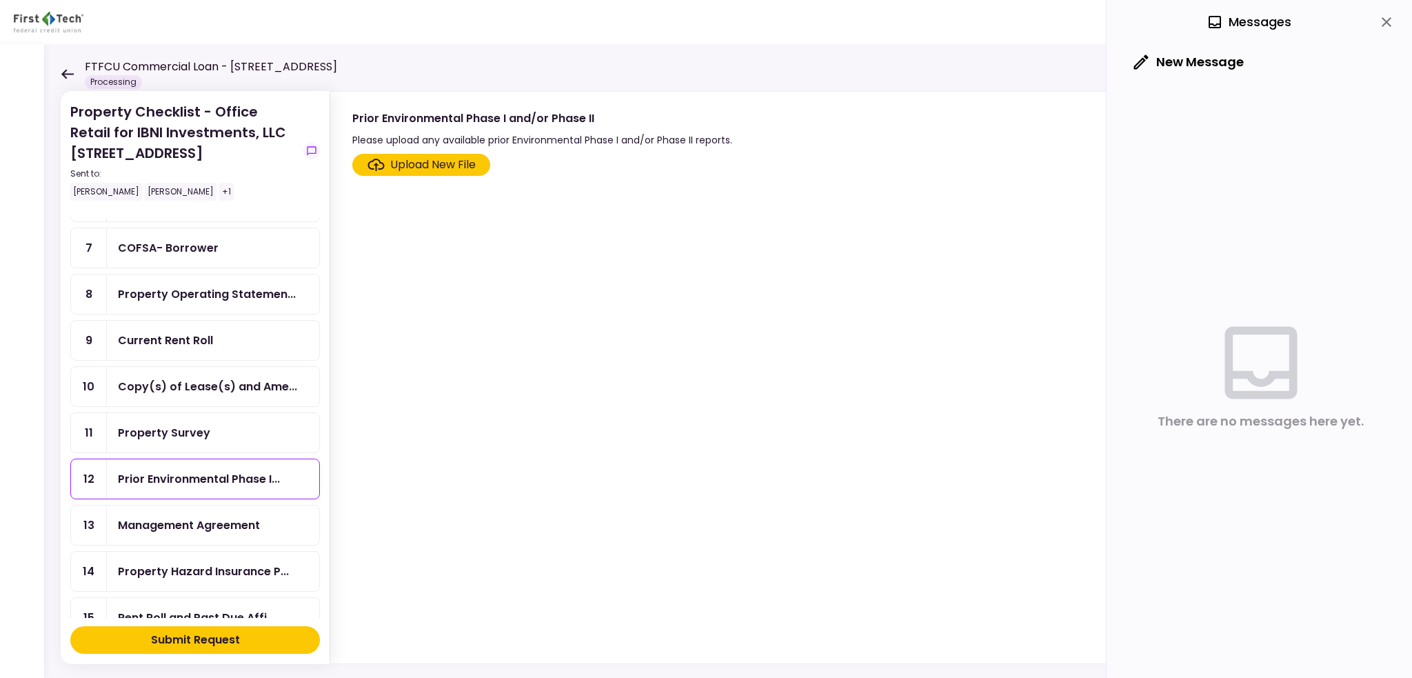
click at [212, 506] on div "Management Agreement" at bounding box center [213, 524] width 212 height 39
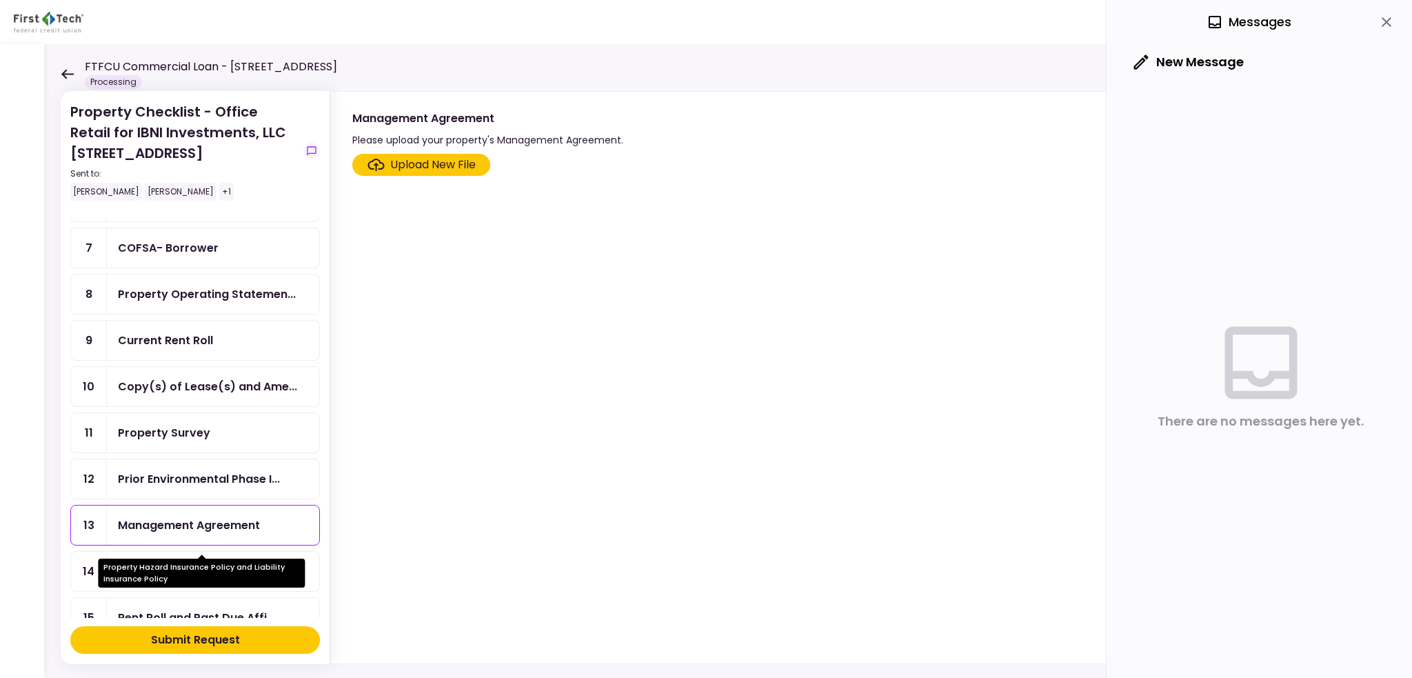
click at [201, 563] on div "Property Hazard Insurance P..." at bounding box center [203, 571] width 171 height 17
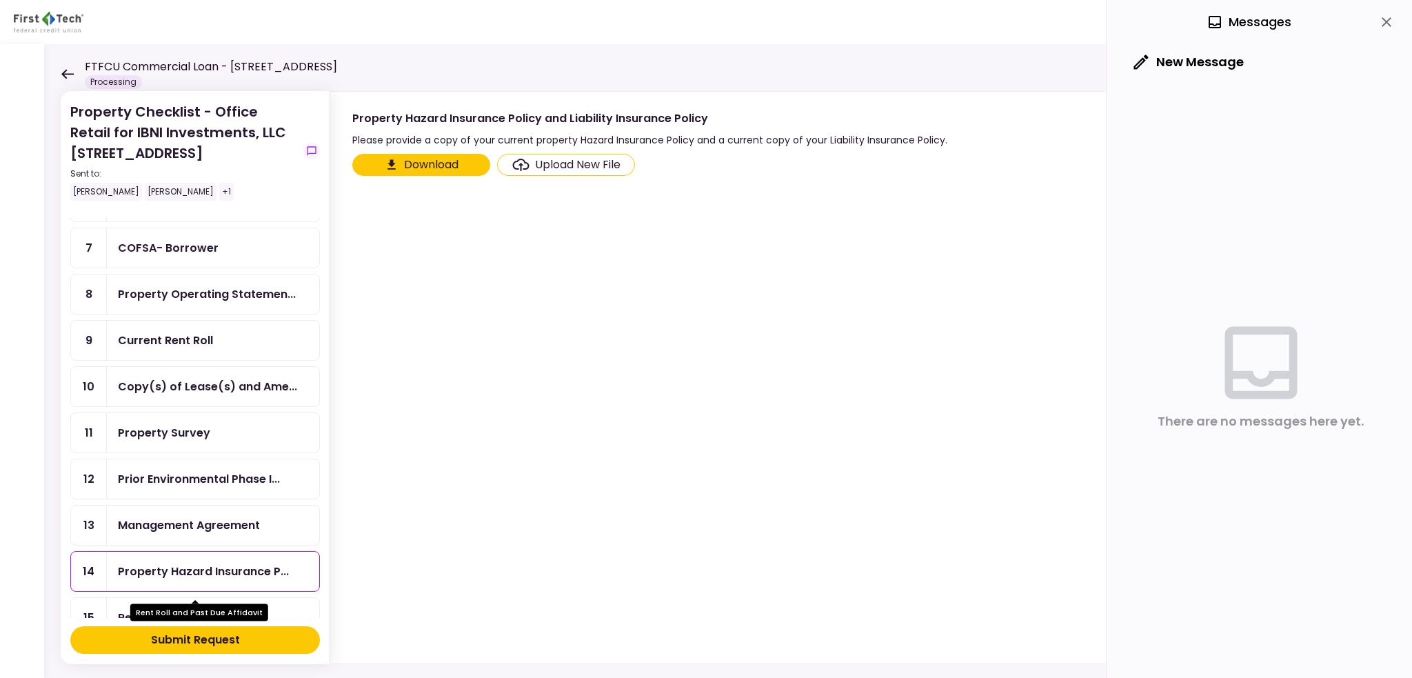
click at [174, 609] on div "Rent Roll and Past Due Affi..." at bounding box center [196, 617] width 157 height 17
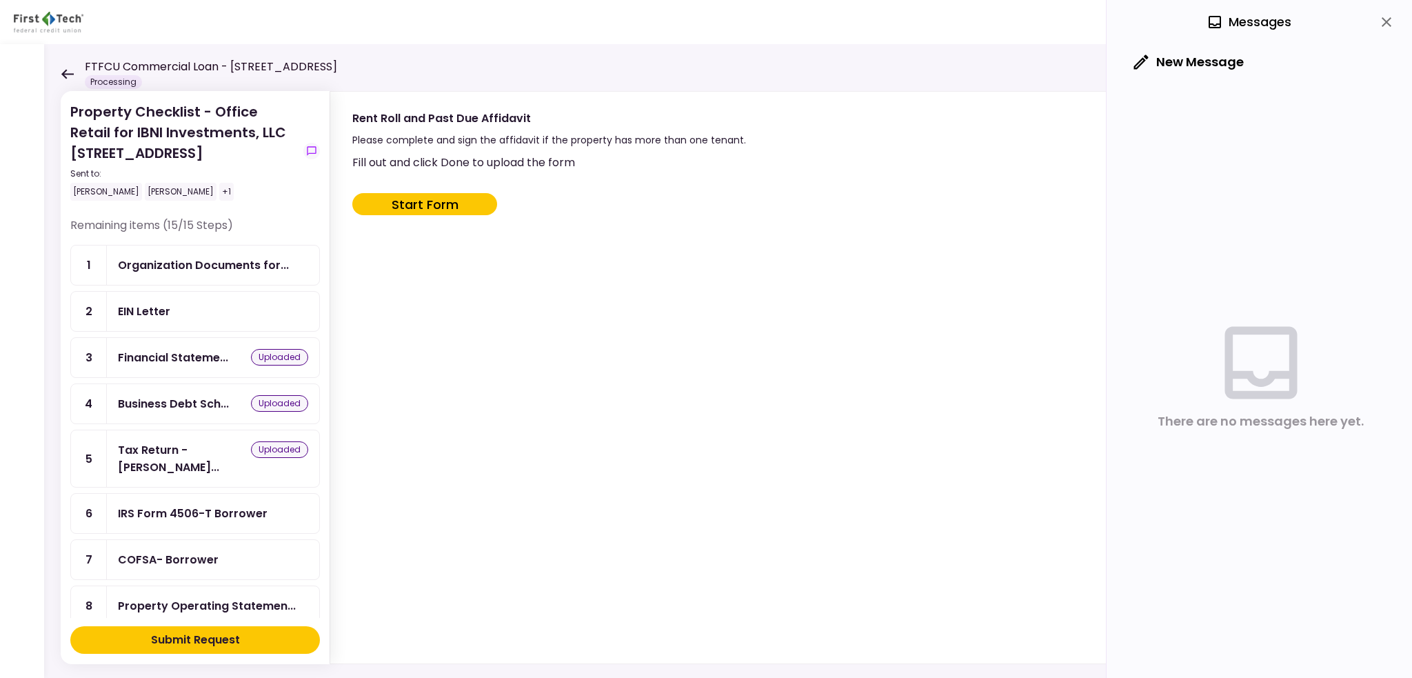
click at [681, 312] on div "Fill out and click Done to upload the form Start Form" at bounding box center [855, 406] width 1007 height 504
click at [220, 272] on div "Organization Documents for..." at bounding box center [203, 265] width 171 height 17
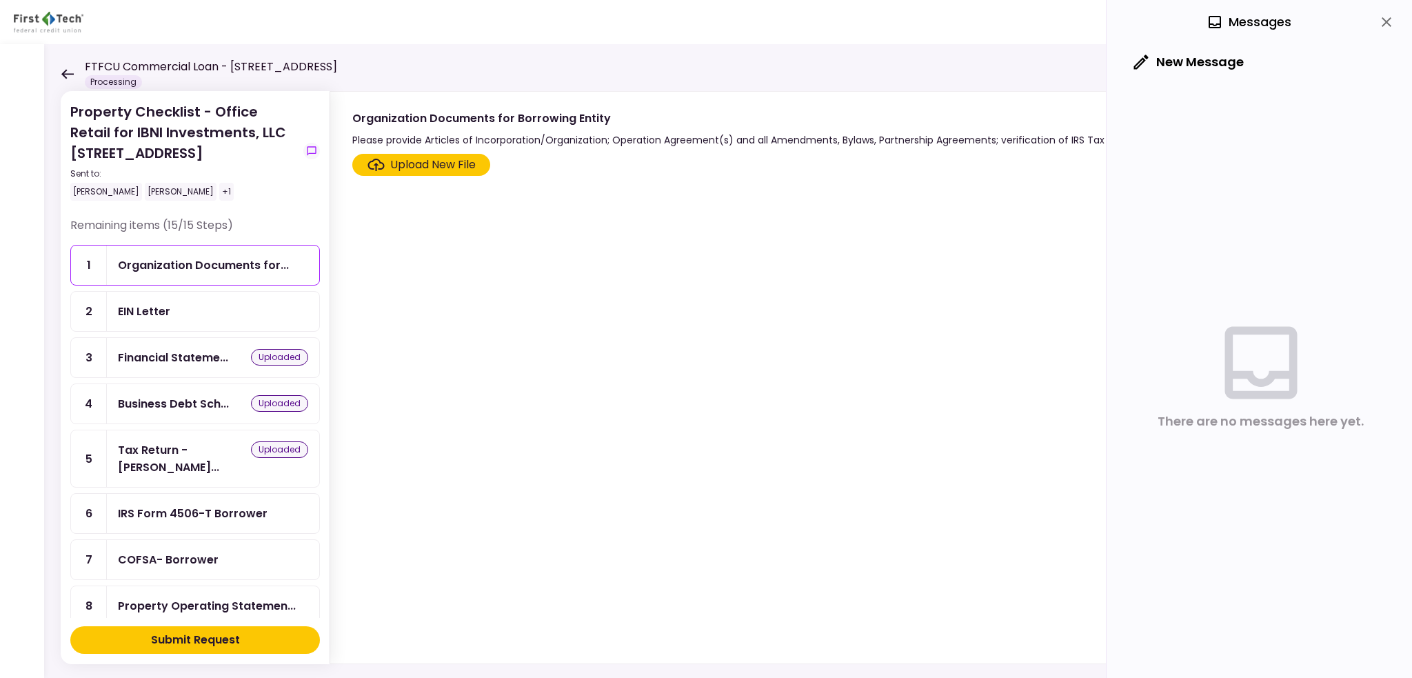
click at [395, 163] on div "Upload New File" at bounding box center [433, 165] width 86 height 17
click at [0, 0] on input "Upload New File" at bounding box center [0, 0] width 0 height 0
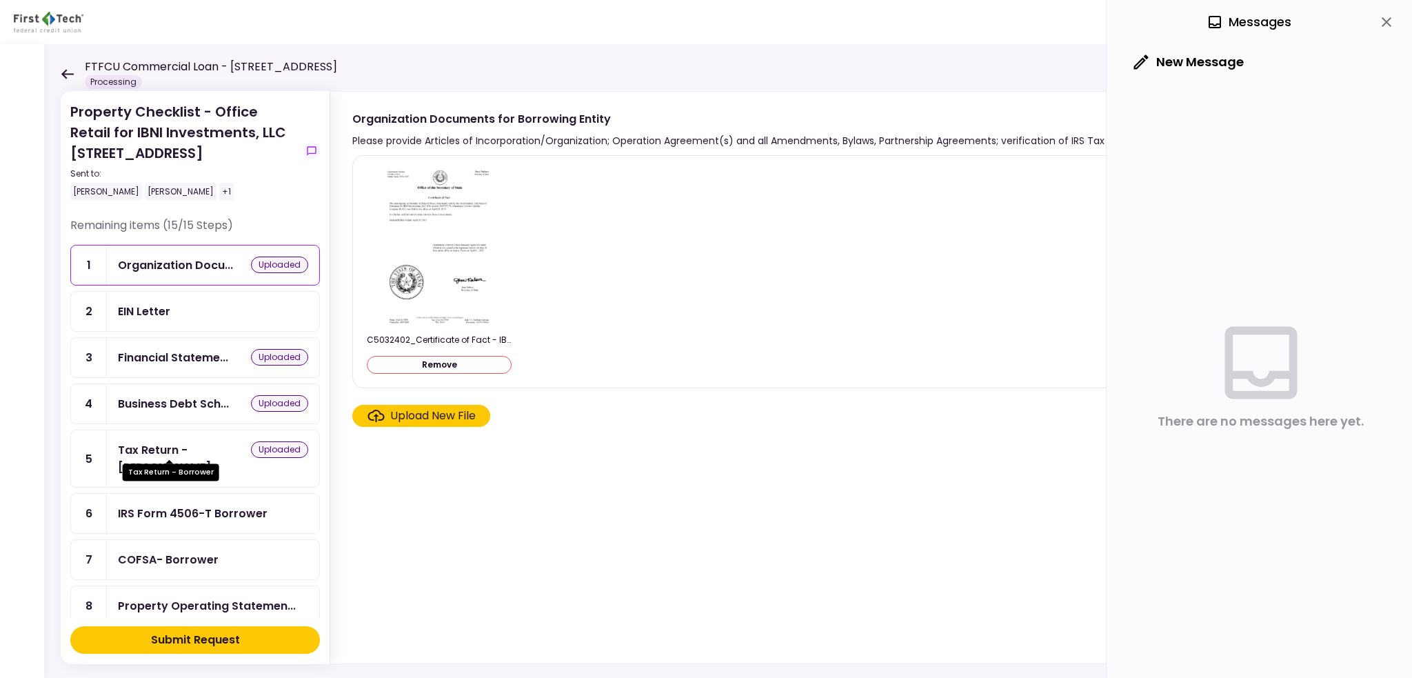
click at [214, 444] on div "Tax Return - [PERSON_NAME]..." at bounding box center [184, 458] width 133 height 34
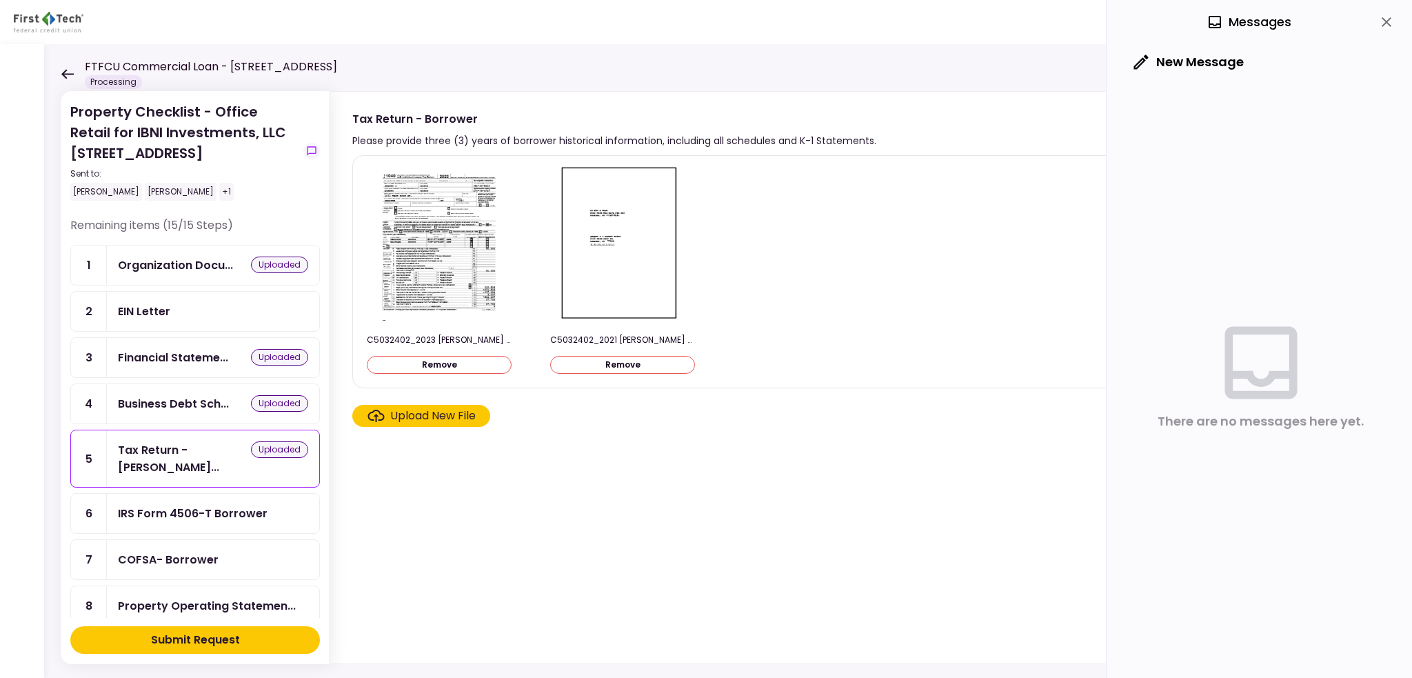
click at [410, 416] on div "Upload New File" at bounding box center [433, 416] width 86 height 17
click at [0, 0] on input "Upload New File" at bounding box center [0, 0] width 0 height 0
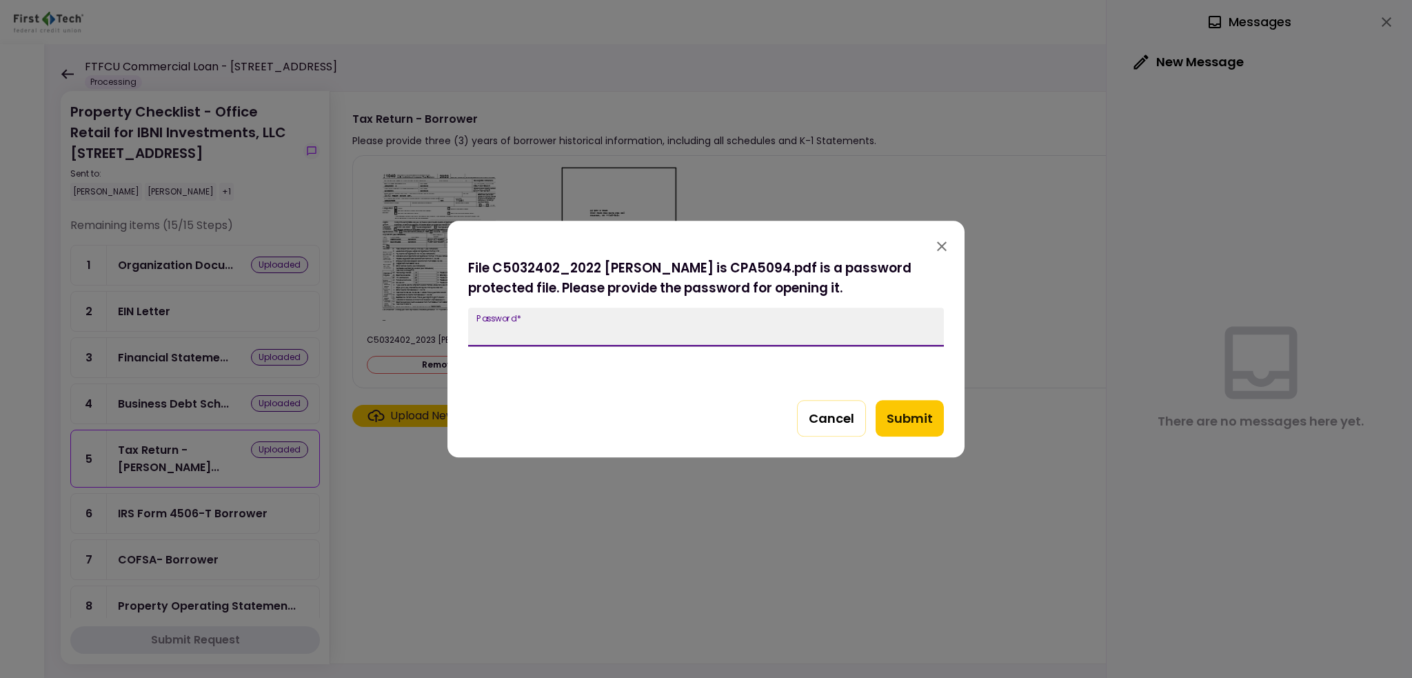
click at [697, 322] on input "Password   *" at bounding box center [706, 327] width 476 height 39
type input "*******"
click at [921, 421] on button "Submit" at bounding box center [910, 418] width 68 height 37
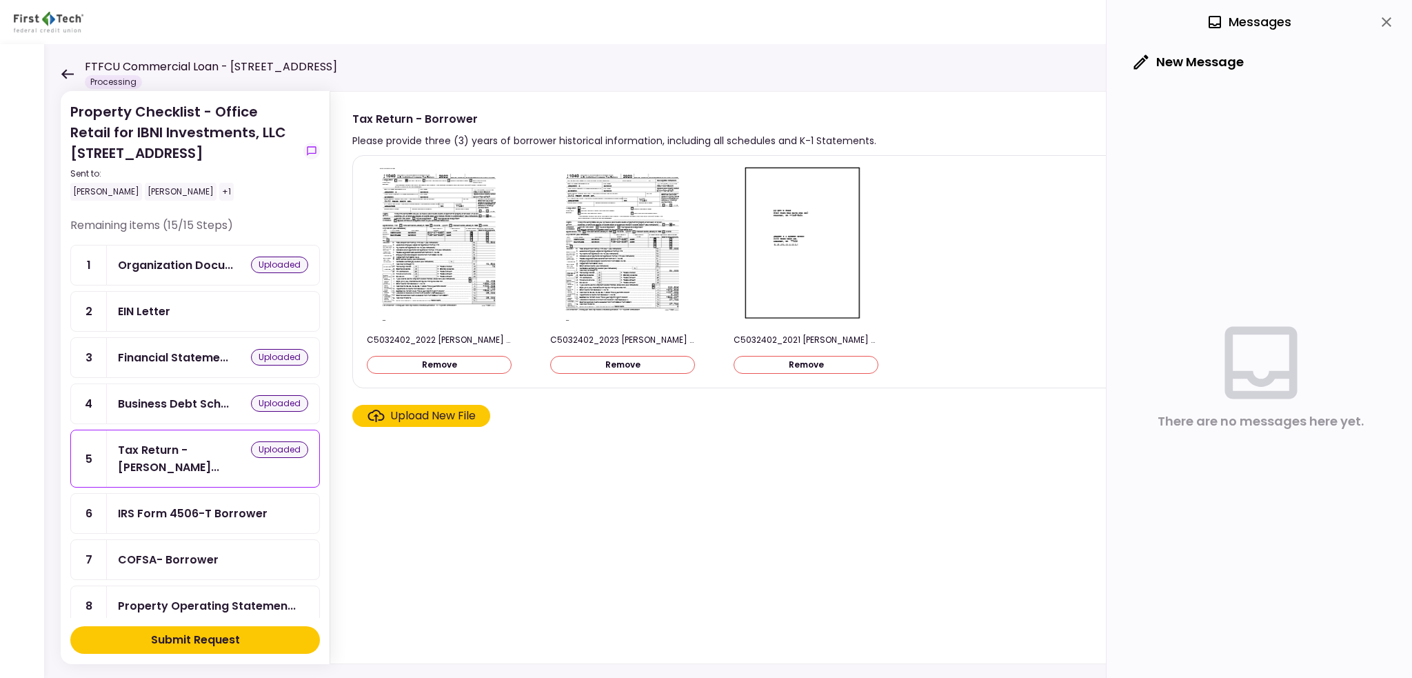
click at [171, 283] on link "1 Organization Docu... uploaded" at bounding box center [195, 265] width 250 height 41
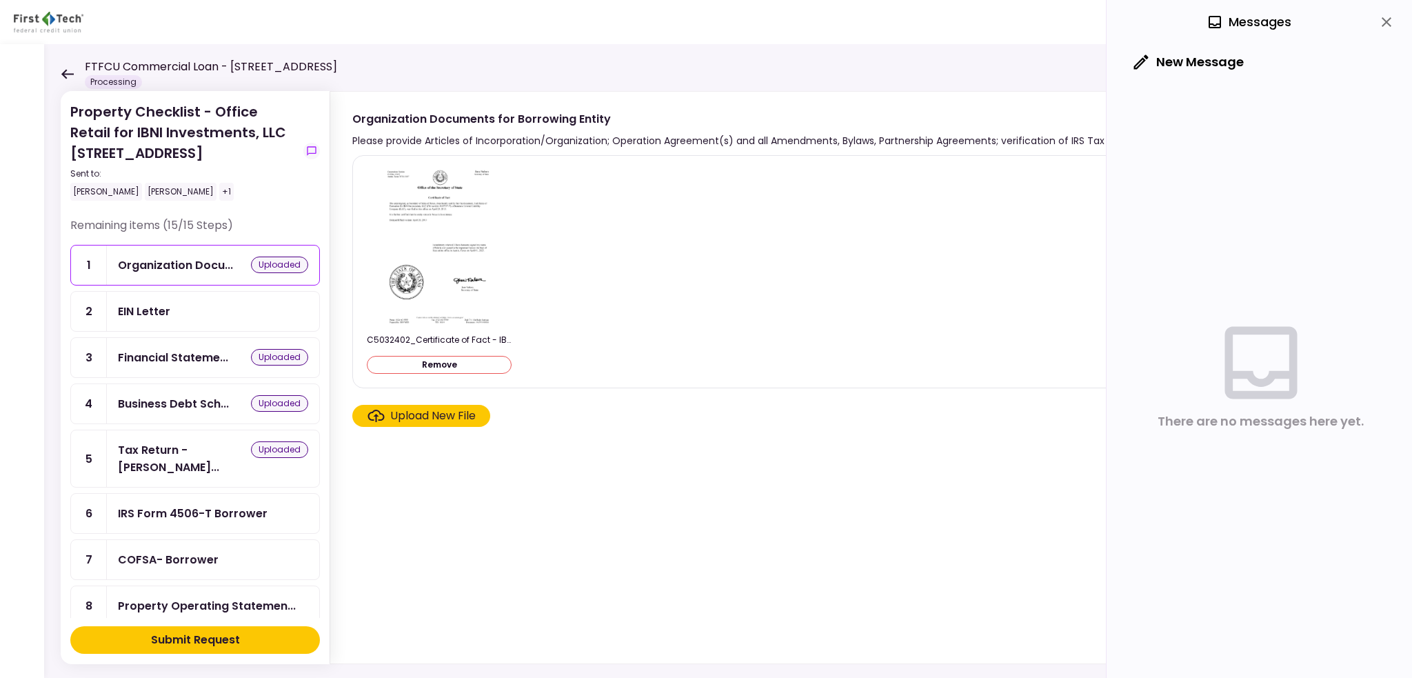
click at [182, 311] on div "EIN Letter" at bounding box center [213, 311] width 190 height 17
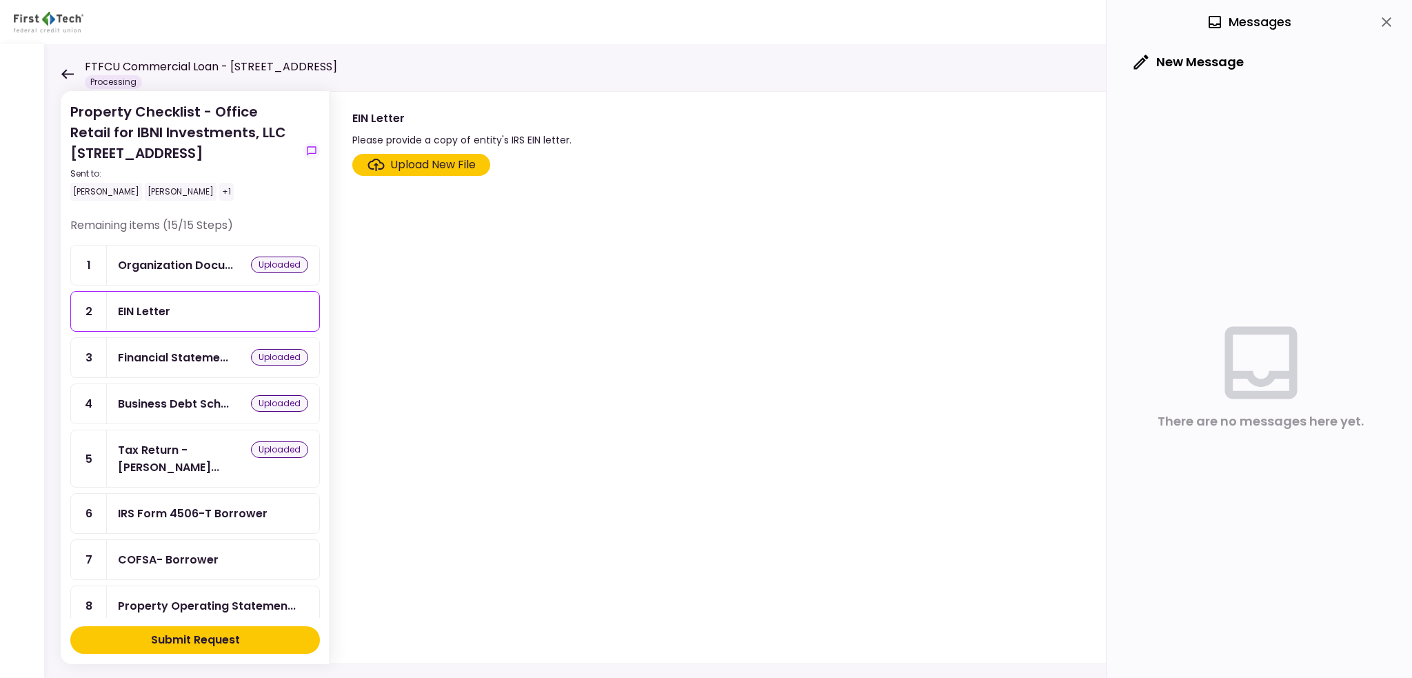
click at [199, 270] on div "Organization Docu..." at bounding box center [175, 265] width 115 height 17
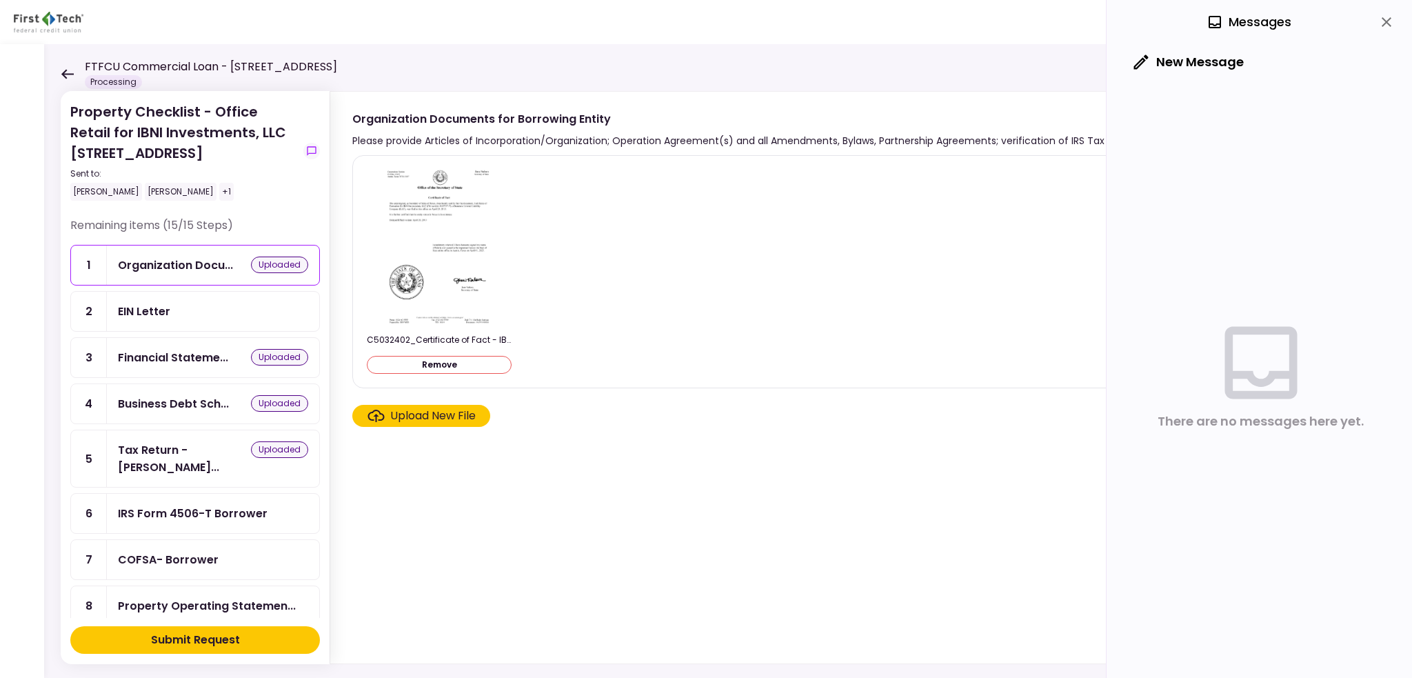
click at [416, 419] on div "Upload New File" at bounding box center [433, 416] width 86 height 17
click at [0, 0] on input "Upload New File" at bounding box center [0, 0] width 0 height 0
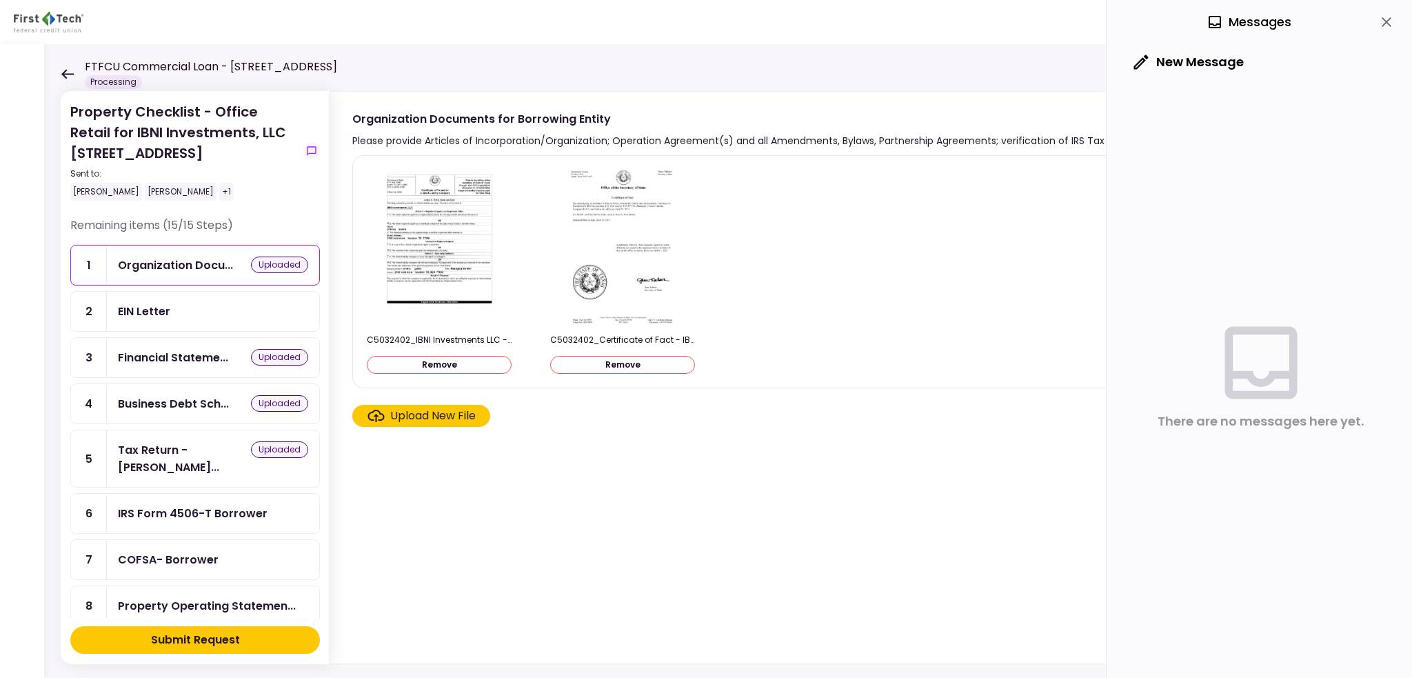
click at [439, 412] on div "Upload New File" at bounding box center [433, 416] width 86 height 17
click at [0, 0] on input "Upload New File" at bounding box center [0, 0] width 0 height 0
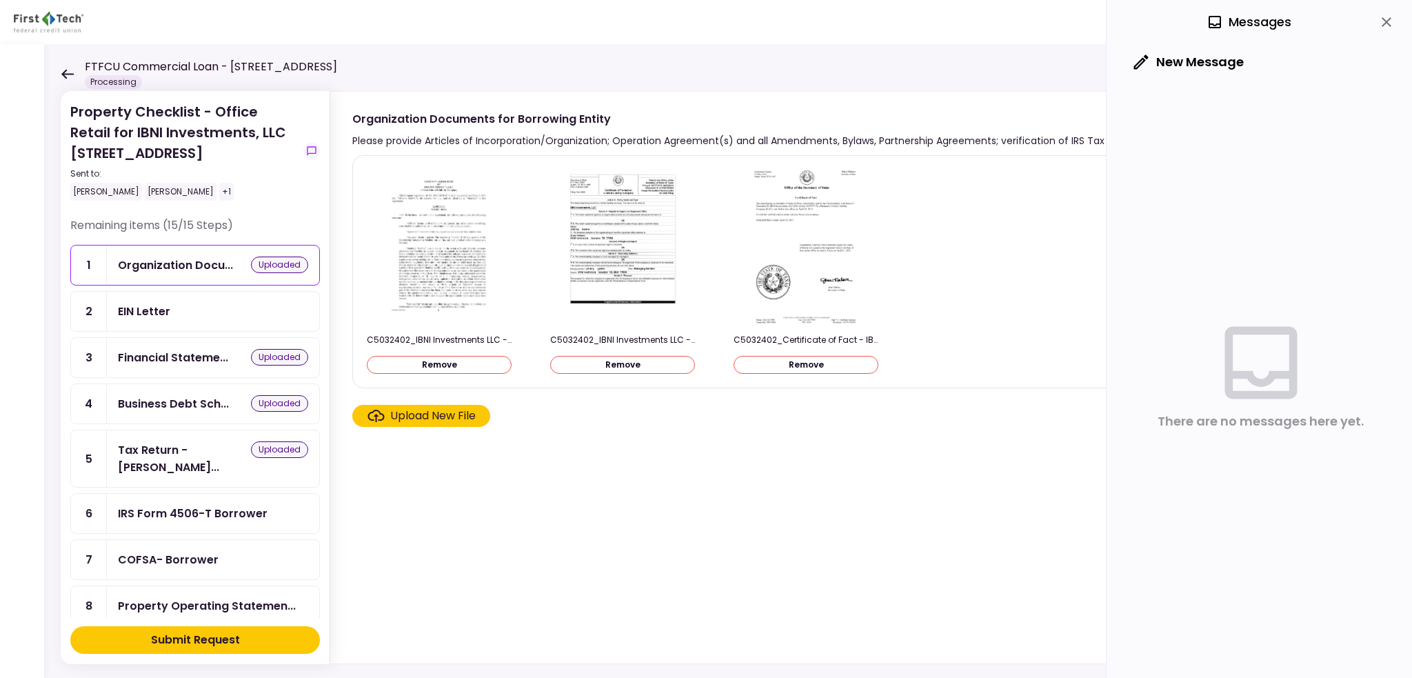
click at [410, 410] on div "Upload New File" at bounding box center [433, 416] width 86 height 17
click at [0, 0] on input "Upload New File" at bounding box center [0, 0] width 0 height 0
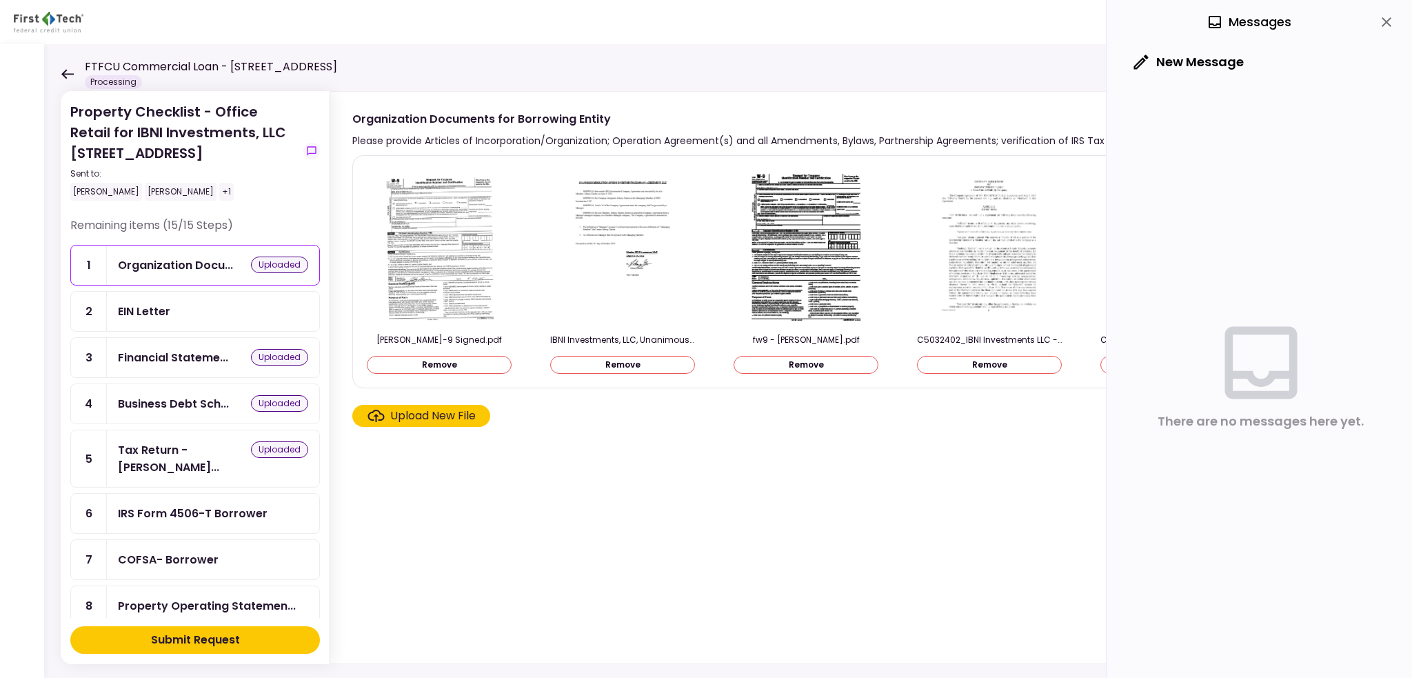
click at [253, 305] on div "EIN Letter" at bounding box center [213, 311] width 190 height 17
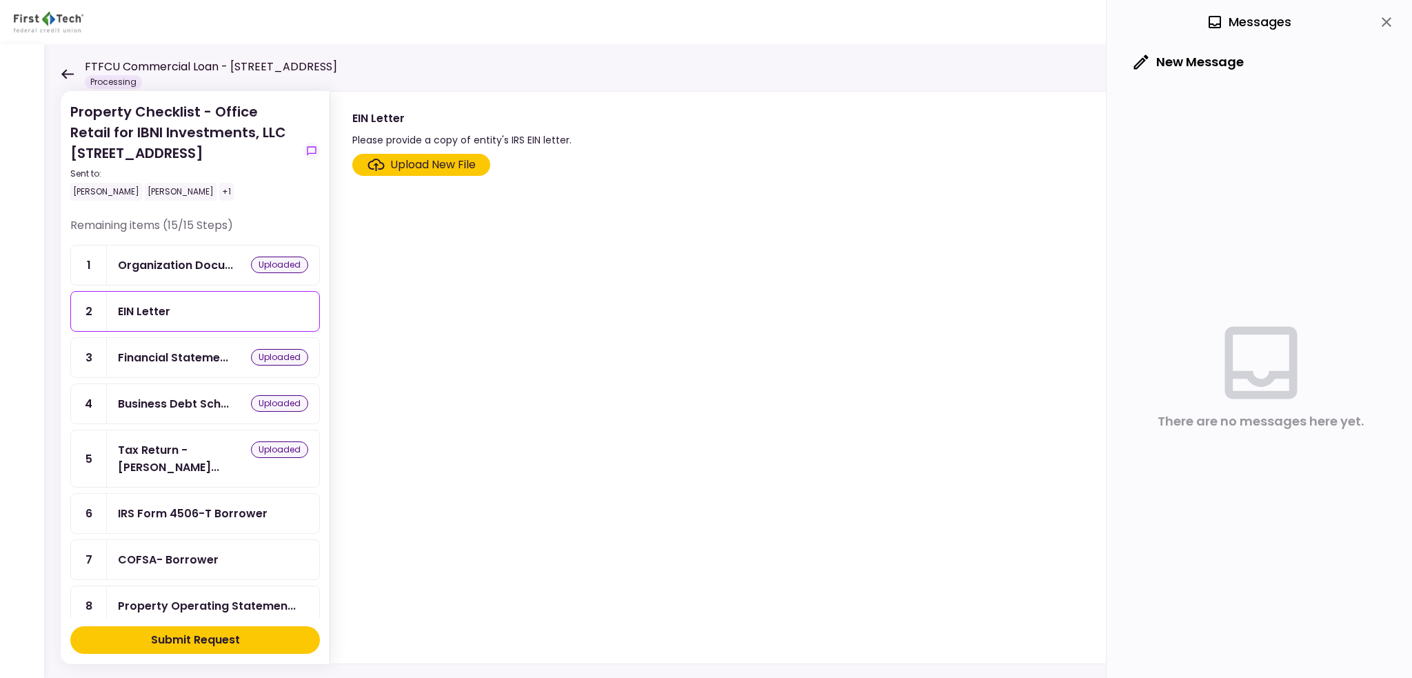
click at [391, 154] on label "Upload New File" at bounding box center [421, 165] width 138 height 22
click at [0, 0] on input "Upload New File" at bounding box center [0, 0] width 0 height 0
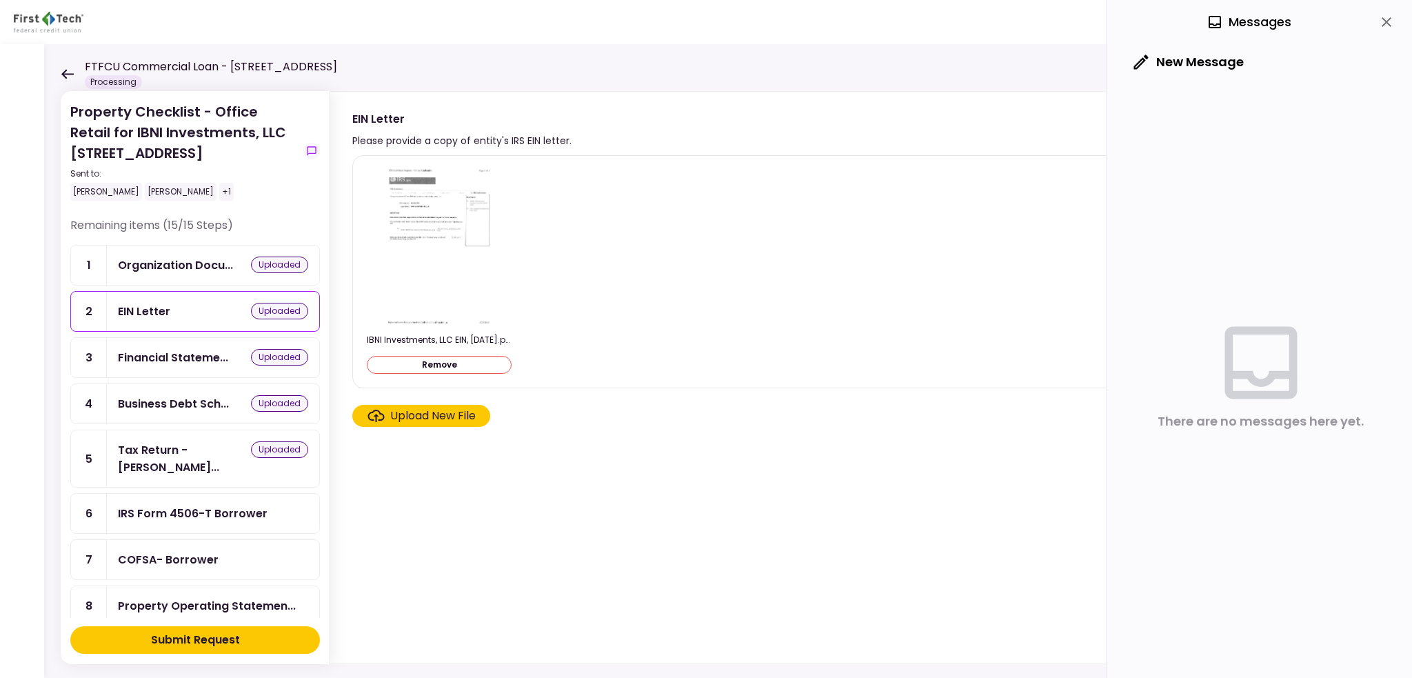
click at [434, 252] on img at bounding box center [439, 246] width 123 height 159
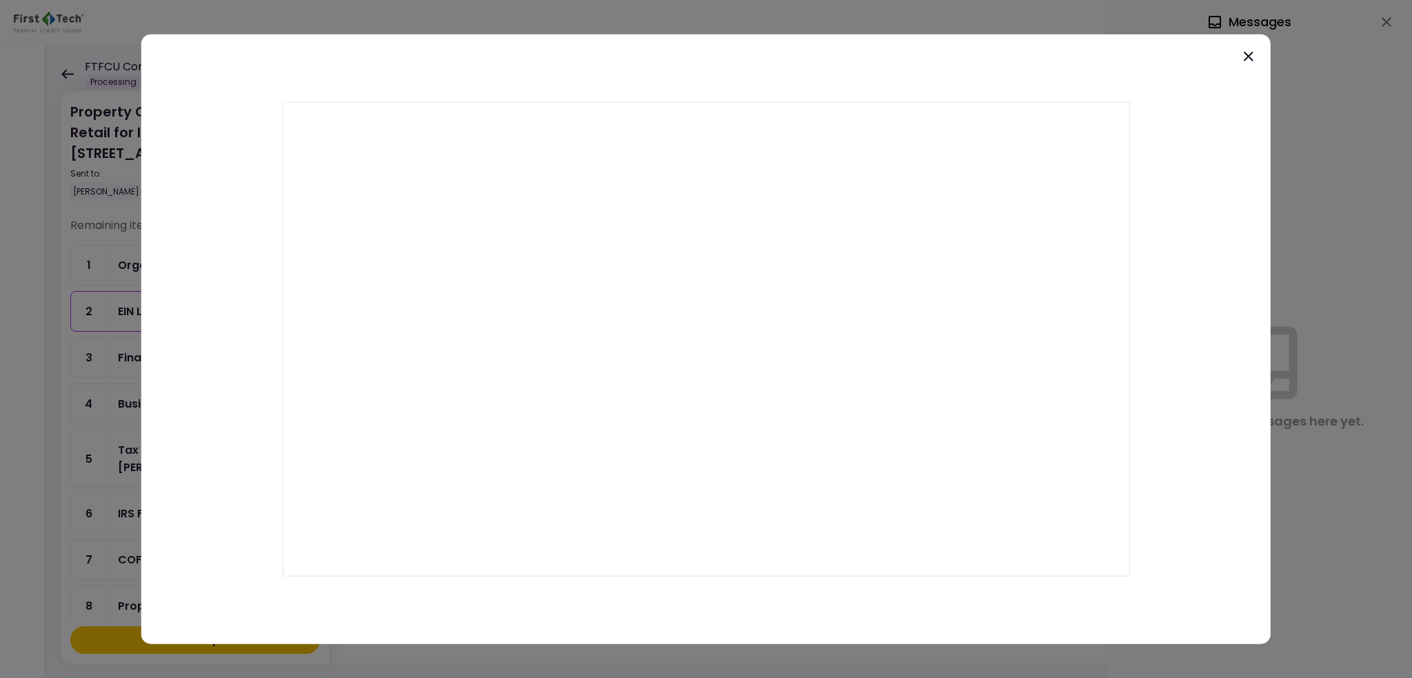
click at [1247, 57] on icon at bounding box center [1249, 56] width 10 height 10
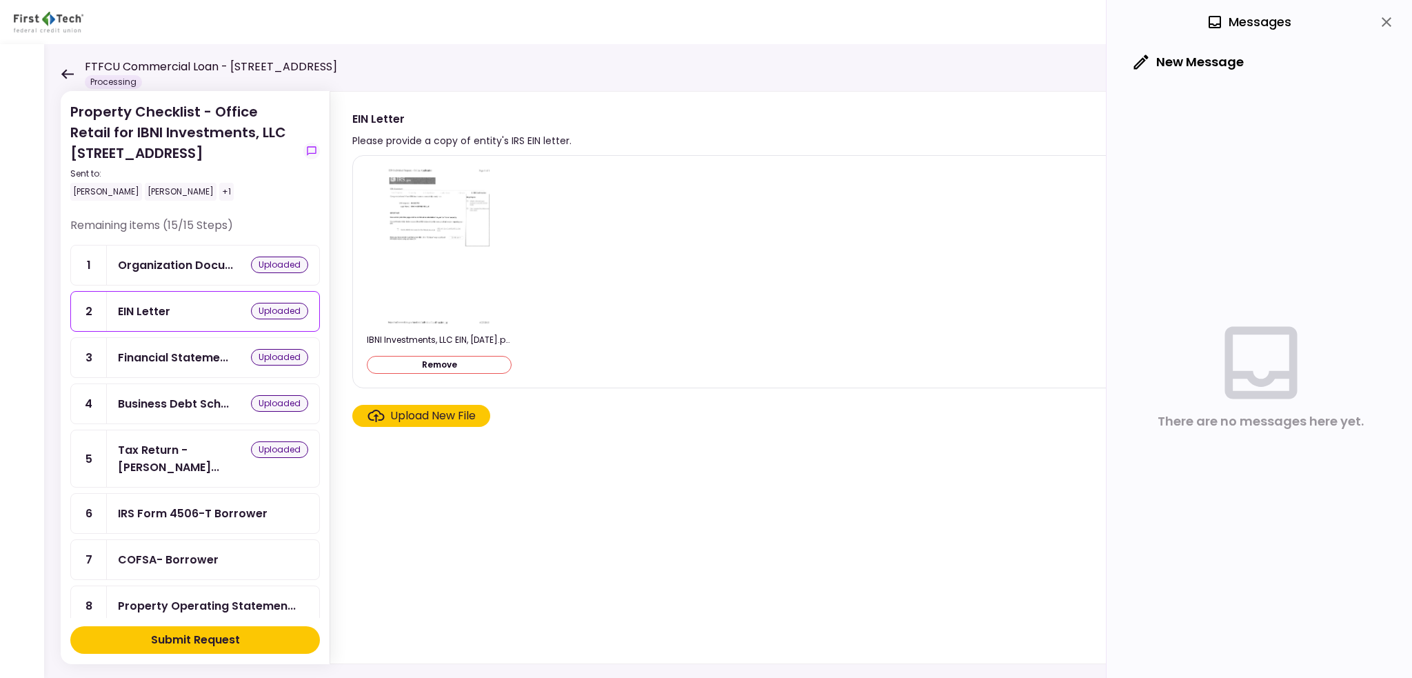
click at [259, 641] on button "Submit Request" at bounding box center [195, 640] width 250 height 28
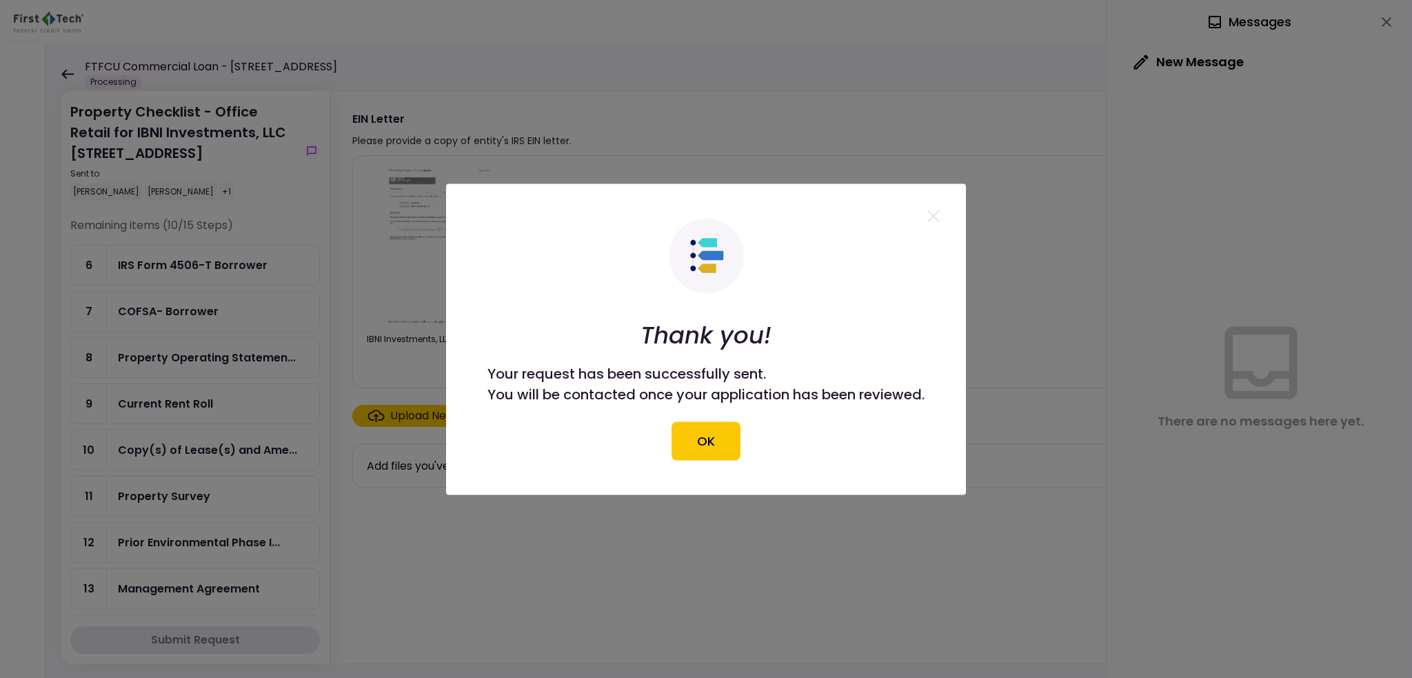
click at [690, 436] on button "OK" at bounding box center [706, 440] width 69 height 39
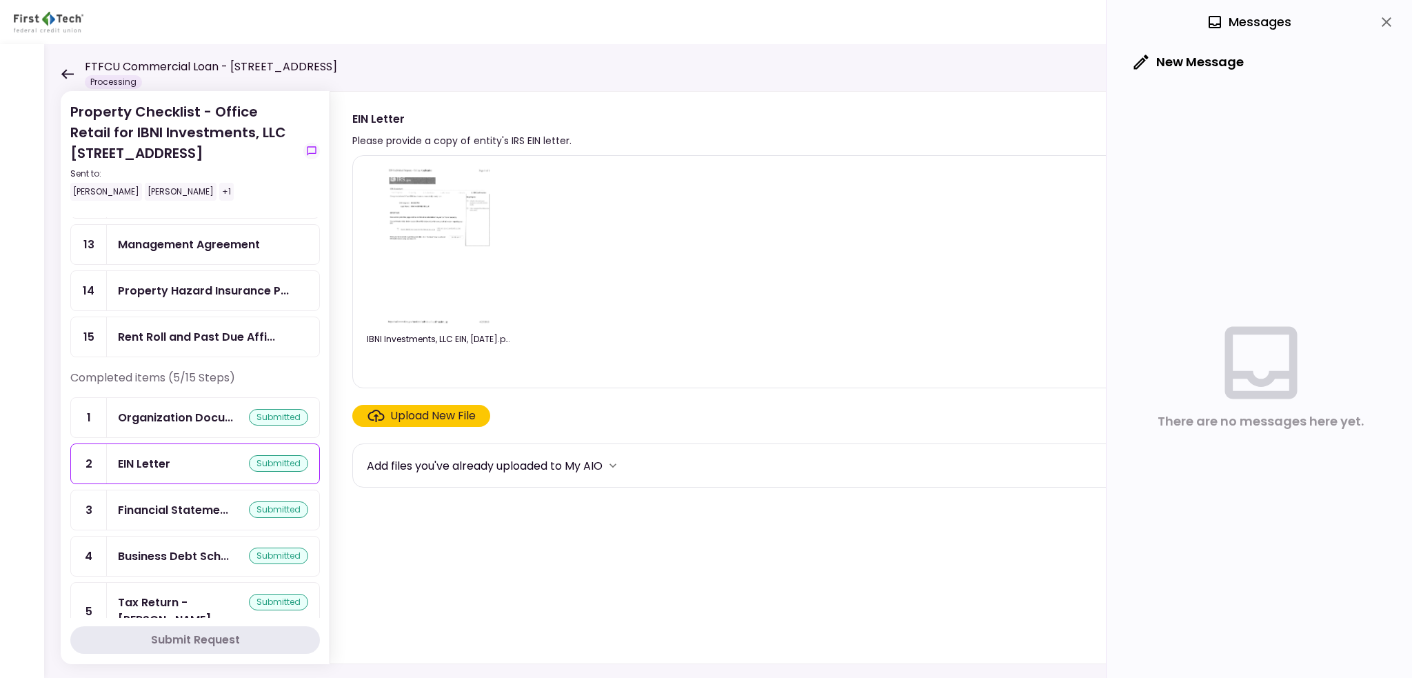
scroll to position [346, 0]
click at [209, 410] on div "Organization Docu..." at bounding box center [175, 415] width 115 height 17
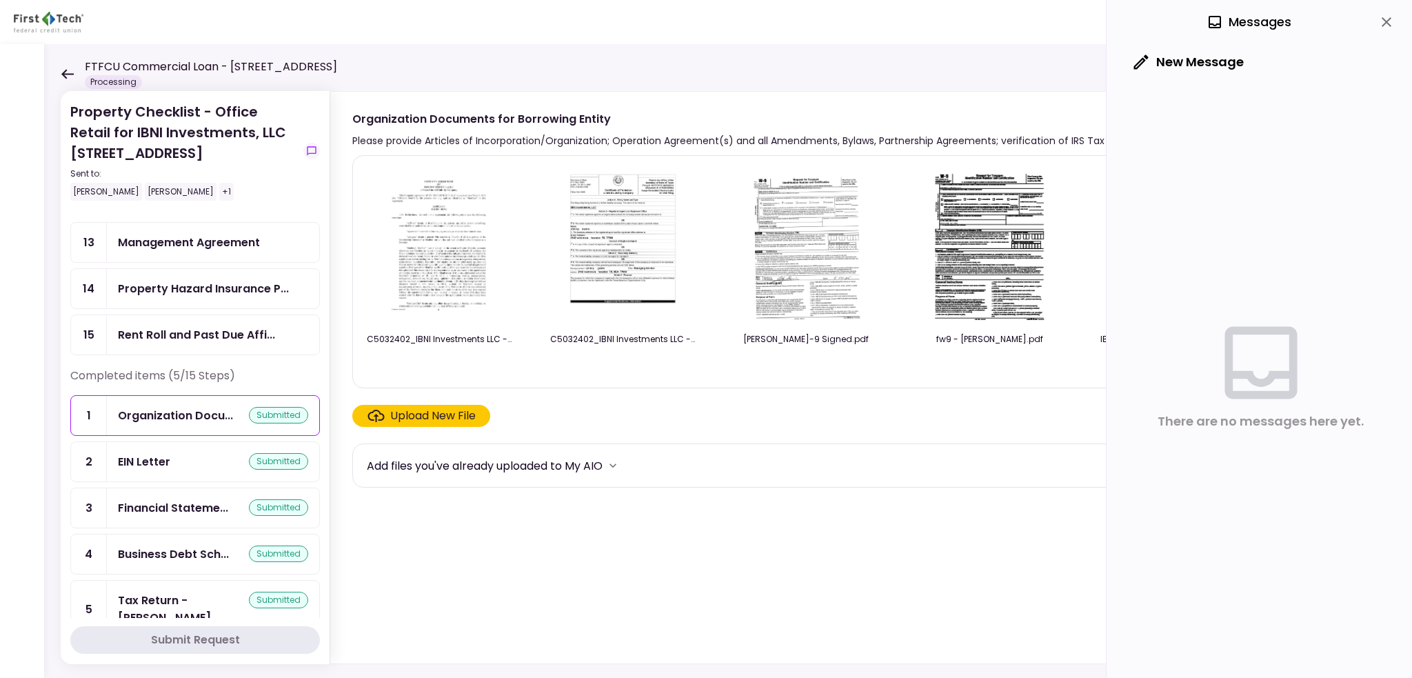
drag, startPoint x: 690, startPoint y: 373, endPoint x: 723, endPoint y: 375, distance: 33.9
click at [706, 373] on div "C5032402_IBNI Investments LLC - Company Agreement.pdf C5032402_IBNI Investments…" at bounding box center [878, 272] width 1022 height 210
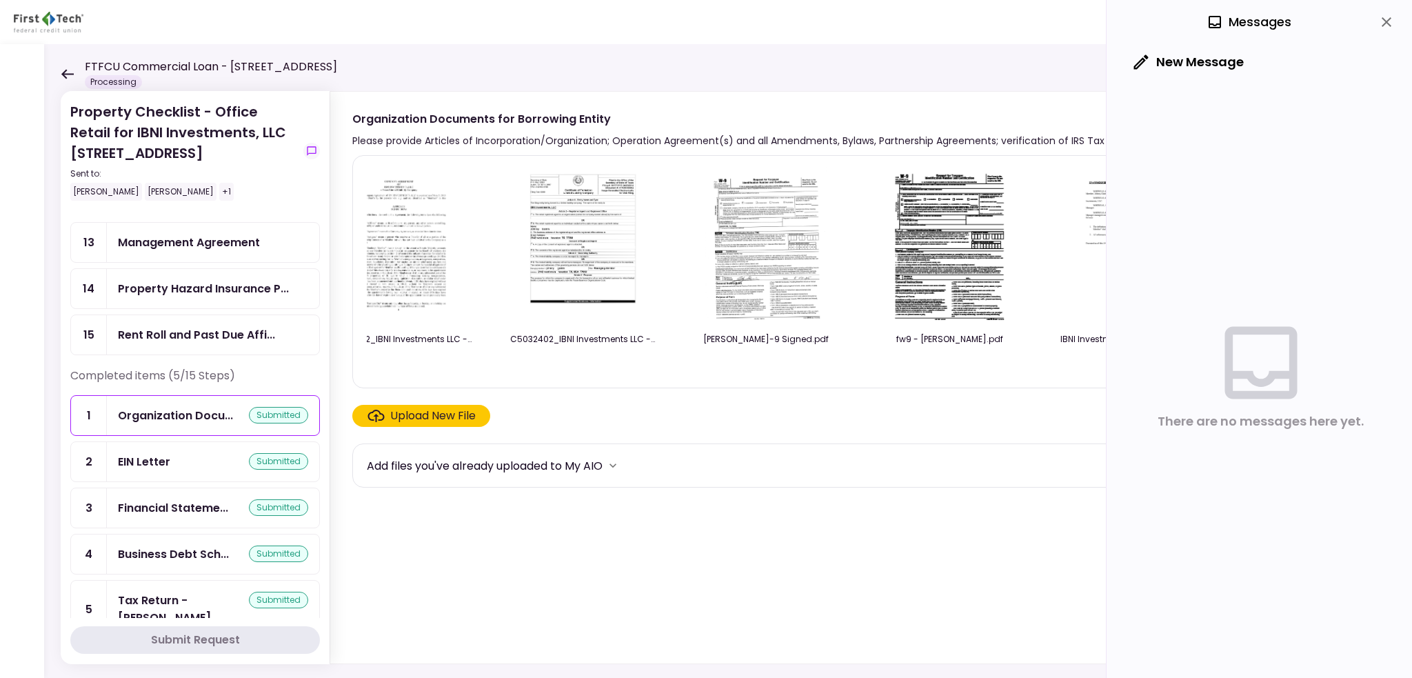
click at [1043, 137] on div "Please provide Articles of Incorporation/Organization; Operation Agreement(s) a…" at bounding box center [755, 140] width 807 height 17
click at [1383, 26] on icon "close" at bounding box center [1386, 22] width 17 height 17
